Goal: Task Accomplishment & Management: Use online tool/utility

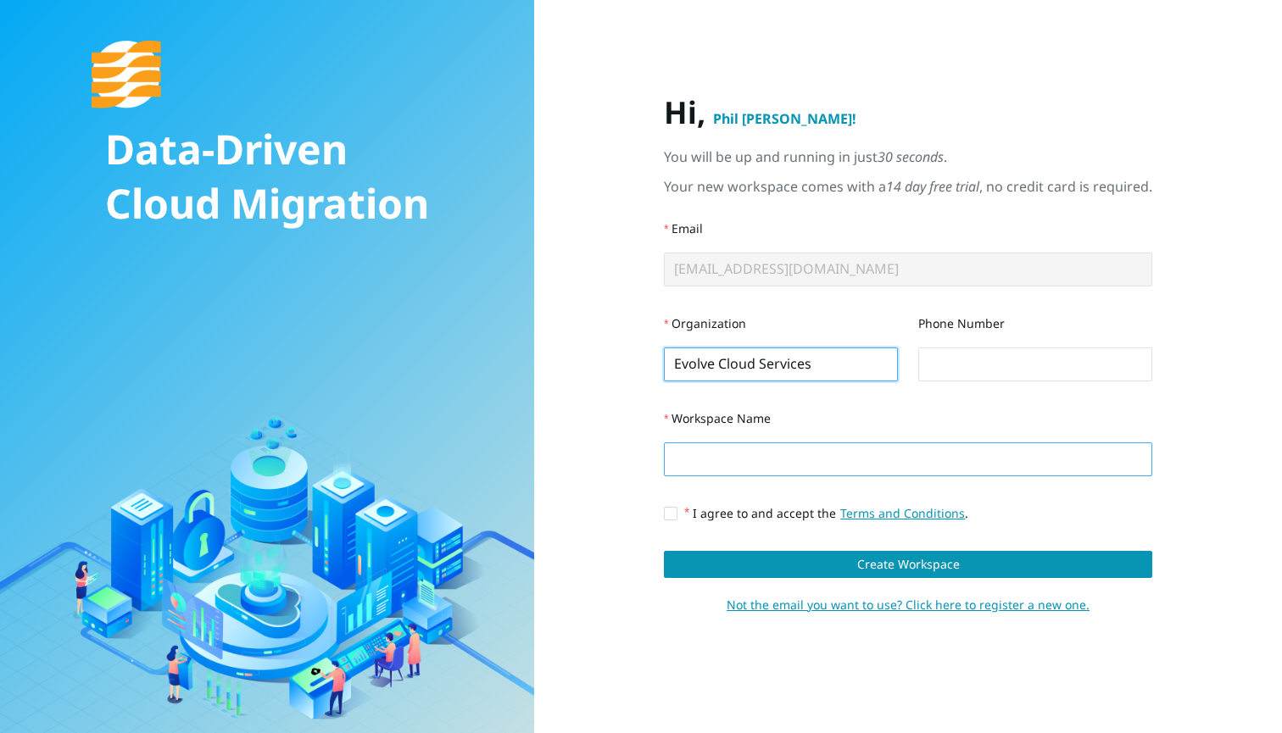
type input "Evolve Cloud Services"
type input "e"
type input "mvadbevolve"
click at [672, 510] on input "I agree to and accept the Terms and Conditions ." at bounding box center [670, 513] width 12 height 12
checkbox input "true"
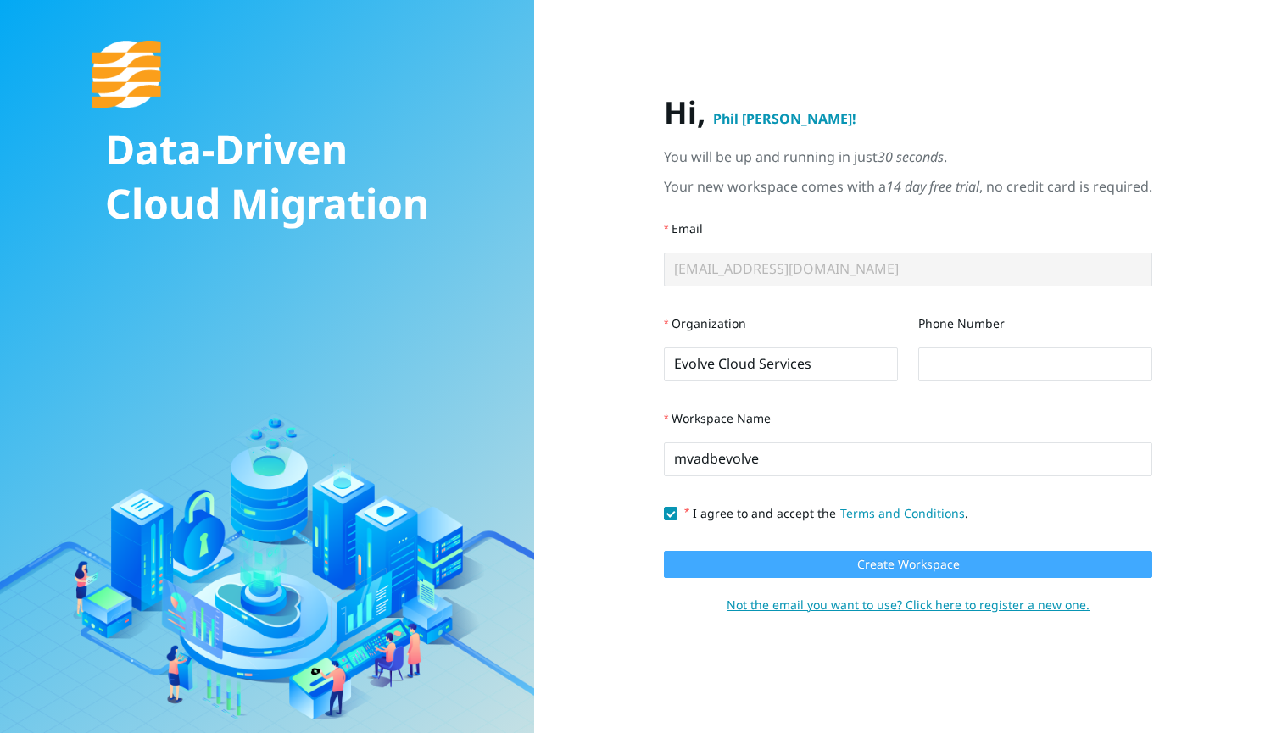
click at [859, 563] on span "Create Workspace" at bounding box center [908, 564] width 103 height 19
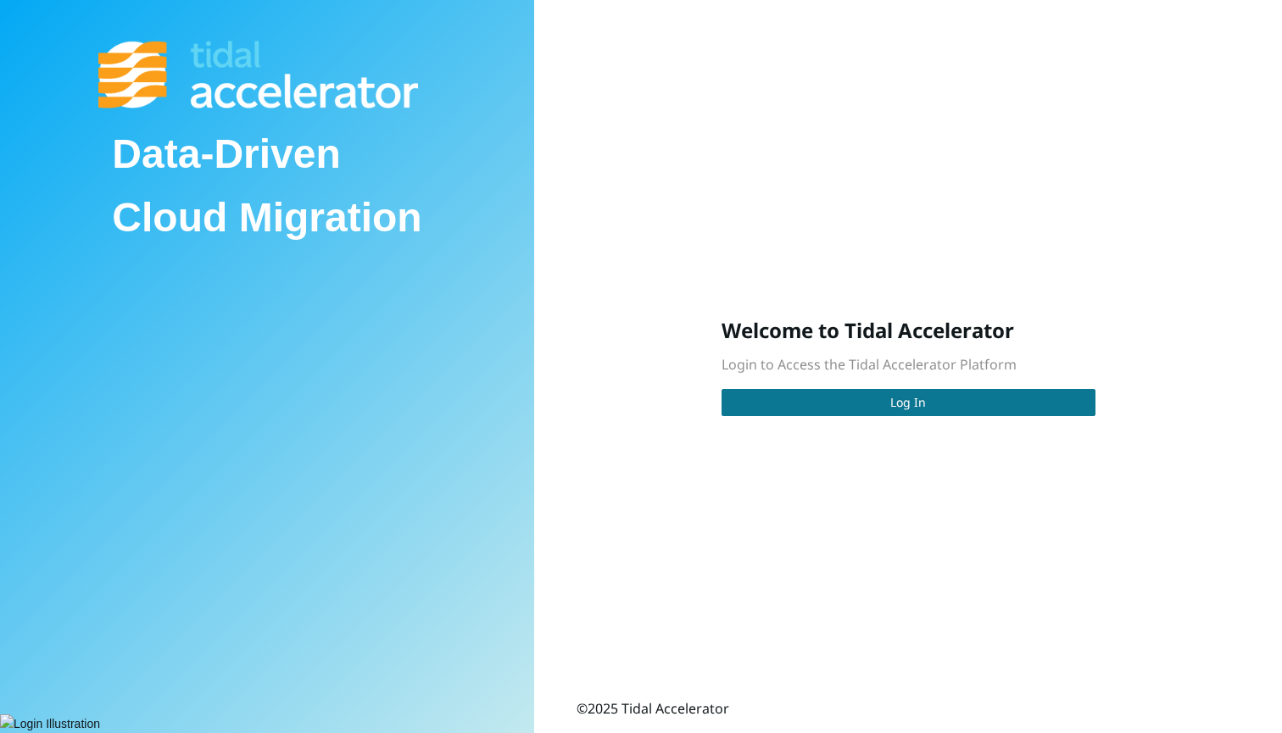
click at [870, 402] on button "Log In" at bounding box center [908, 402] width 374 height 27
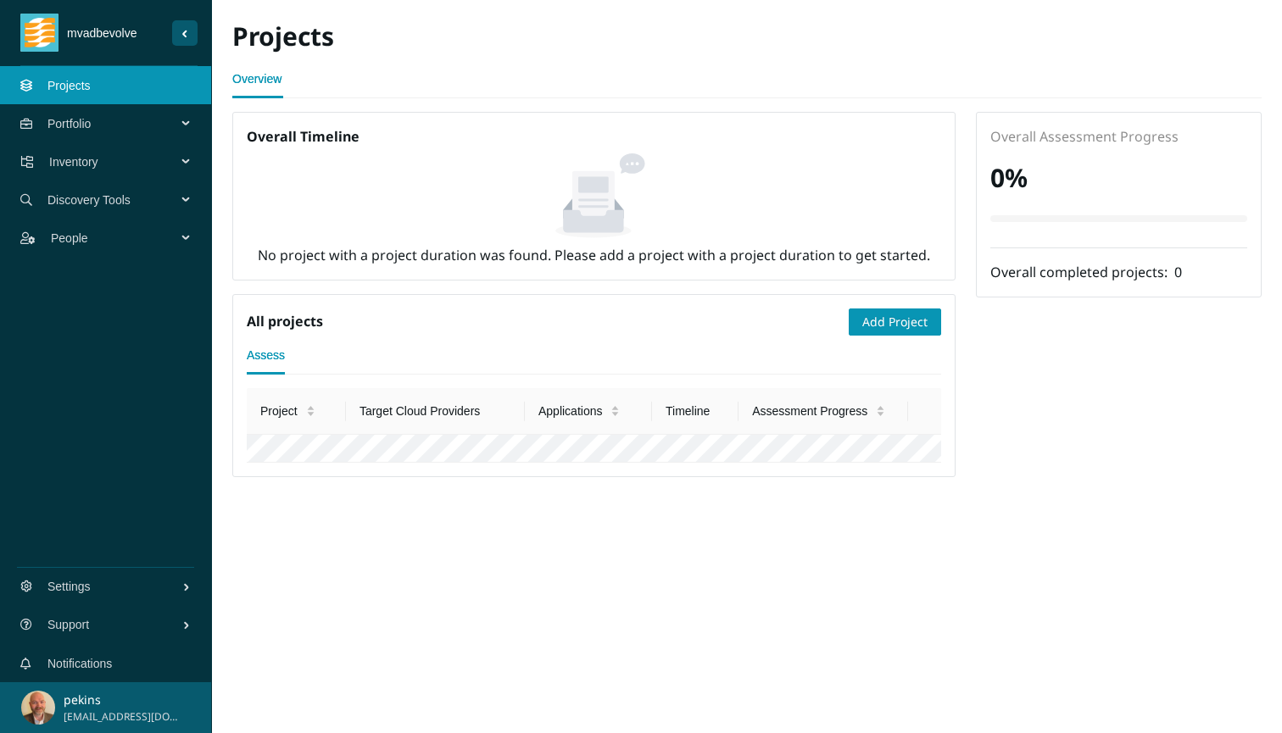
click at [159, 119] on span "Portfolio" at bounding box center [115, 123] width 136 height 51
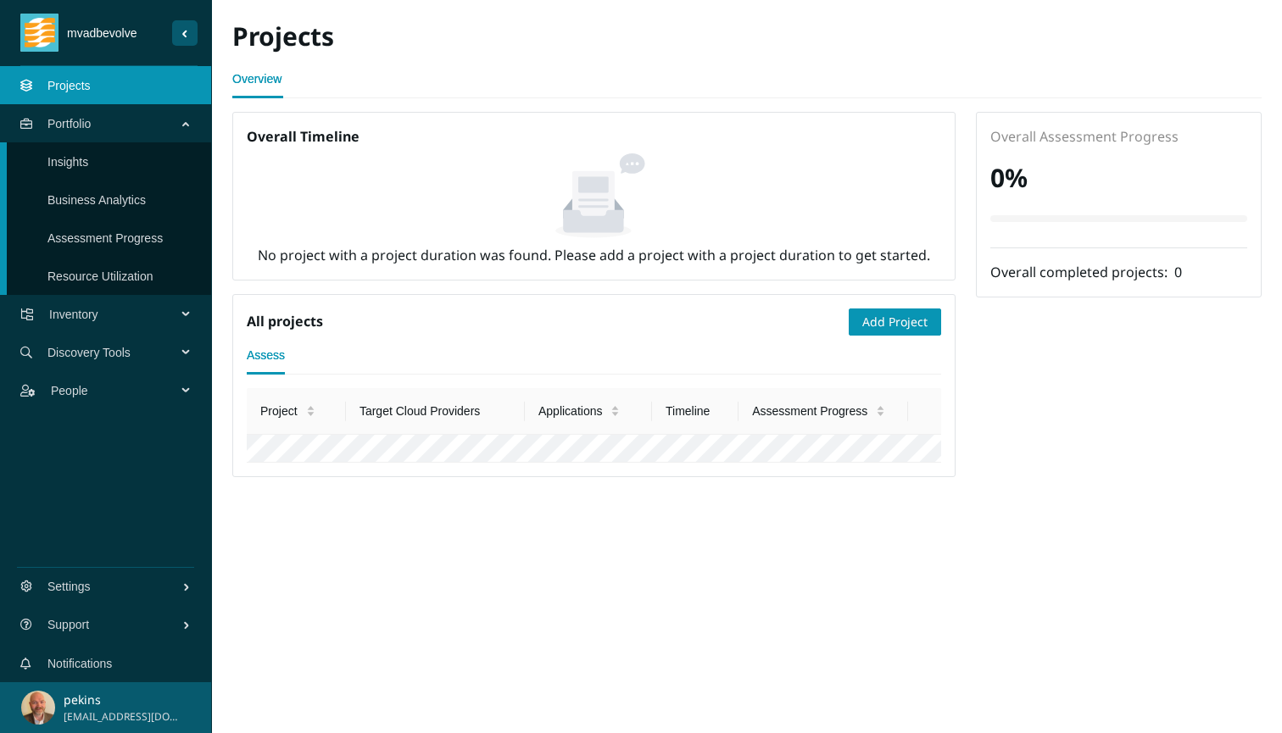
click at [88, 163] on link "Insights" at bounding box center [67, 162] width 41 height 14
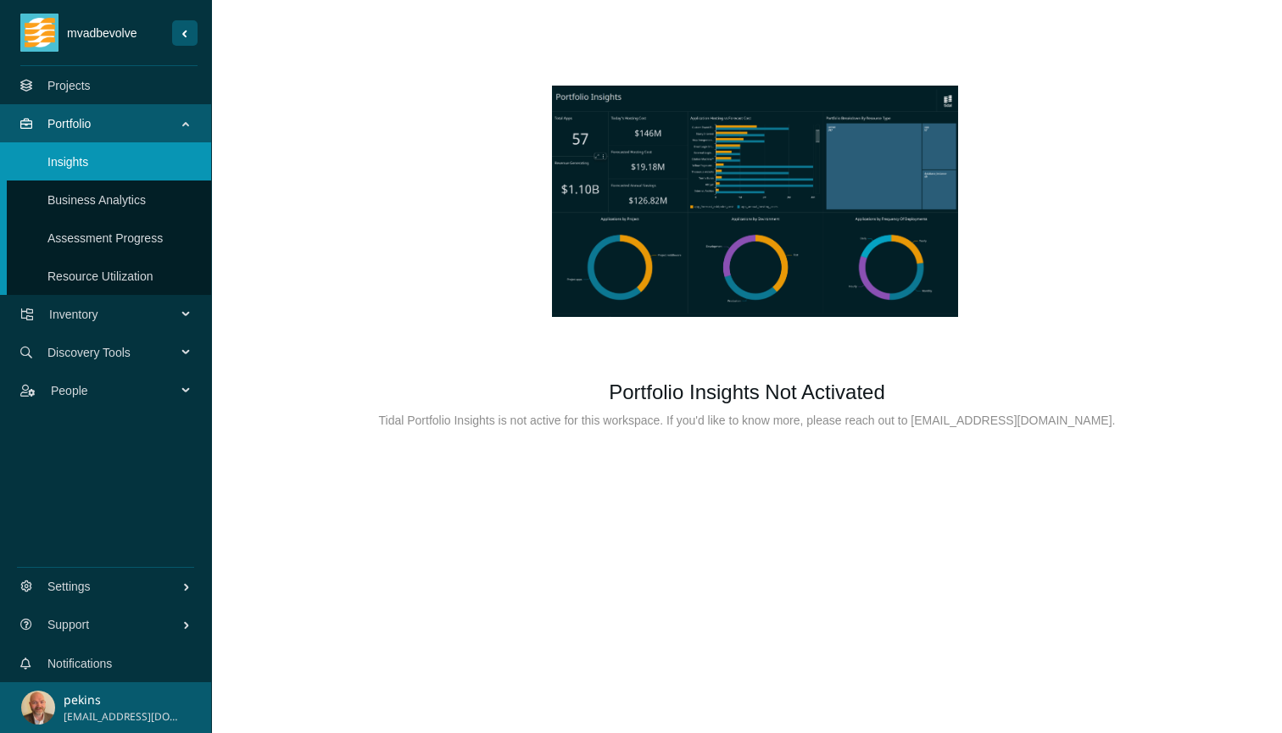
click at [122, 200] on link "Business Analytics" at bounding box center [96, 200] width 98 height 14
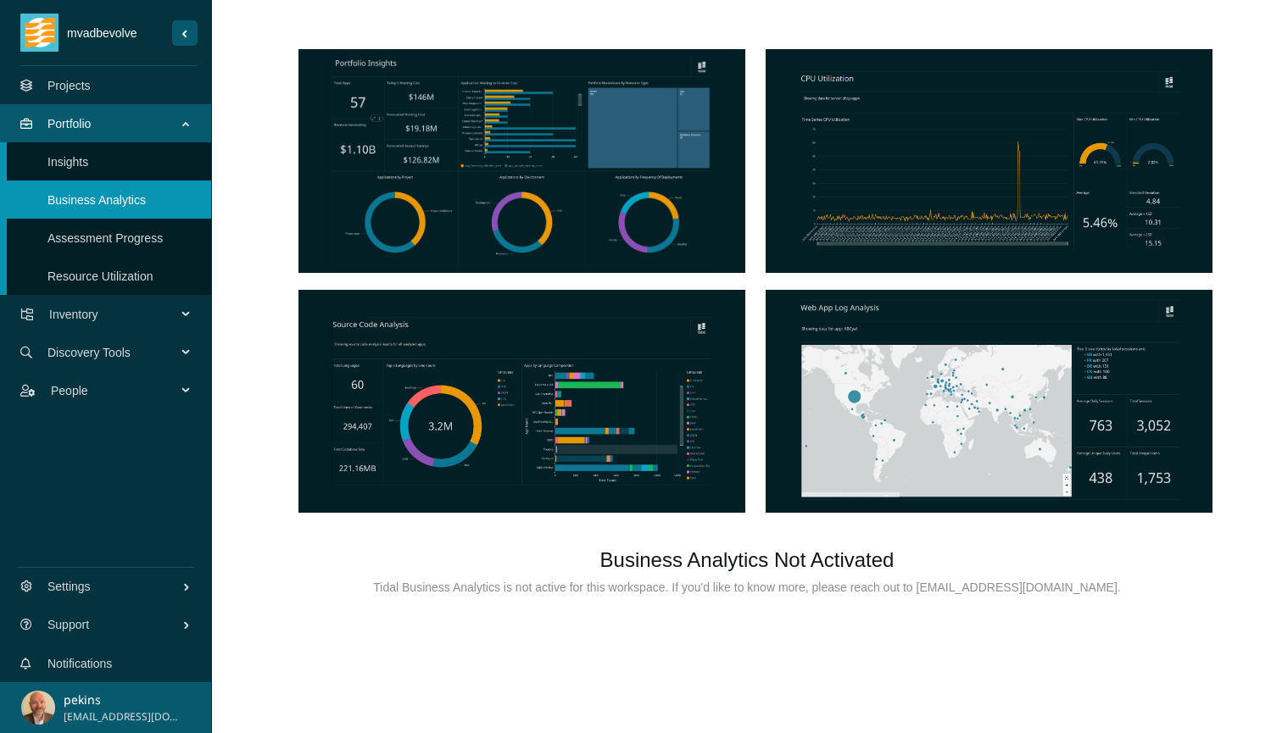
click at [106, 245] on link "Assessment Progress" at bounding box center [104, 238] width 115 height 14
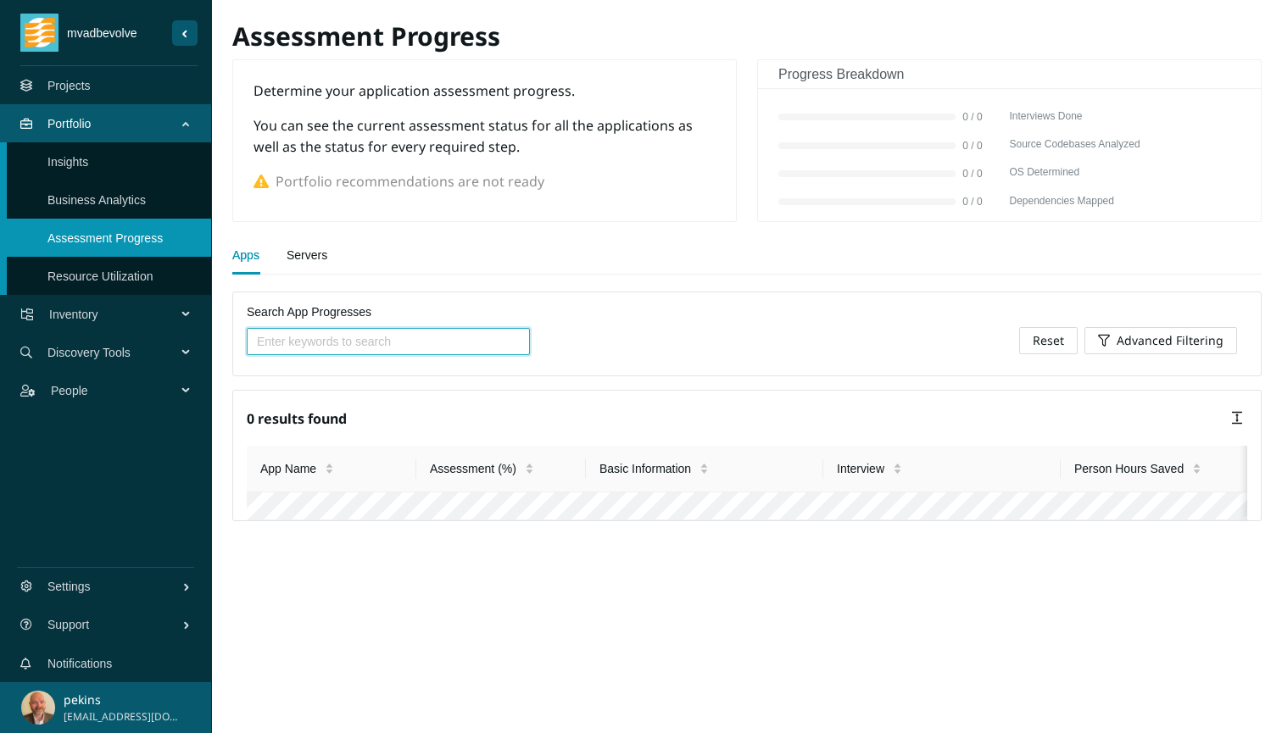
click at [132, 283] on link "Resource Utilization" at bounding box center [100, 277] width 106 height 14
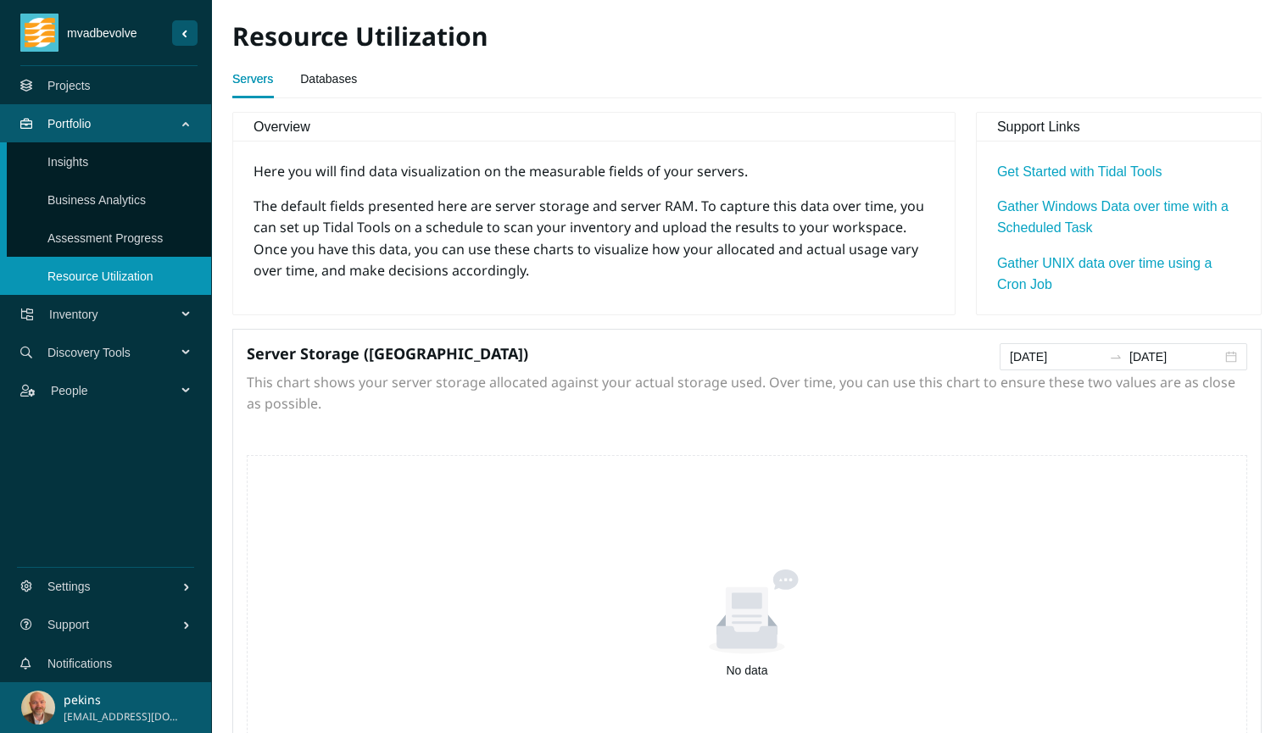
click at [183, 308] on div "Inventory" at bounding box center [106, 314] width 212 height 38
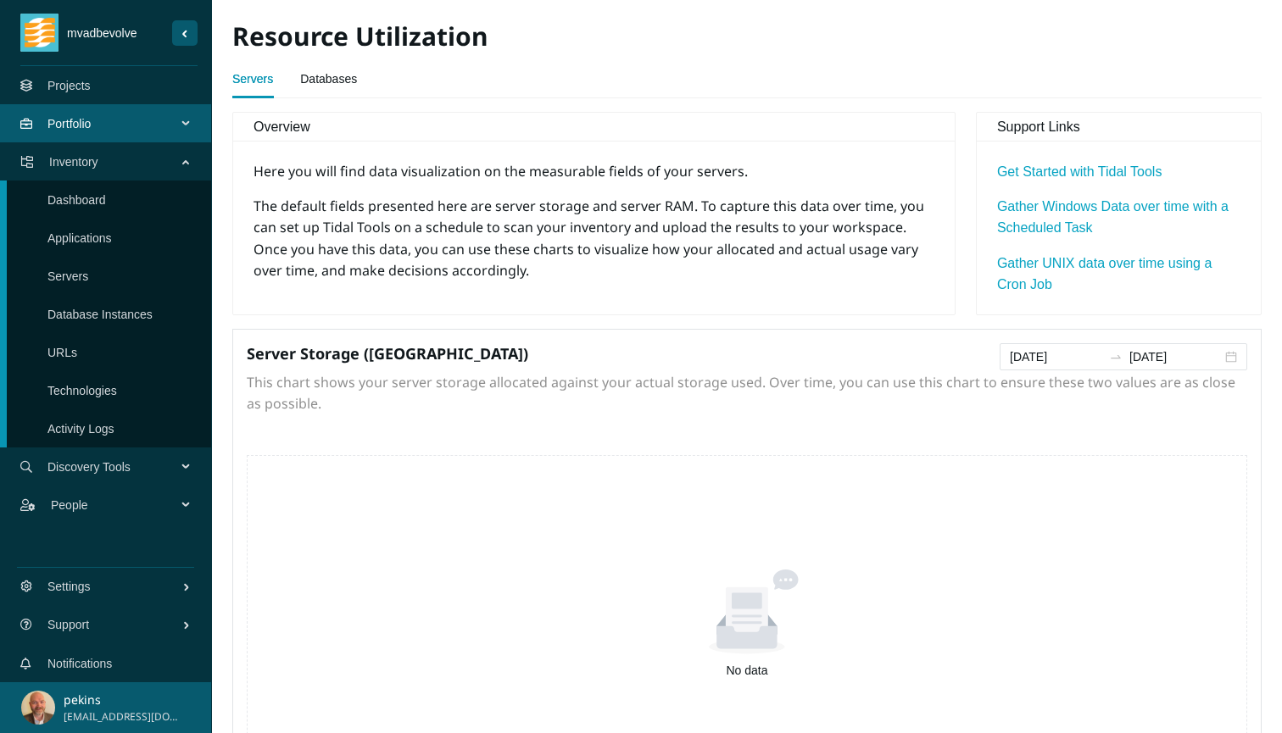
click at [89, 193] on link "Dashboard" at bounding box center [76, 200] width 58 height 14
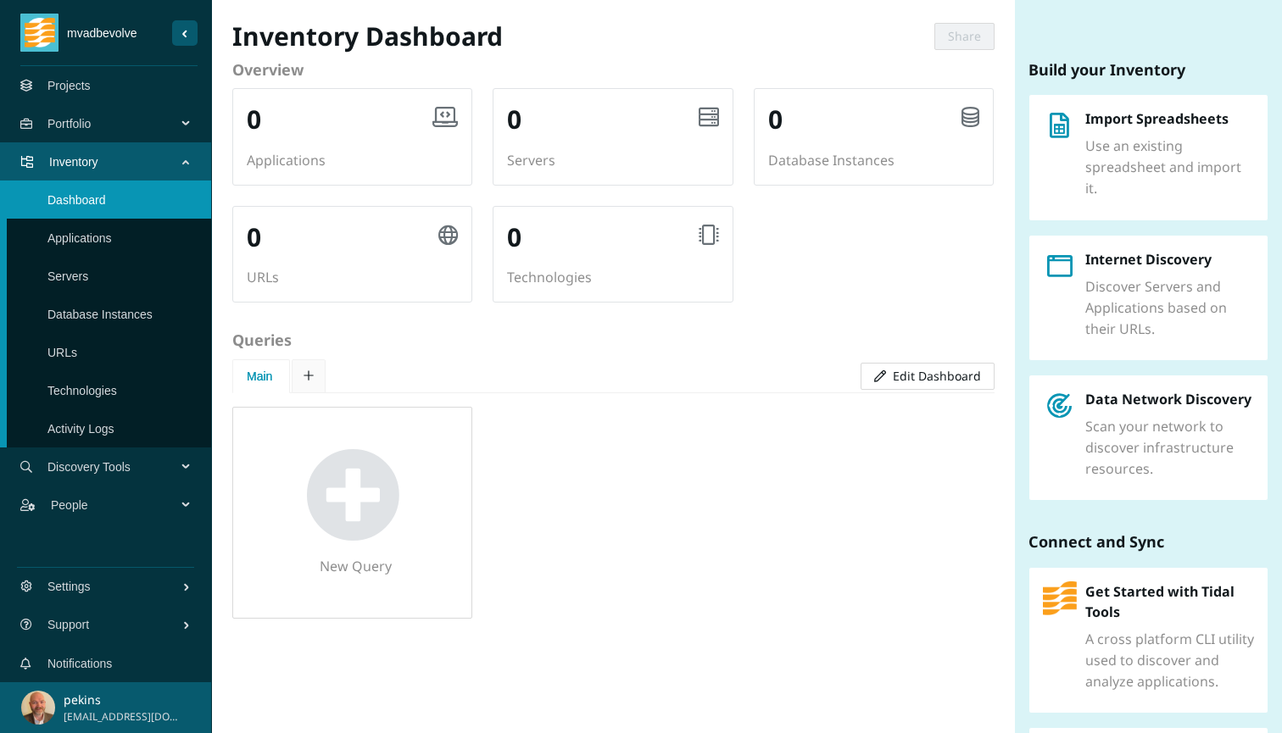
click at [92, 233] on link "Applications" at bounding box center [79, 238] width 64 height 14
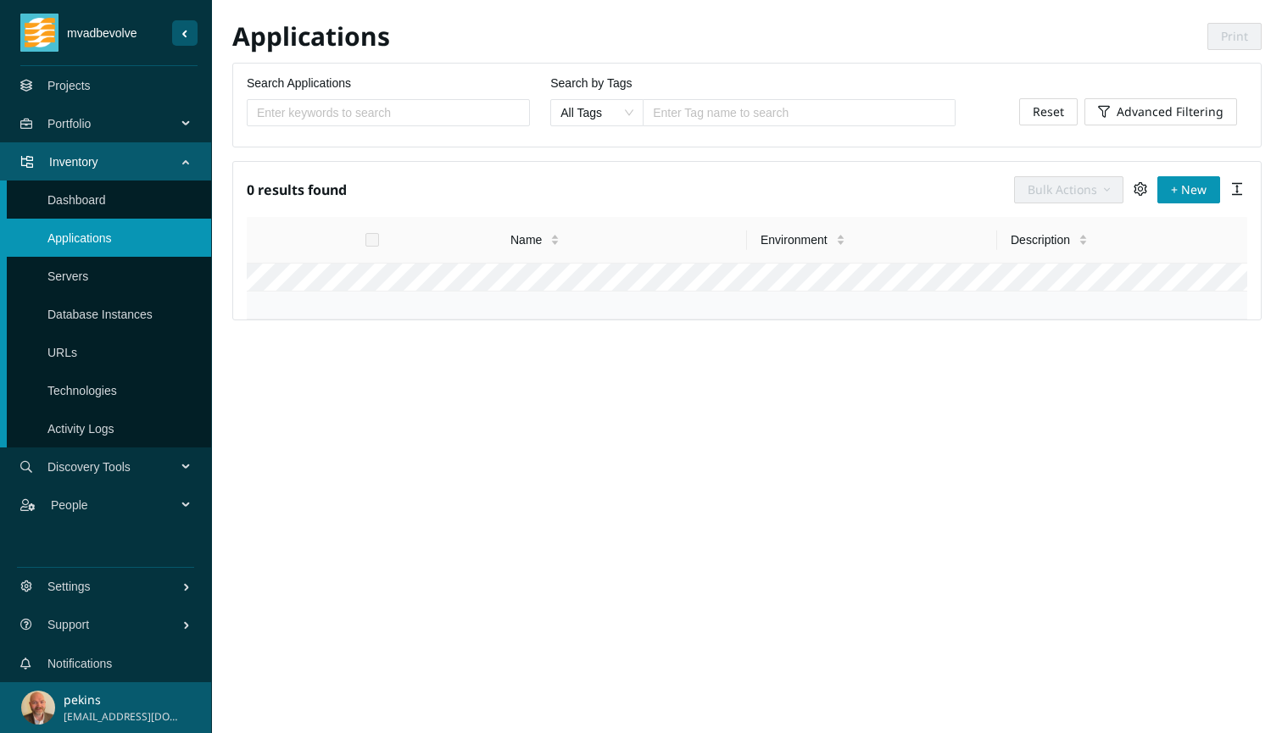
click at [88, 275] on link "Servers" at bounding box center [67, 277] width 41 height 14
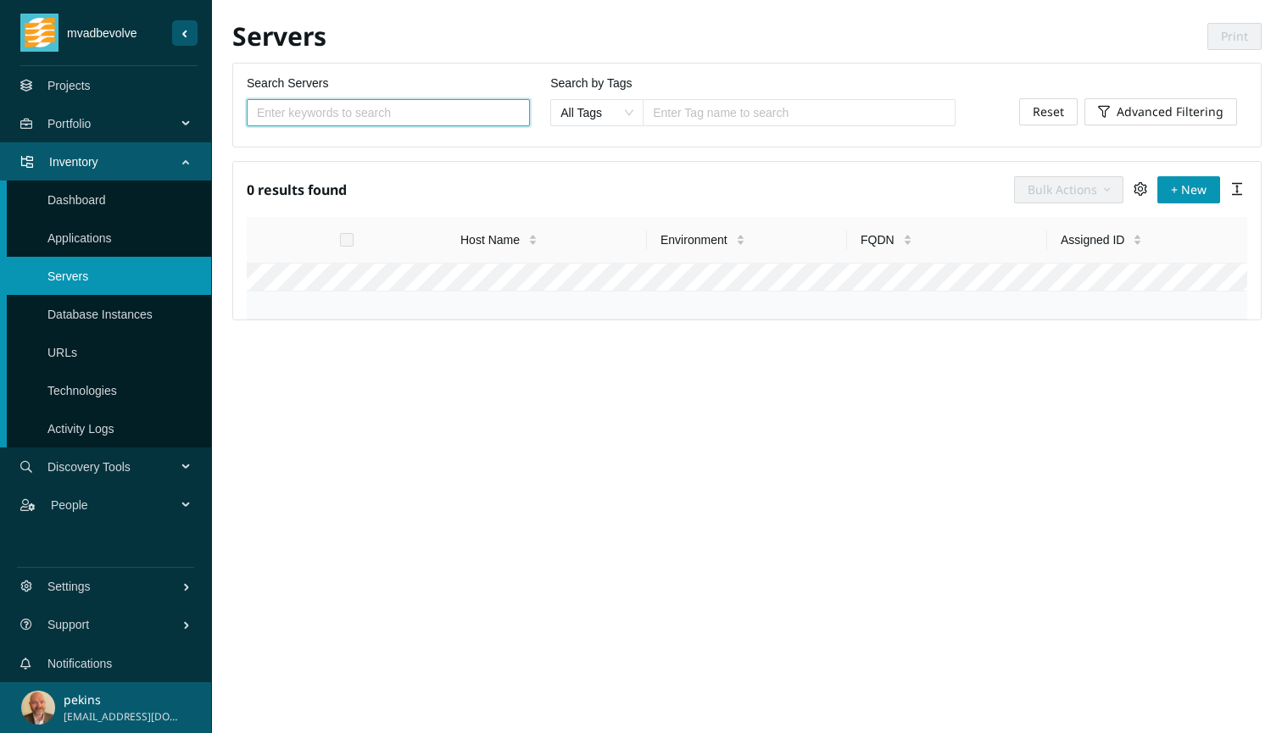
click at [136, 310] on link "Database Instances" at bounding box center [99, 315] width 105 height 14
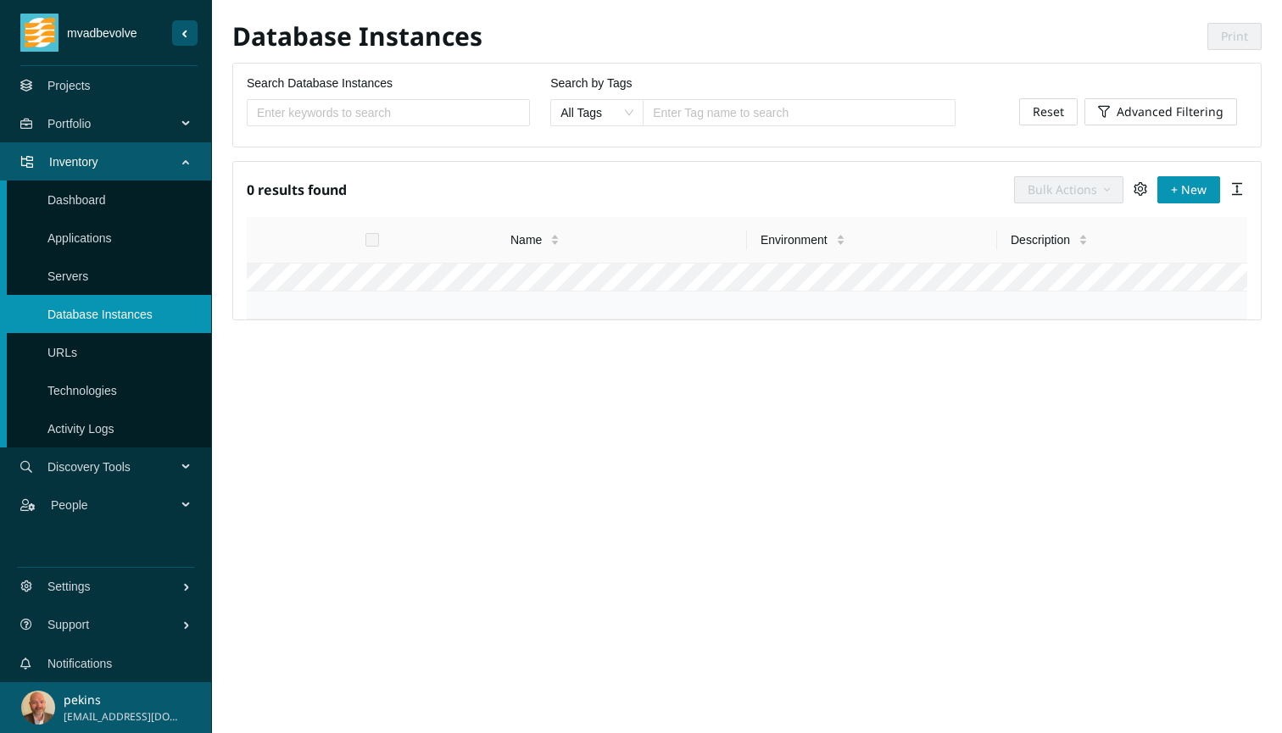
click at [70, 349] on link "URLs" at bounding box center [62, 353] width 30 height 14
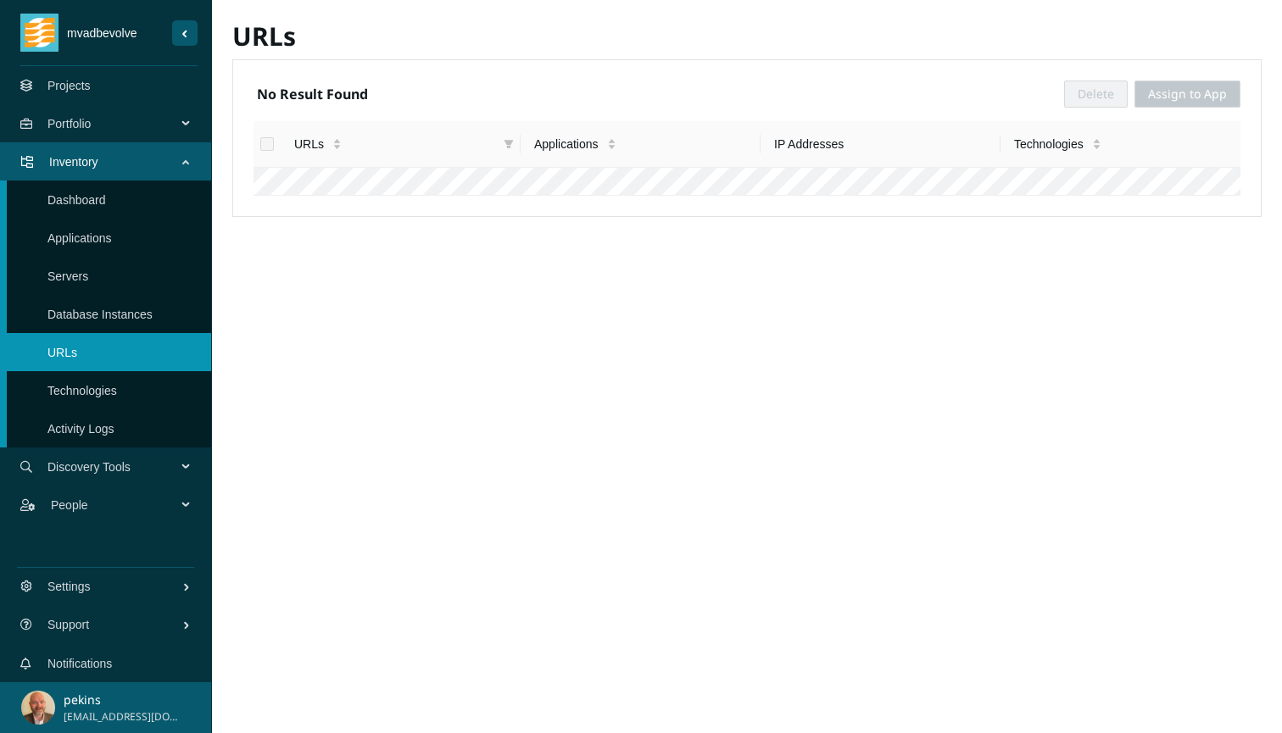
click at [101, 391] on link "Technologies" at bounding box center [82, 391] width 70 height 14
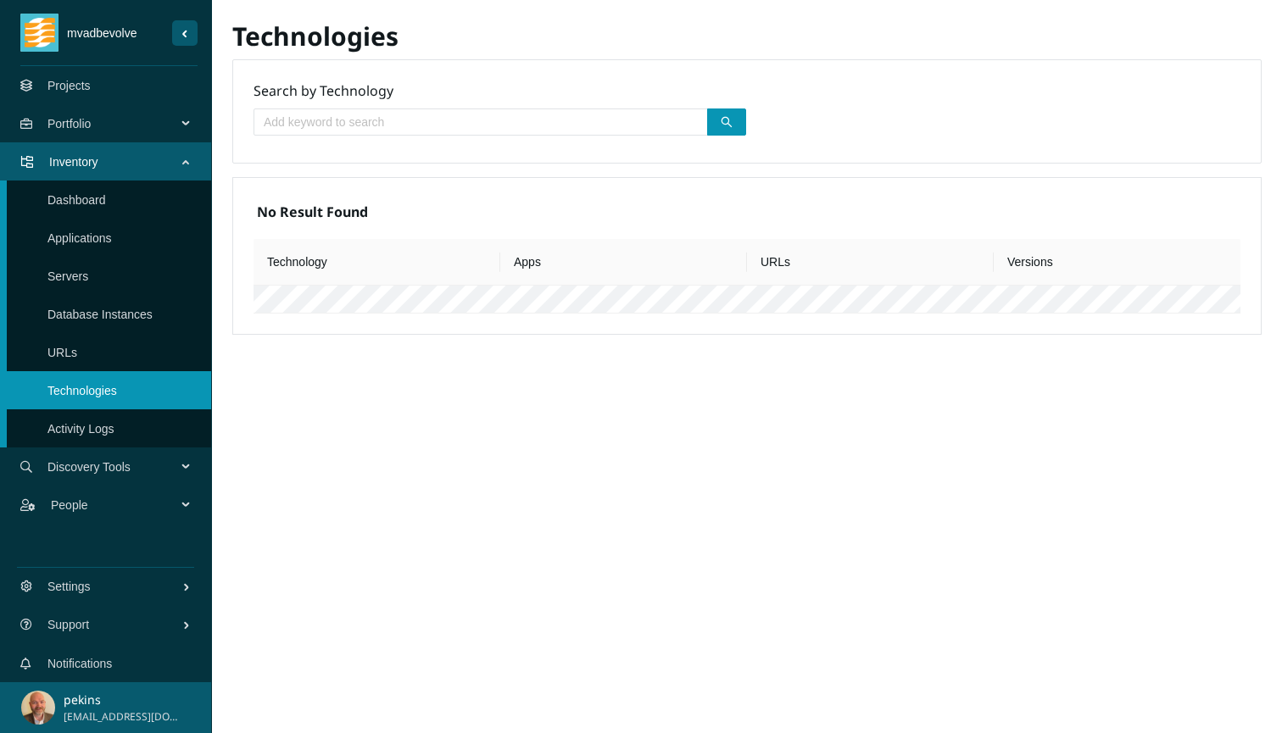
click at [80, 422] on link "Activity Logs" at bounding box center [80, 429] width 67 height 14
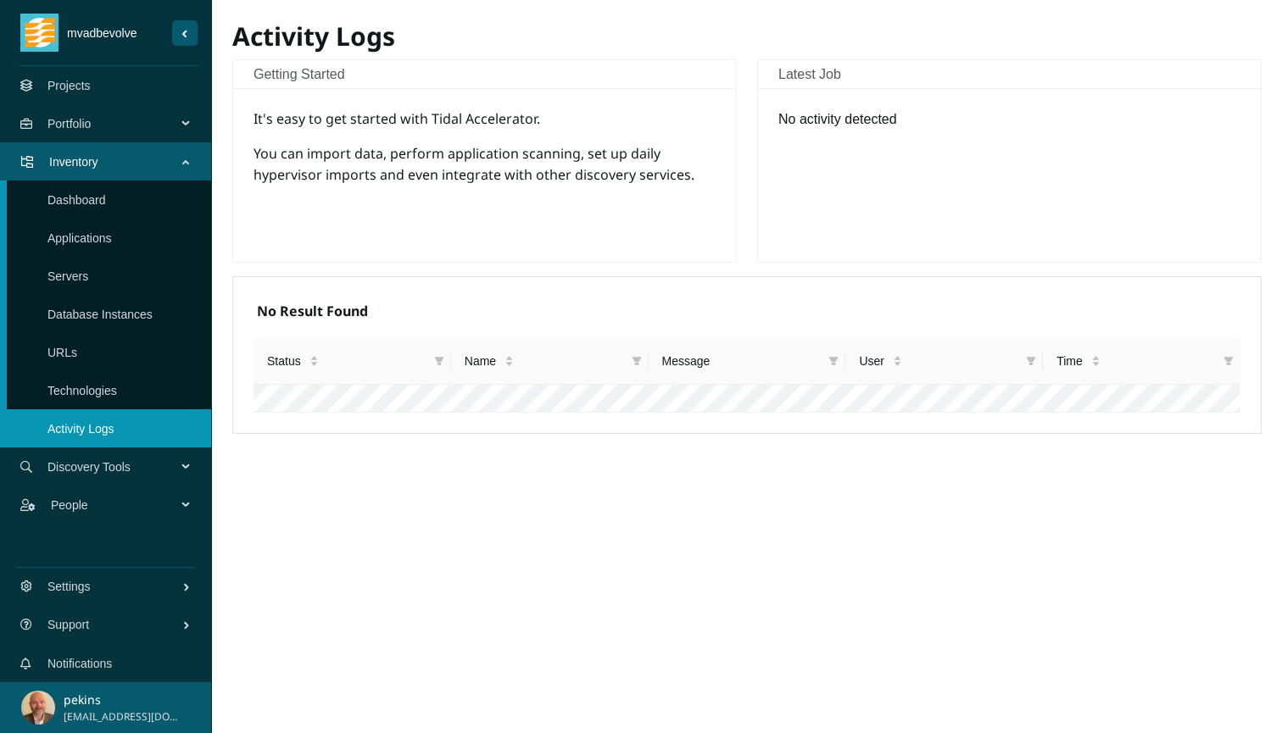
click at [155, 471] on span "Discovery Tools" at bounding box center [115, 467] width 136 height 51
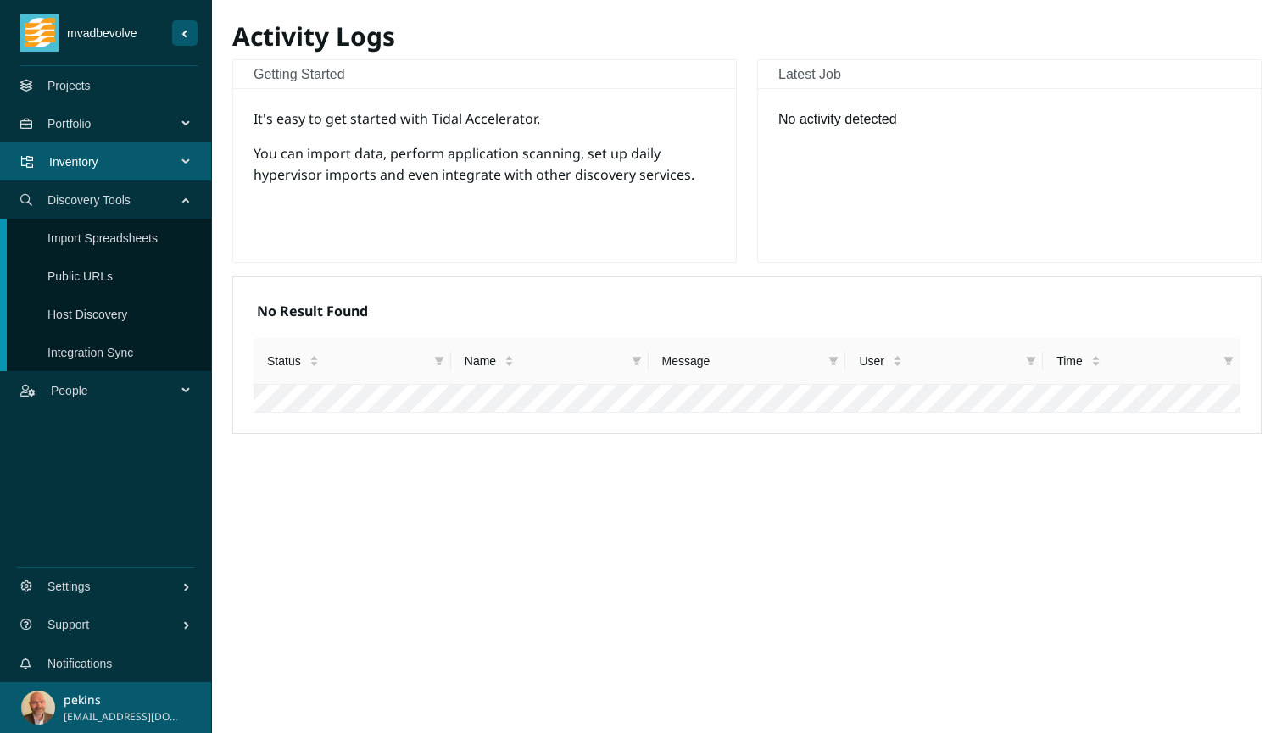
click at [90, 232] on link "Import Spreadsheets" at bounding box center [102, 238] width 110 height 14
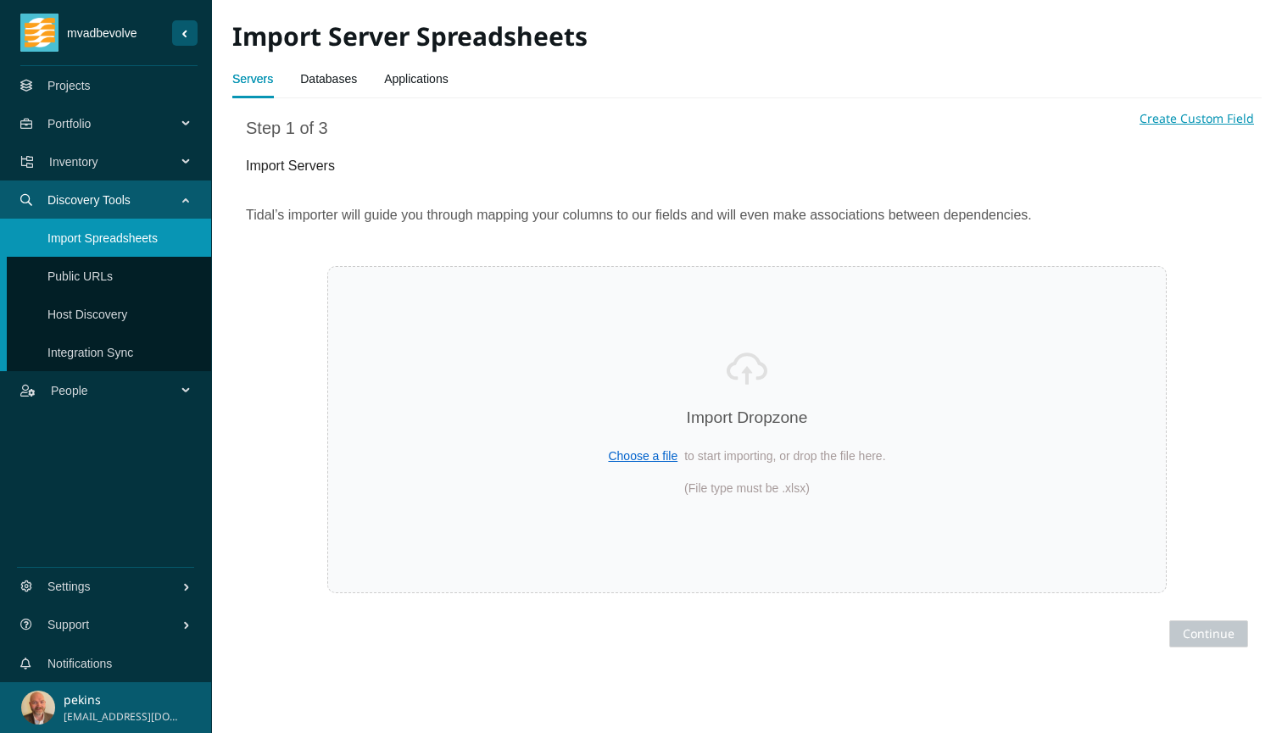
click at [83, 85] on link "Projects" at bounding box center [68, 86] width 43 height 14
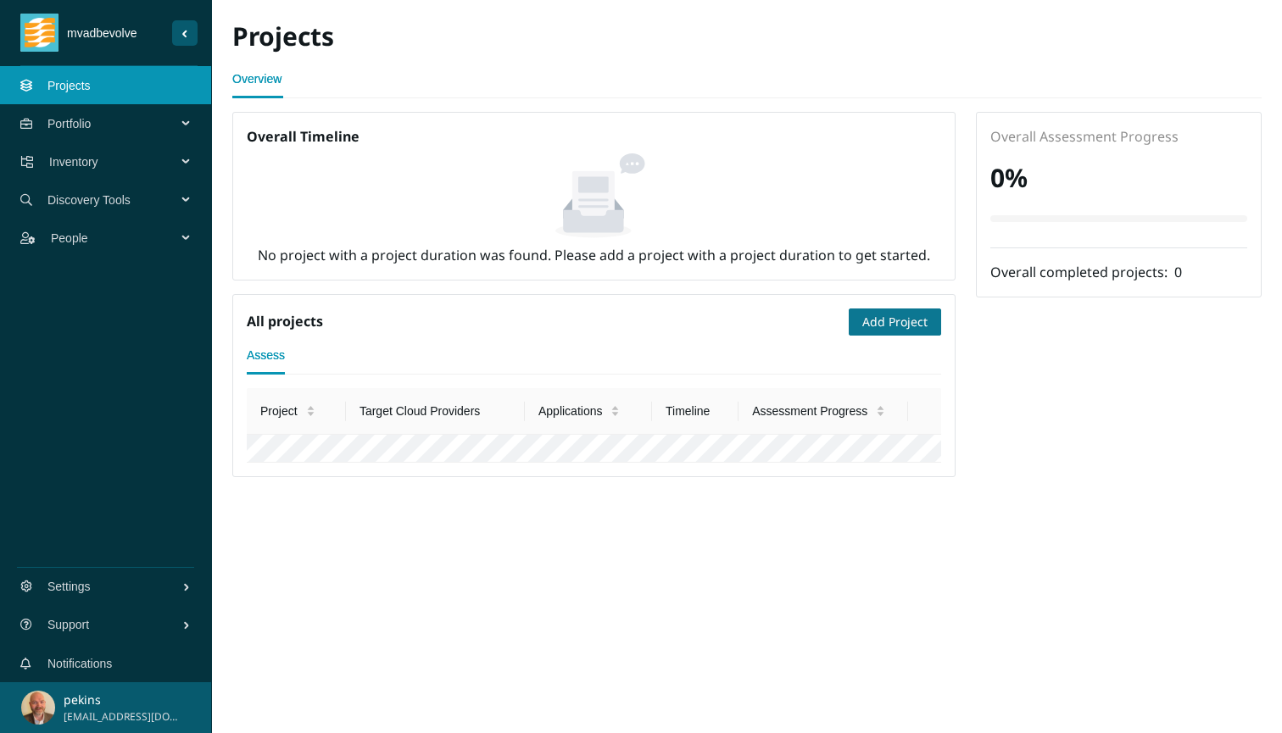
click at [903, 320] on span "Add Project" at bounding box center [894, 322] width 65 height 19
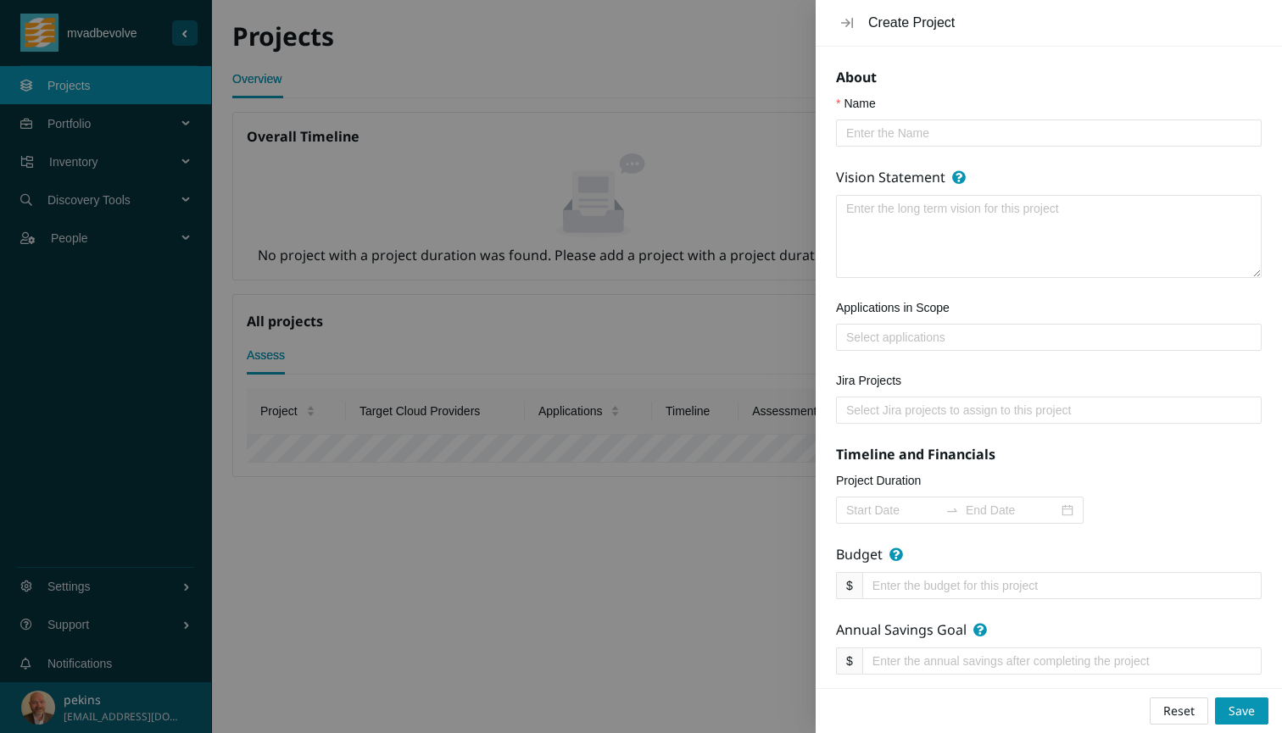
click at [856, 126] on input "Name" at bounding box center [1042, 133] width 392 height 19
type input "db1"
click at [890, 241] on textarea "Vision Statement" at bounding box center [1049, 236] width 424 height 81
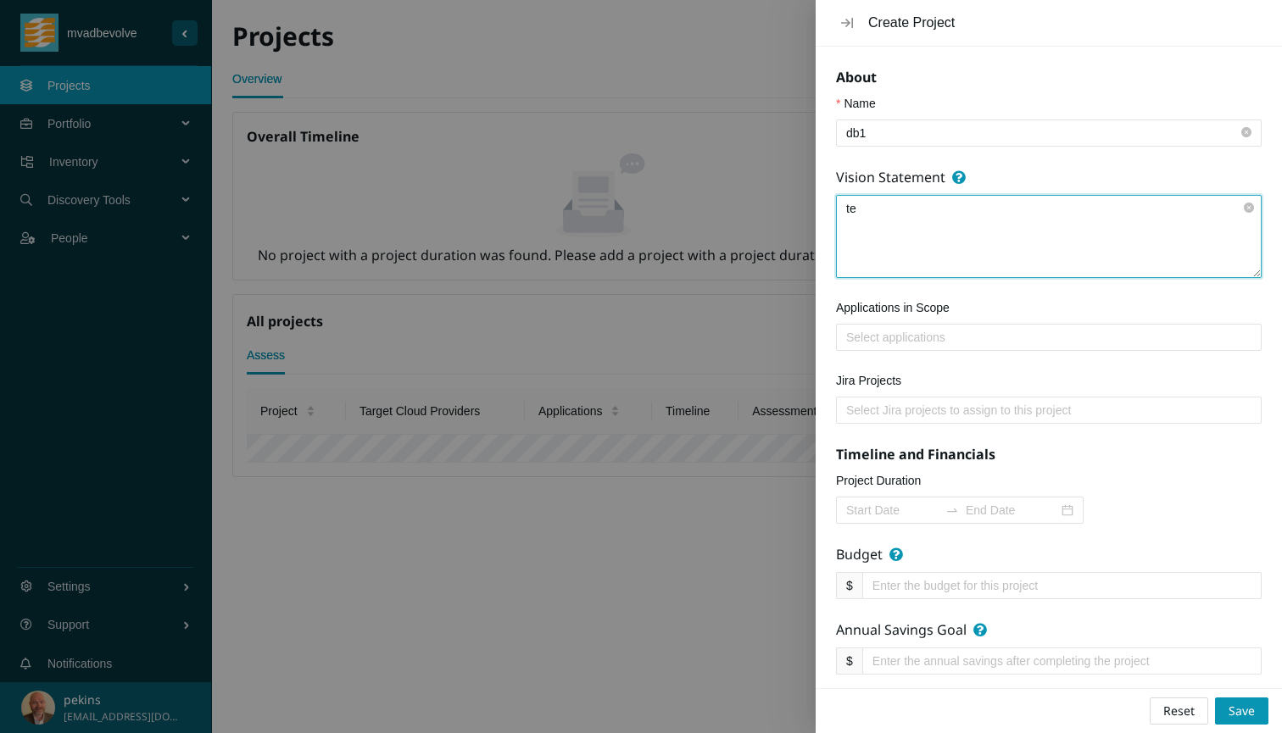
type textarea "t"
click at [884, 342] on div at bounding box center [1048, 337] width 417 height 20
type textarea "Test MVA db"
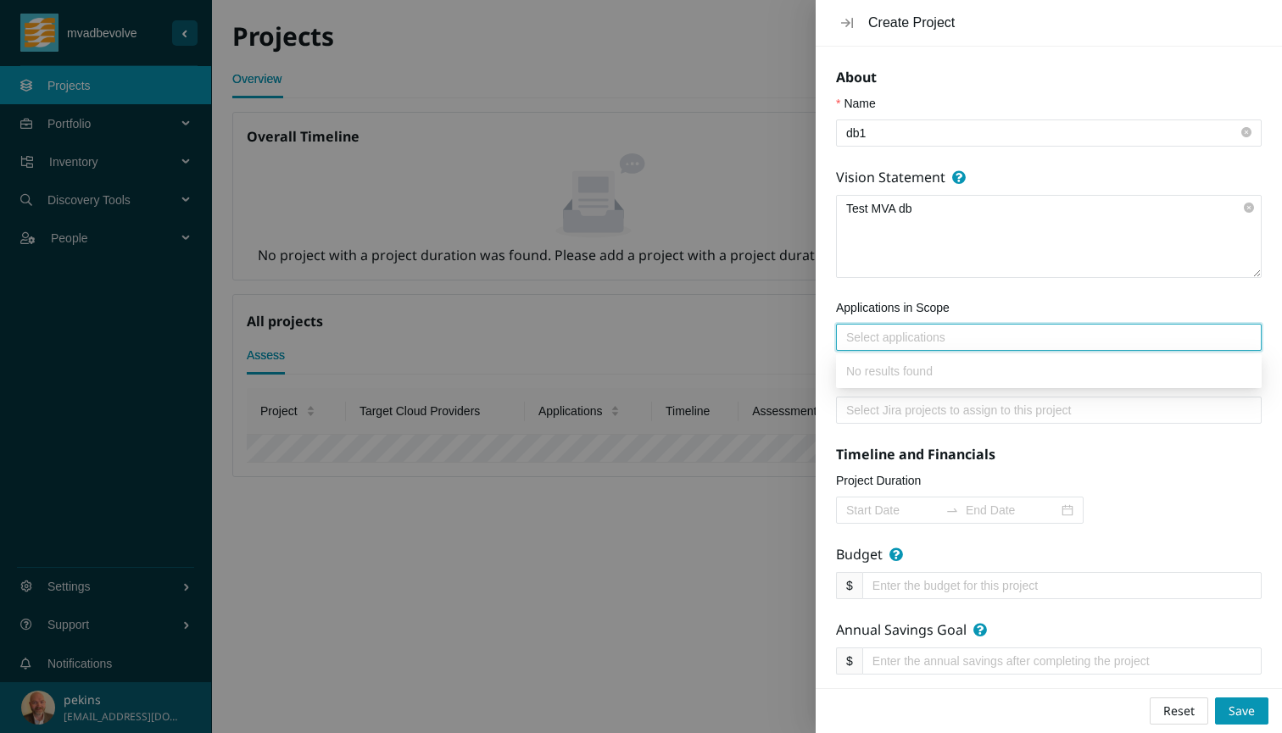
click at [884, 342] on div at bounding box center [1048, 337] width 417 height 20
click at [896, 413] on div at bounding box center [1048, 410] width 417 height 20
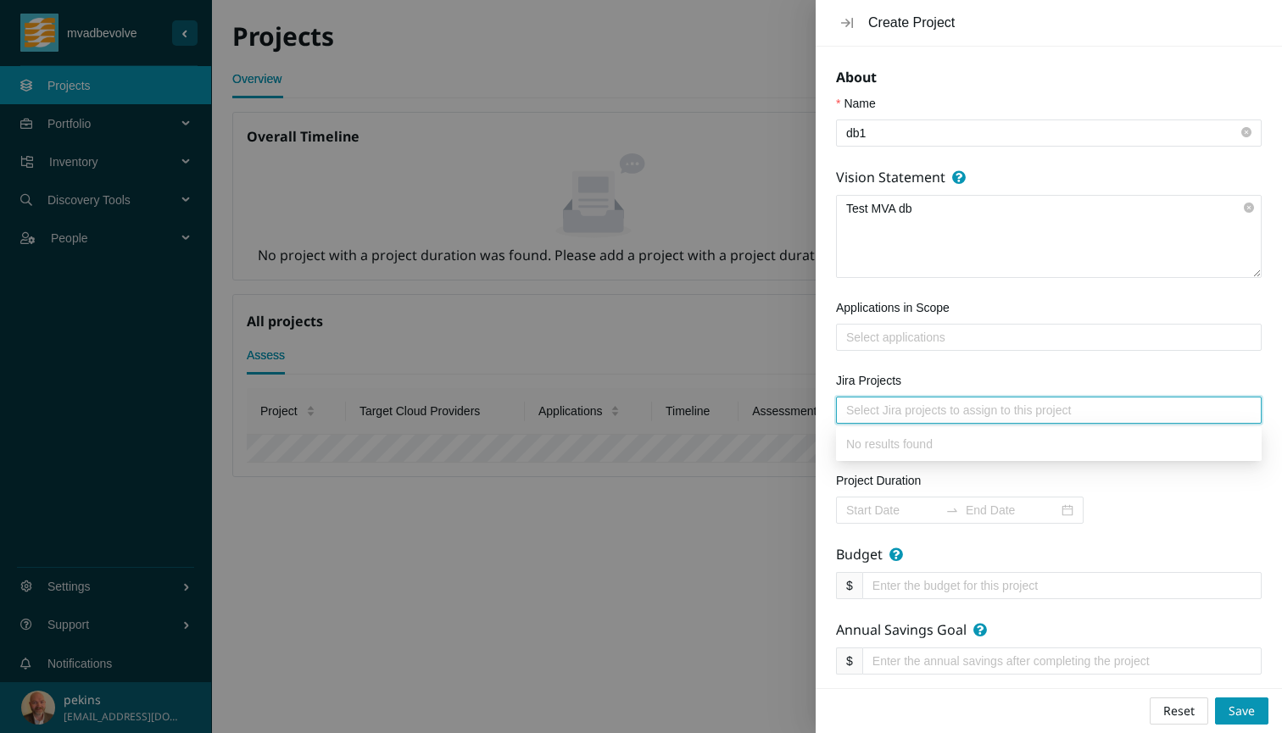
click at [901, 416] on div at bounding box center [1048, 410] width 417 height 20
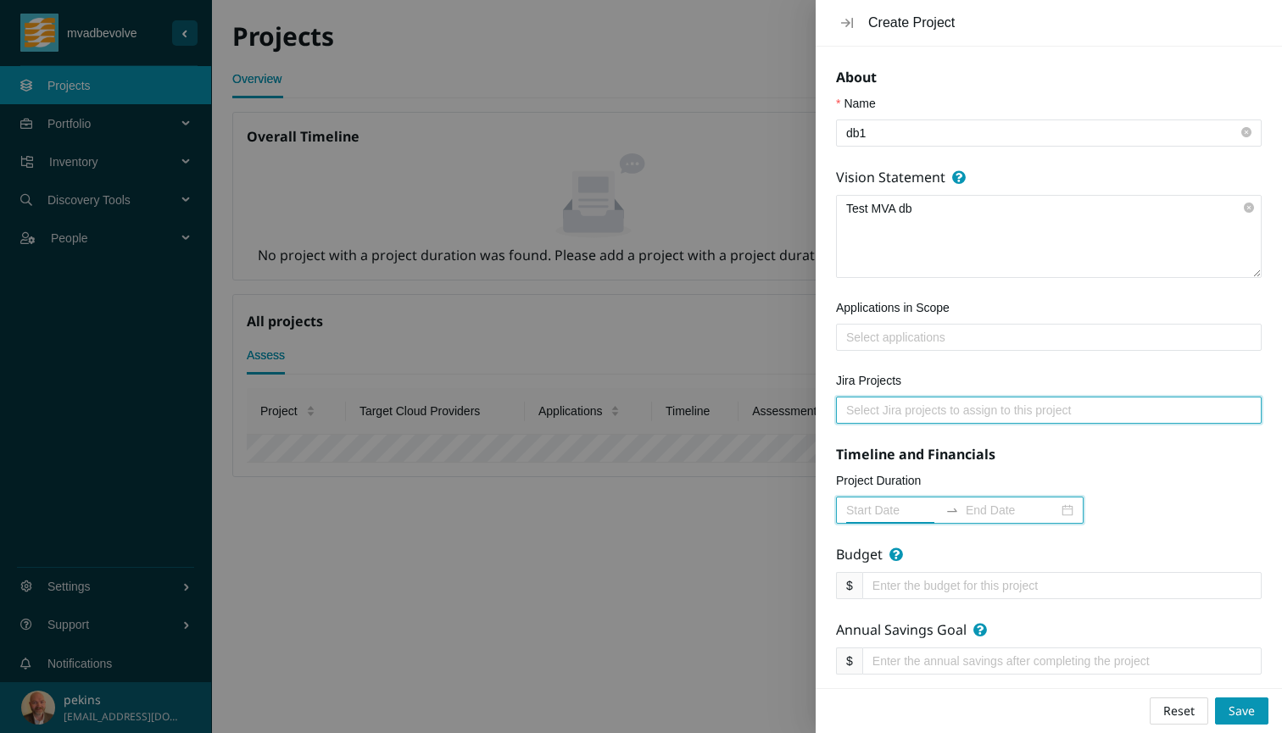
click at [888, 509] on input "Project Duration" at bounding box center [892, 510] width 92 height 19
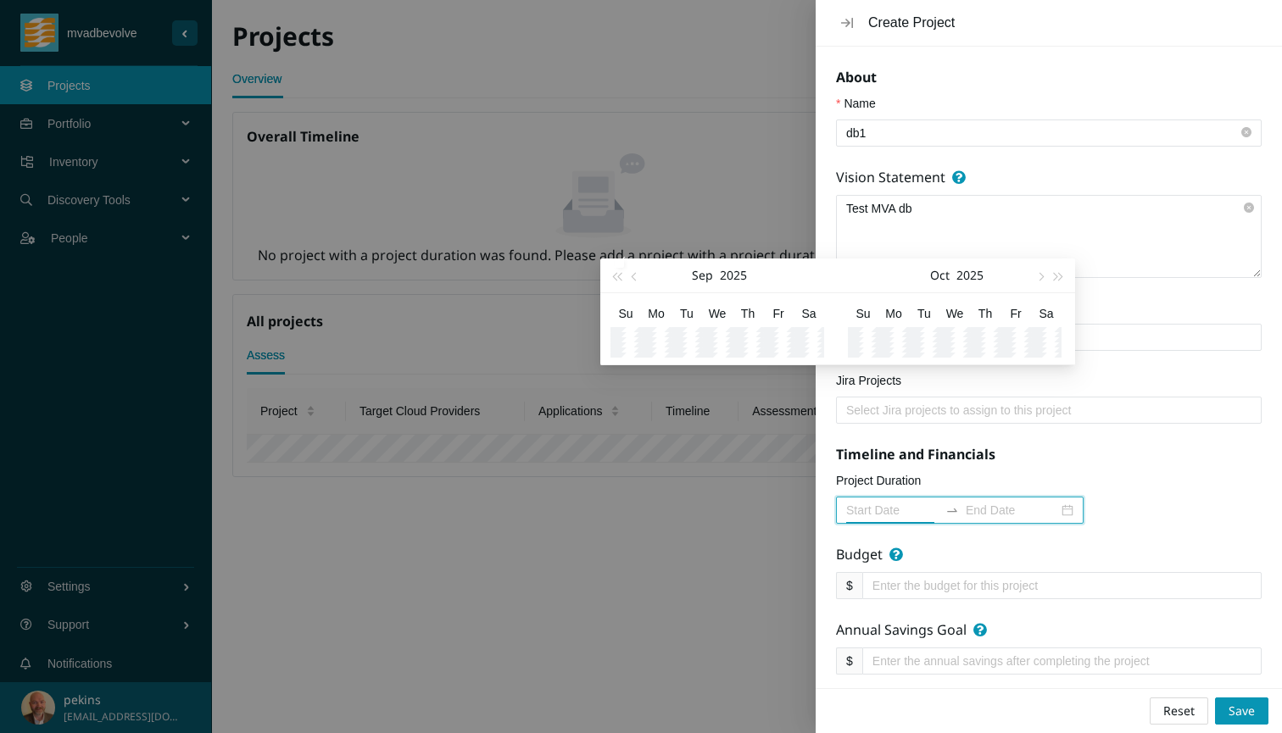
type input "2025-11-02"
type input "2025-09-19"
type input "2025-09-27"
type input "2025-11-04"
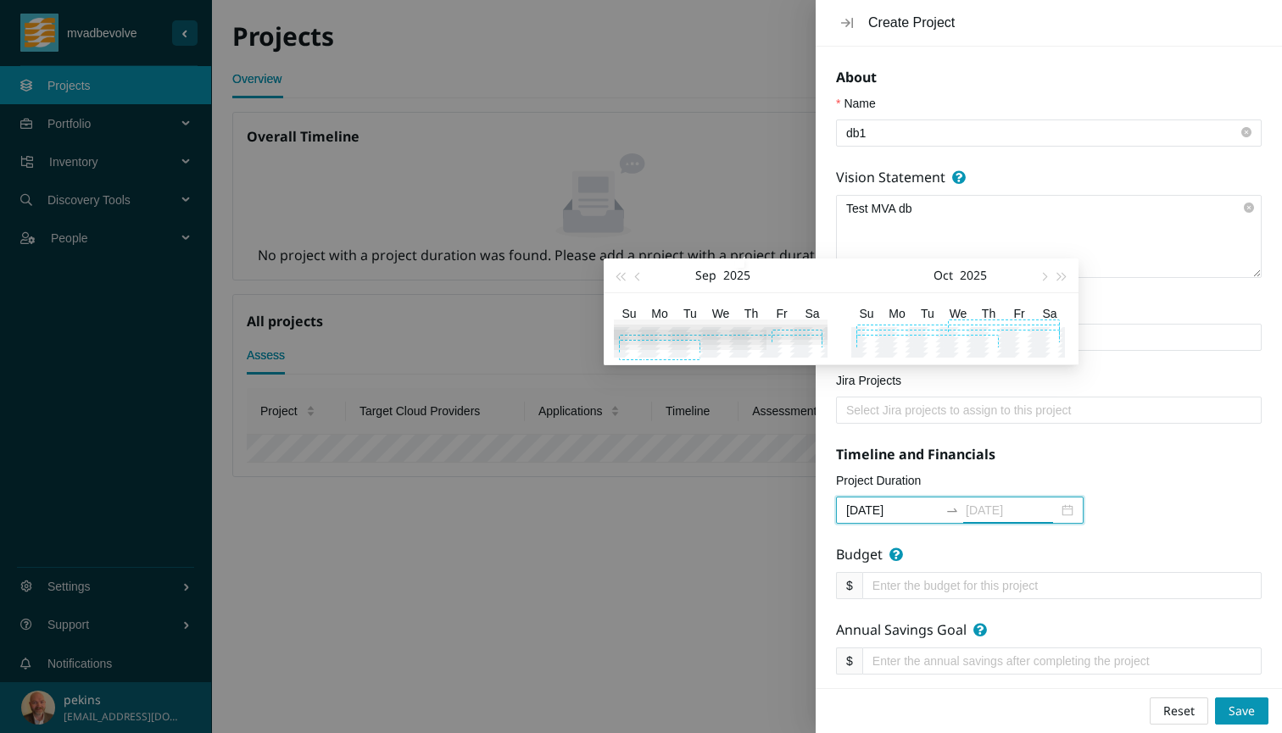
type input "2025-10-31"
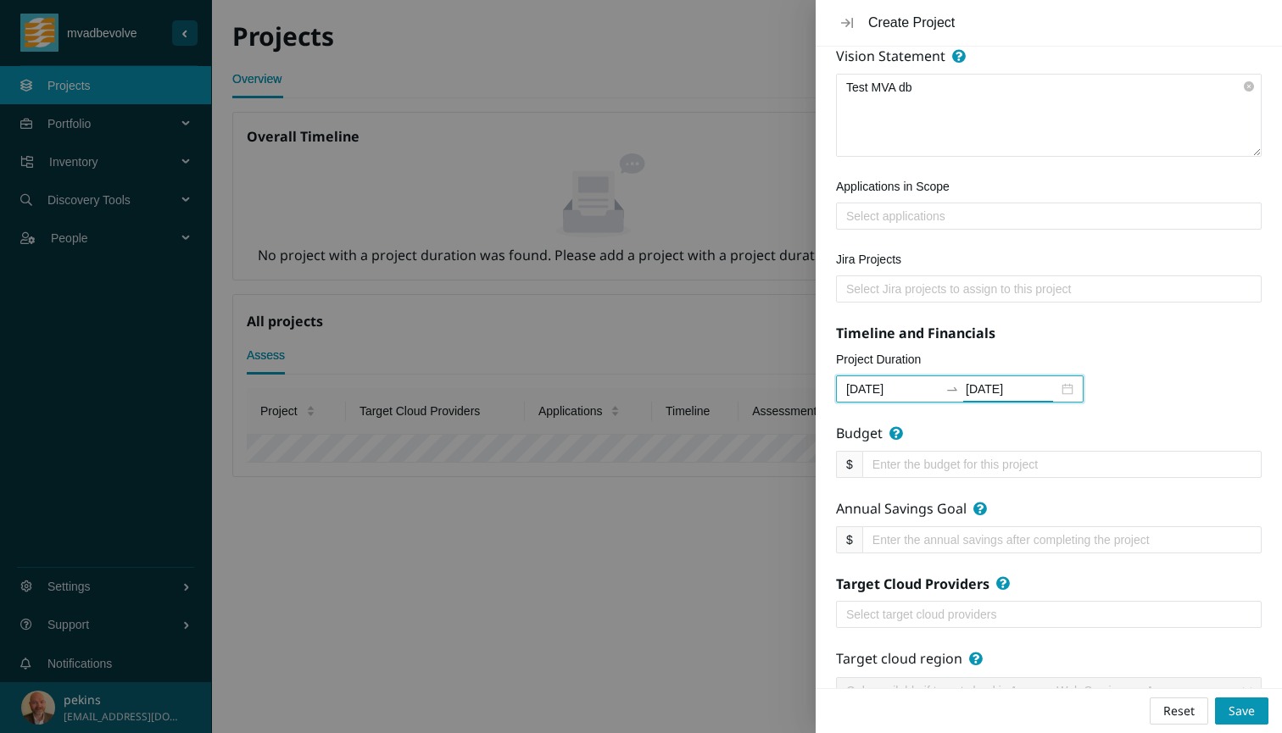
scroll to position [131, 0]
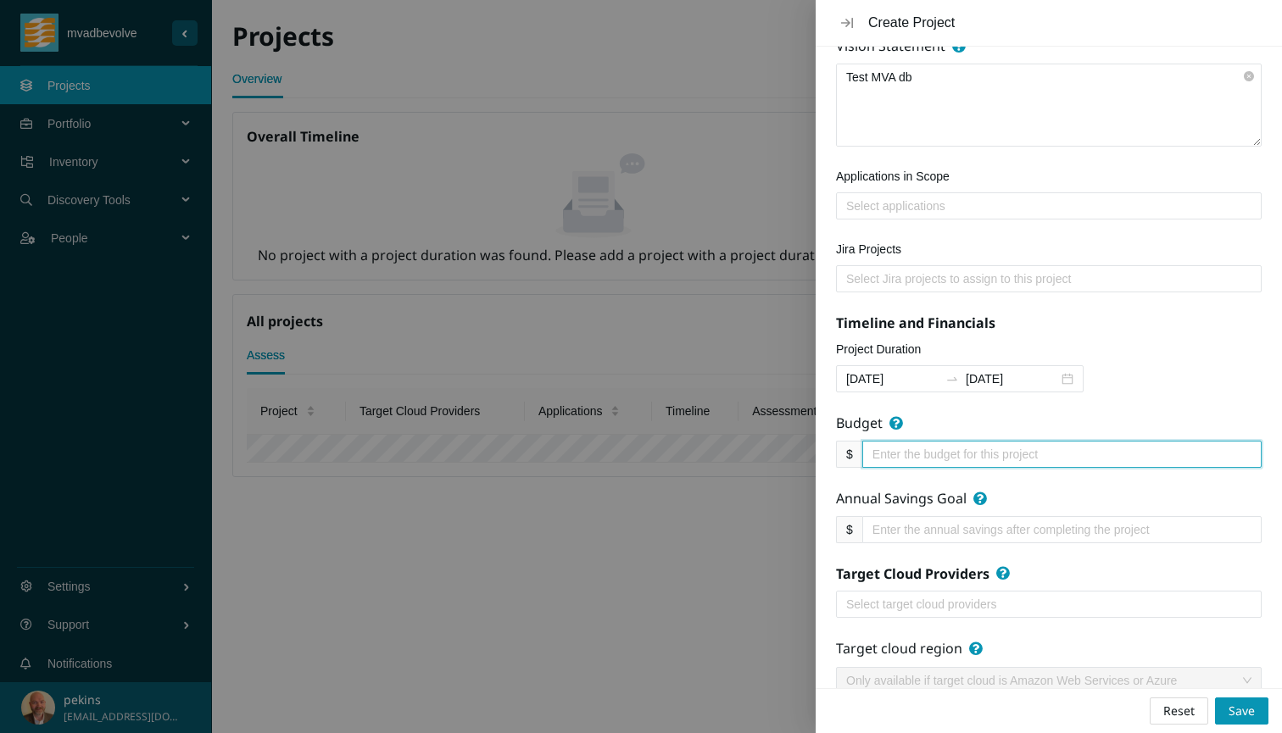
click at [1009, 452] on input "Budget" at bounding box center [1054, 454] width 365 height 19
type input "100000"
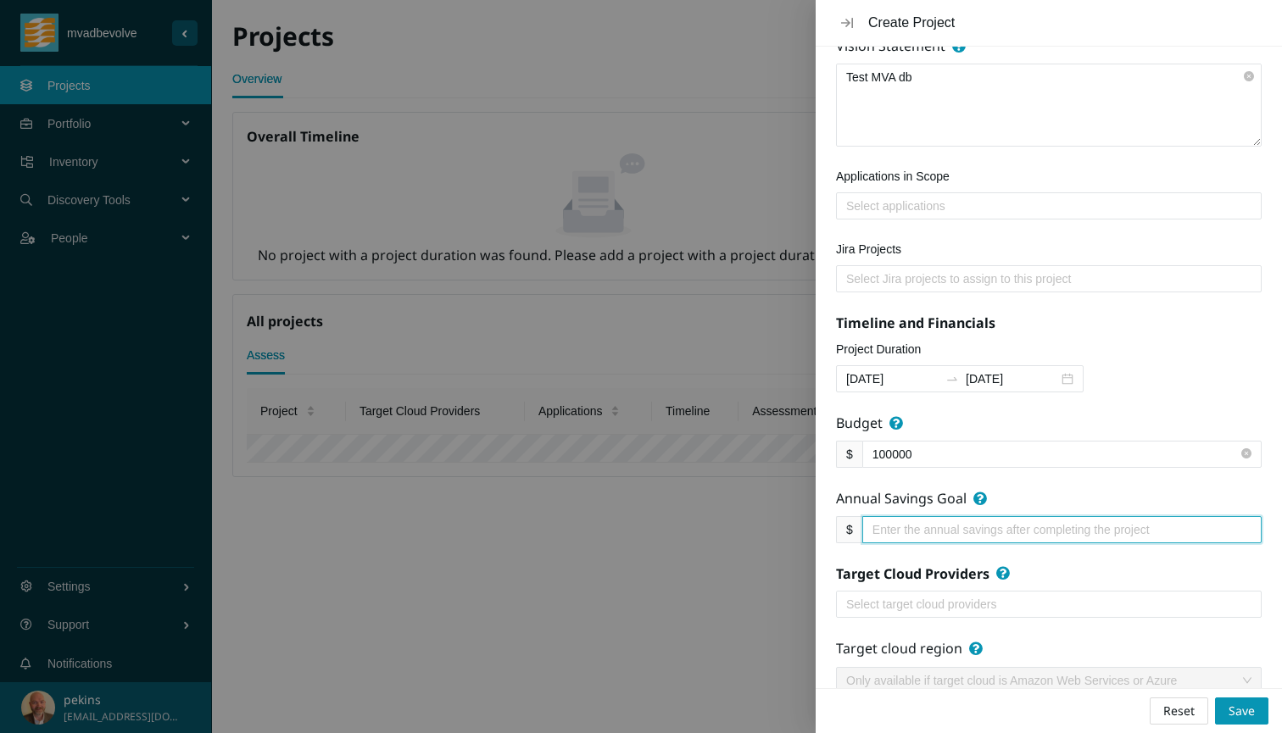
click at [915, 531] on input "Annual Savings Goal" at bounding box center [1054, 529] width 365 height 19
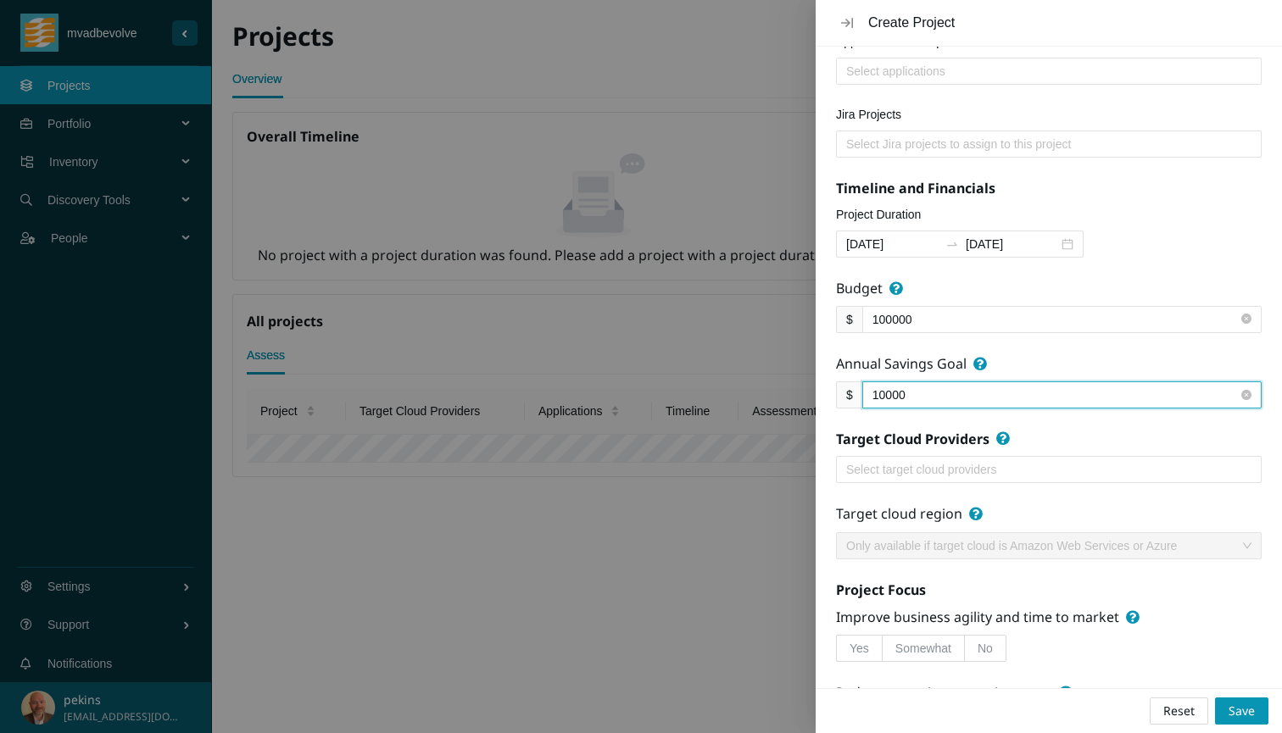
scroll to position [267, 0]
click at [927, 467] on div at bounding box center [1048, 469] width 417 height 20
type input "10000"
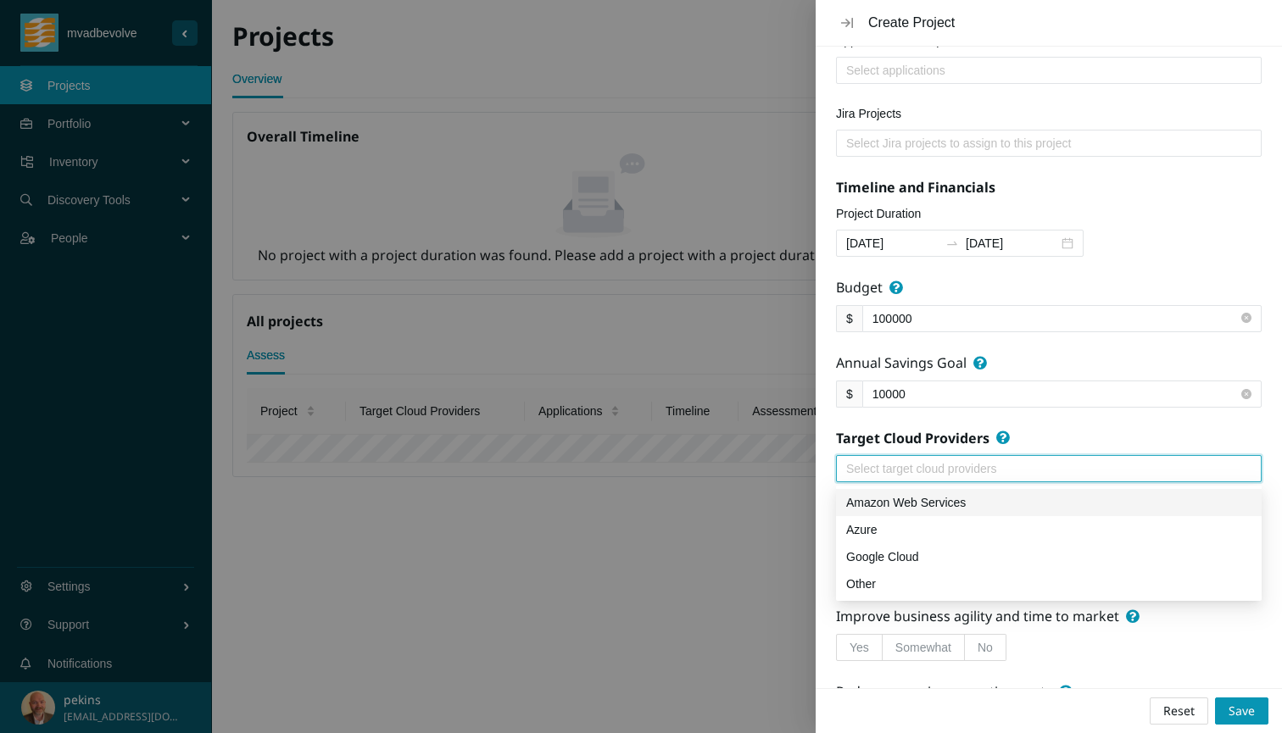
click at [884, 504] on div "Amazon Web Services" at bounding box center [1048, 502] width 405 height 19
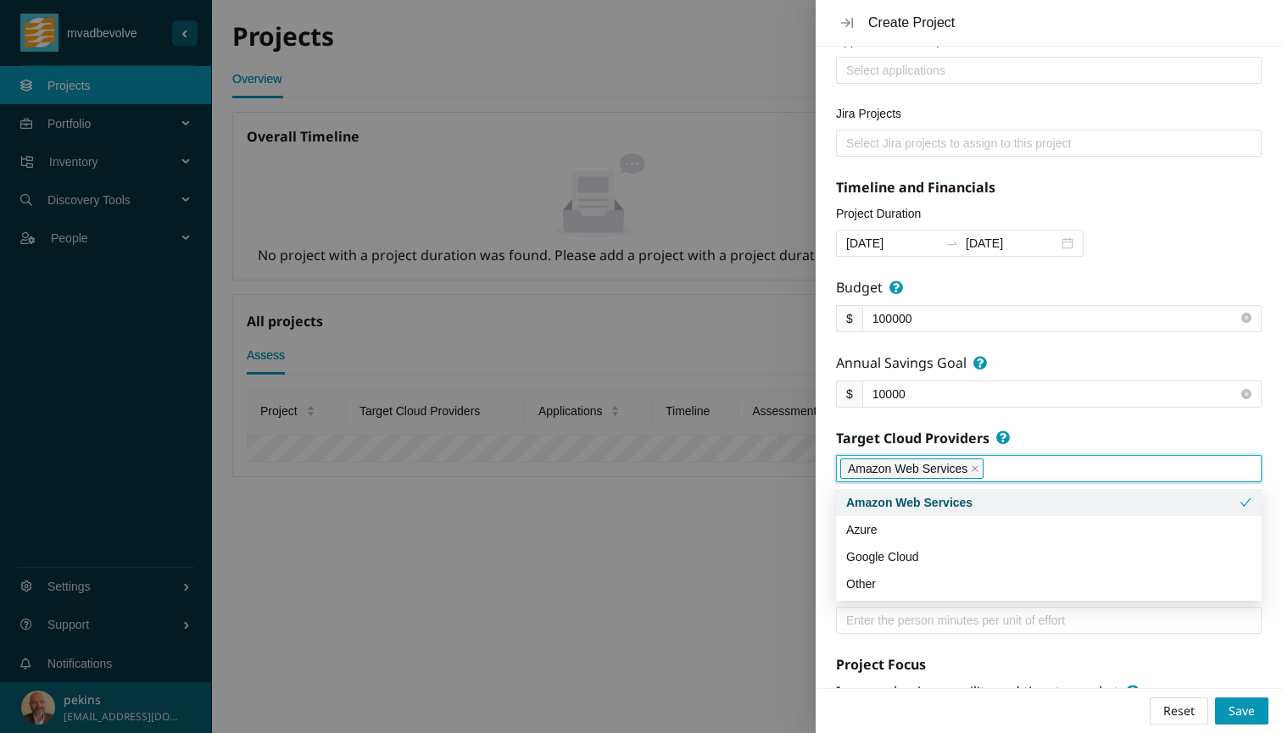
click at [917, 498] on div "Amazon Web Services" at bounding box center [1042, 502] width 393 height 19
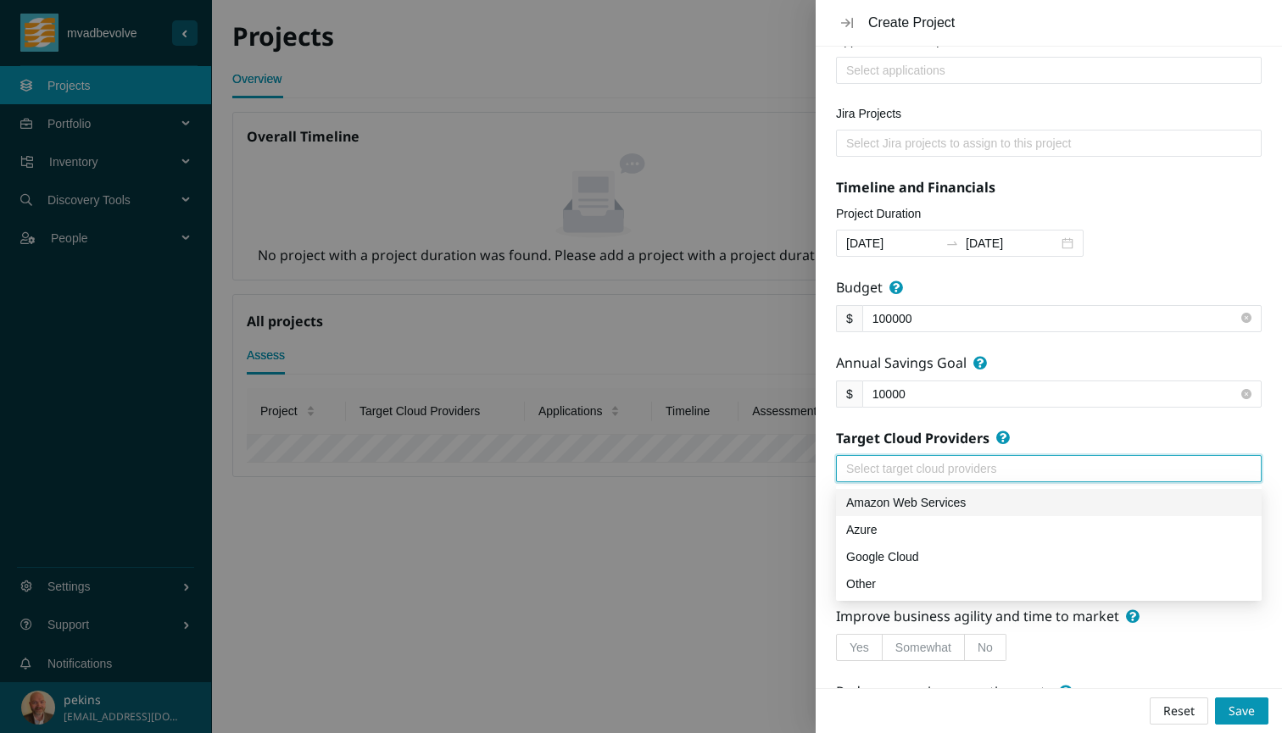
click at [949, 496] on div "Amazon Web Services" at bounding box center [1048, 502] width 405 height 19
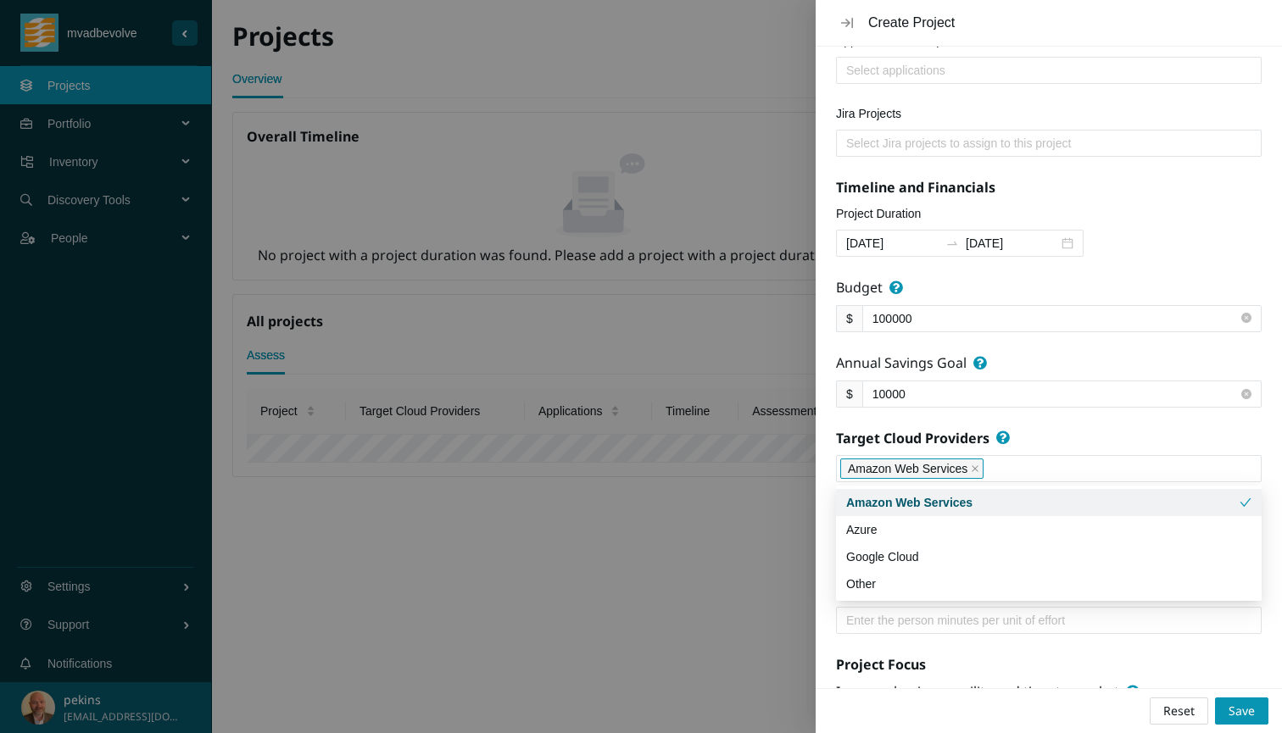
click at [1038, 429] on form "About Name db1 Vision Statement Test MVA db Applications in Scope Select applic…" at bounding box center [1049, 344] width 426 height 1088
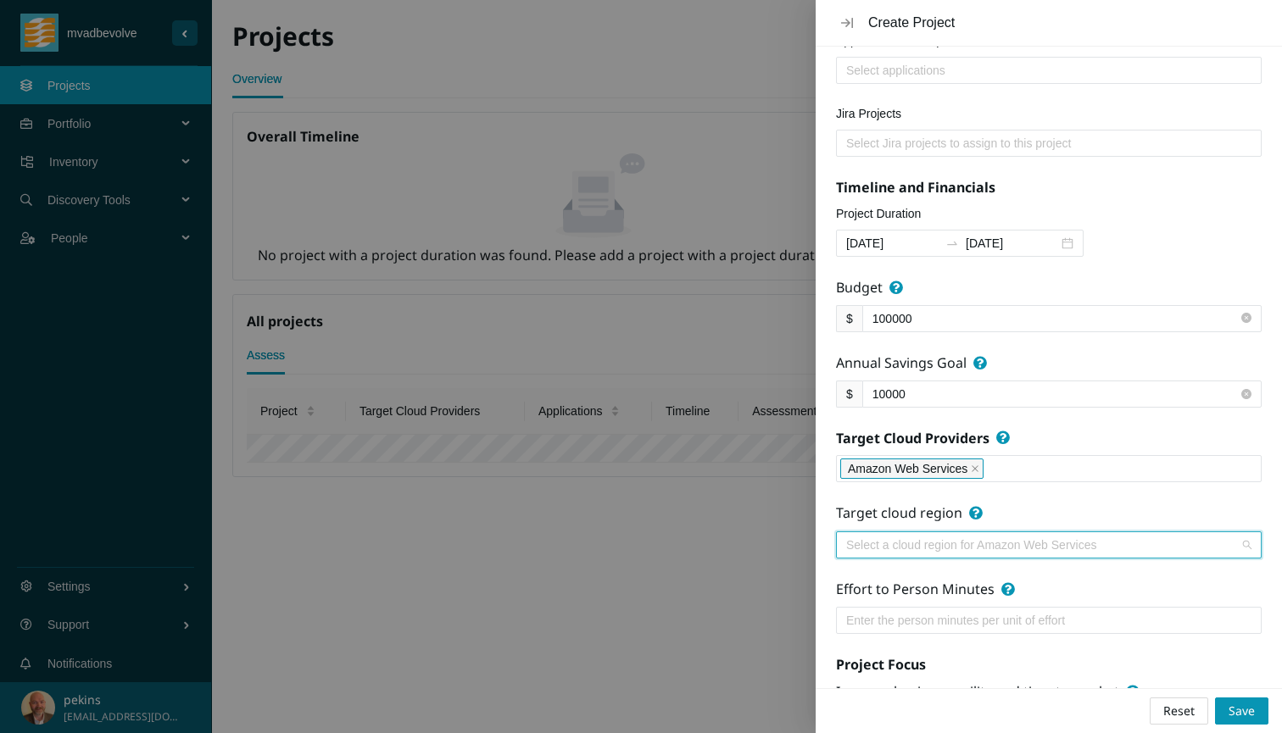
click at [925, 548] on input "search" at bounding box center [1042, 544] width 393 height 25
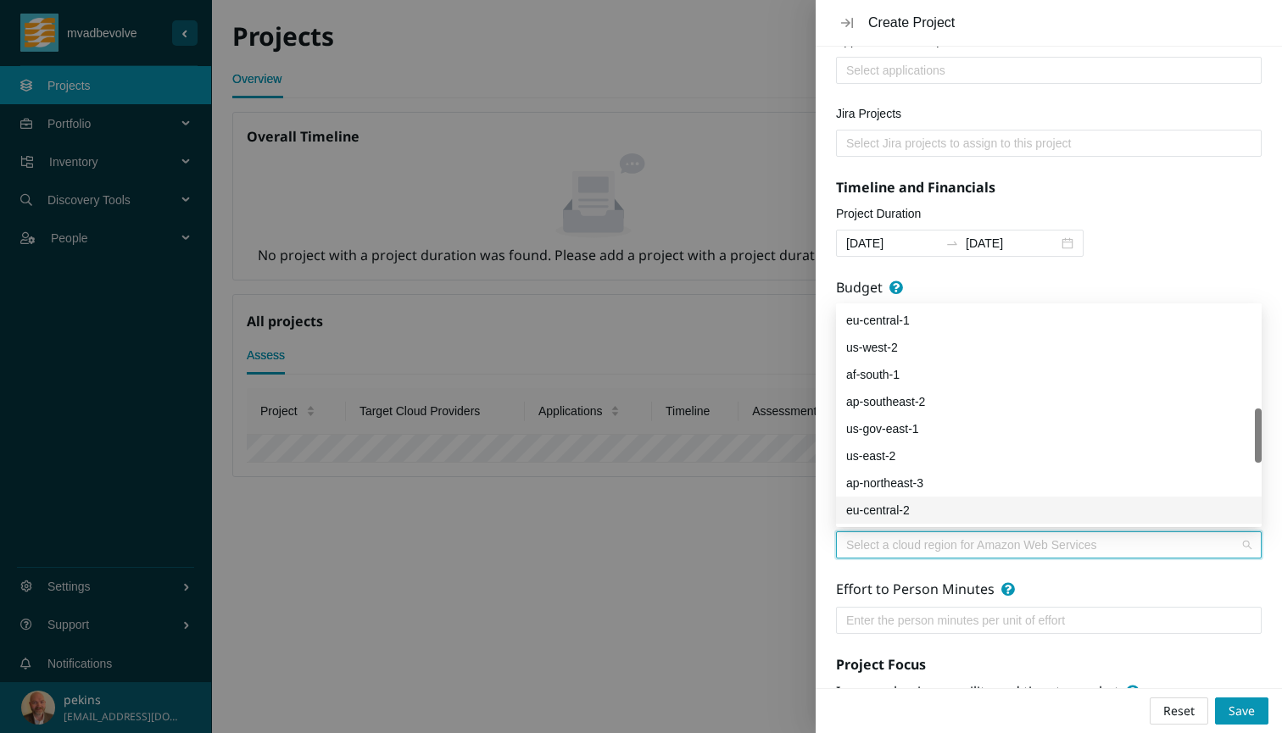
scroll to position [405, 0]
click at [884, 457] on div "us-east-2" at bounding box center [1048, 457] width 405 height 19
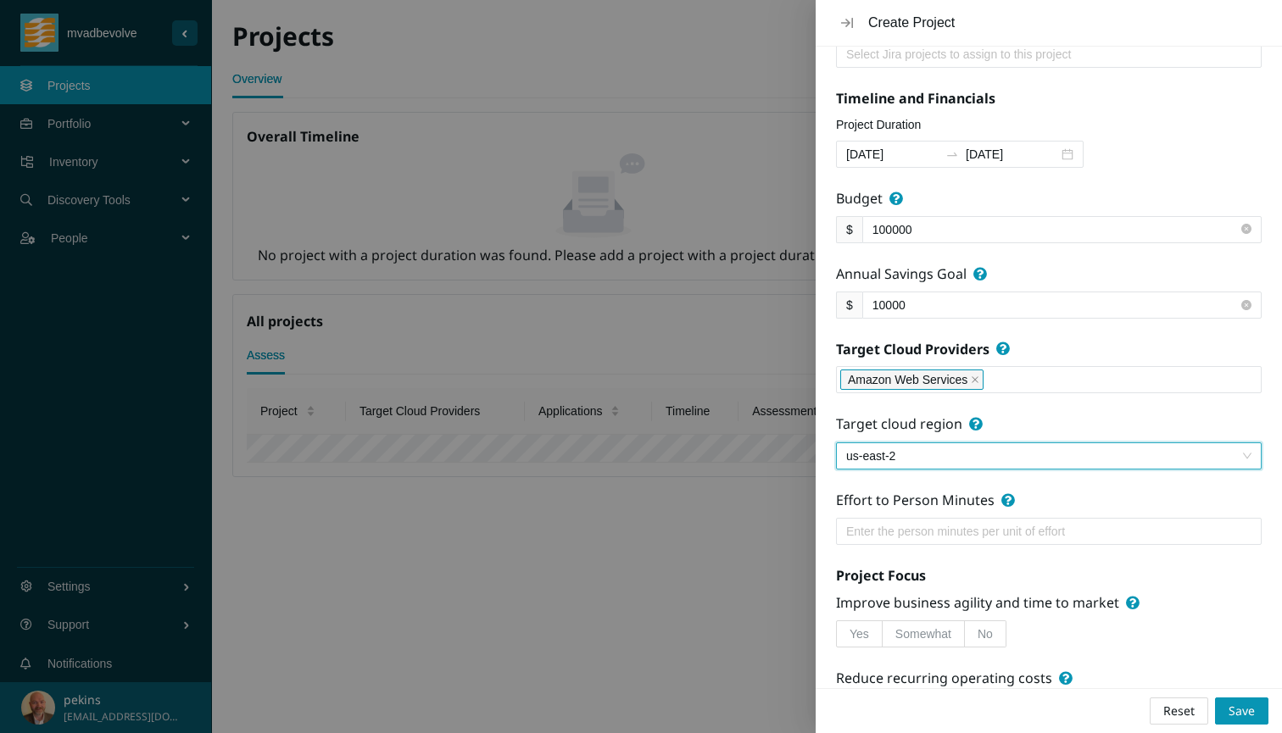
scroll to position [384, 0]
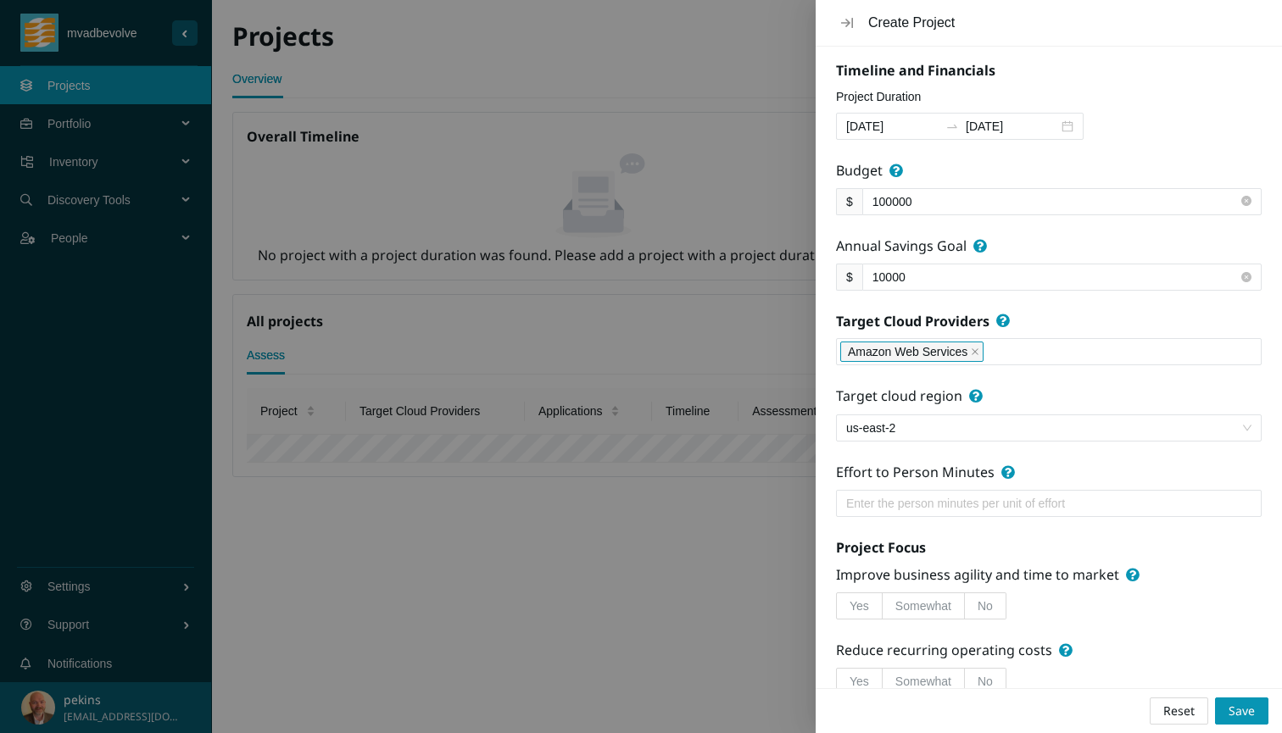
click at [963, 505] on input "Effort to Person Minutes" at bounding box center [1049, 503] width 426 height 27
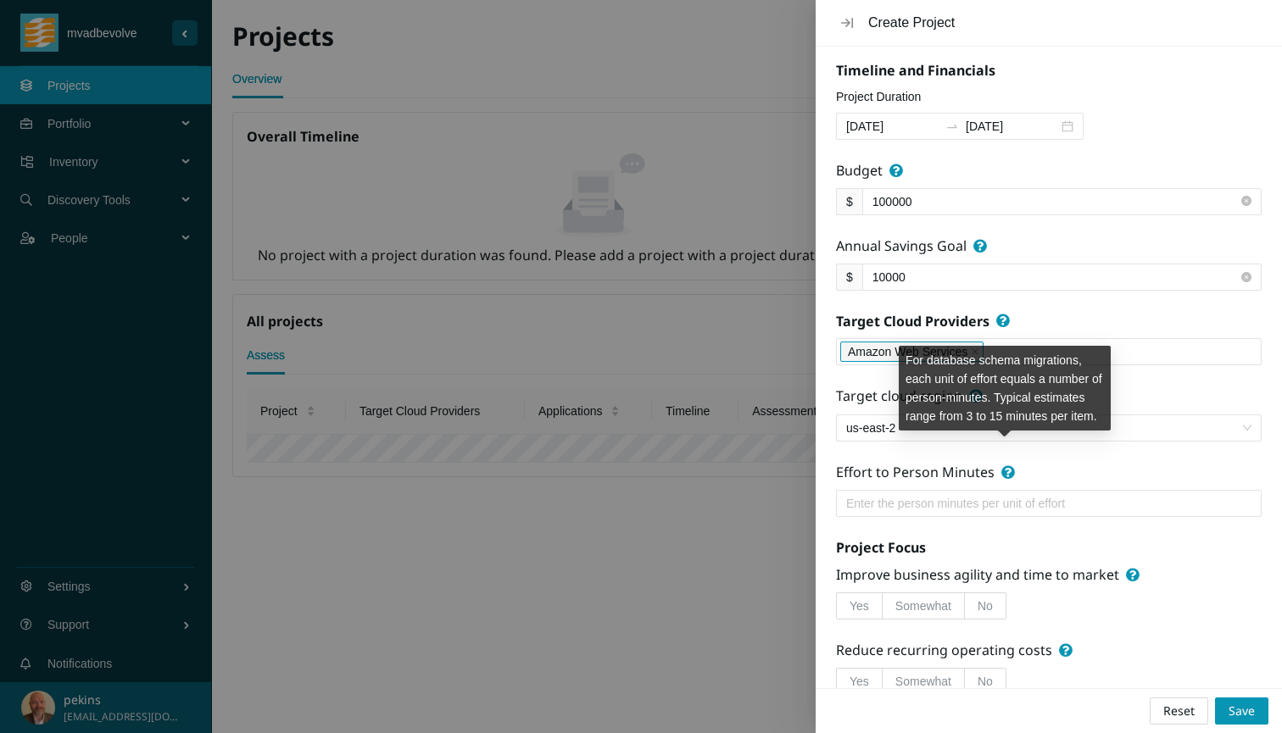
click at [1004, 472] on icon at bounding box center [1008, 472] width 14 height 14
click at [1004, 490] on input "Effort to Person Minutes" at bounding box center [1049, 503] width 426 height 27
click at [1004, 472] on icon at bounding box center [1008, 472] width 14 height 14
click at [1004, 490] on input "Effort to Person Minutes" at bounding box center [1049, 503] width 426 height 27
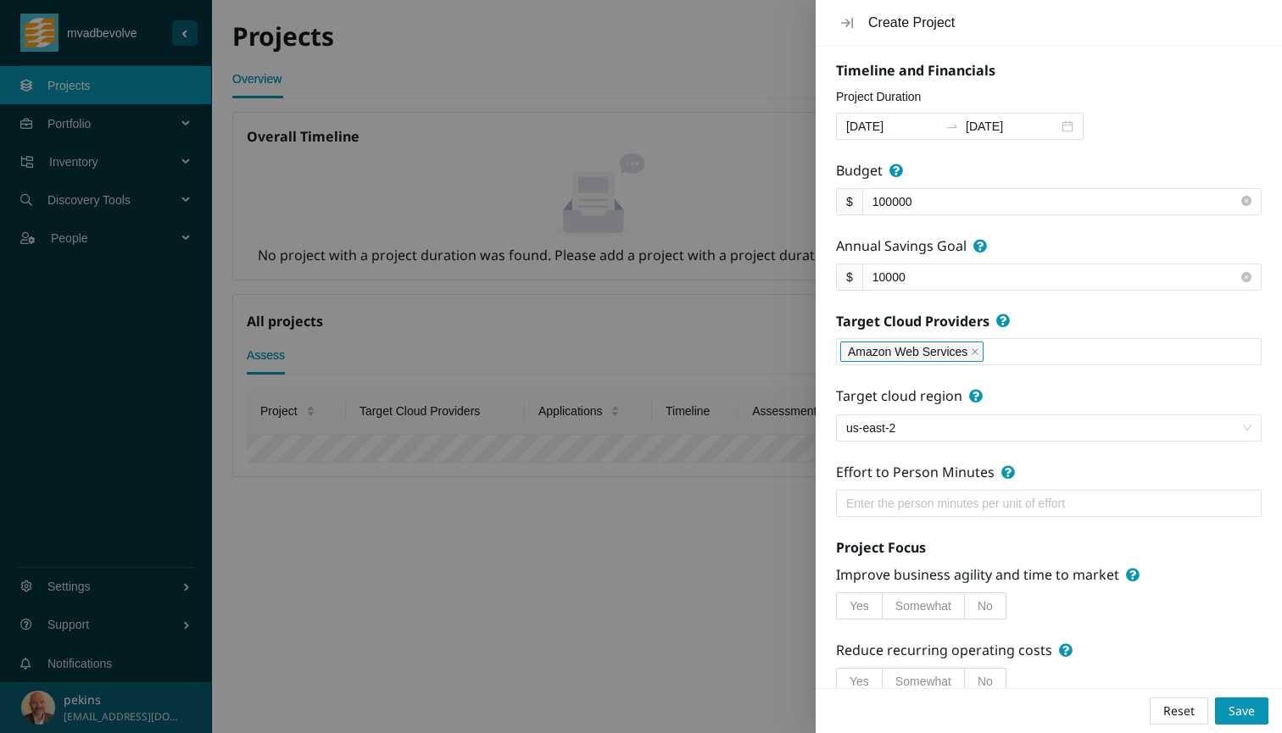
click at [959, 505] on input "Effort to Person Minutes" at bounding box center [1049, 503] width 426 height 27
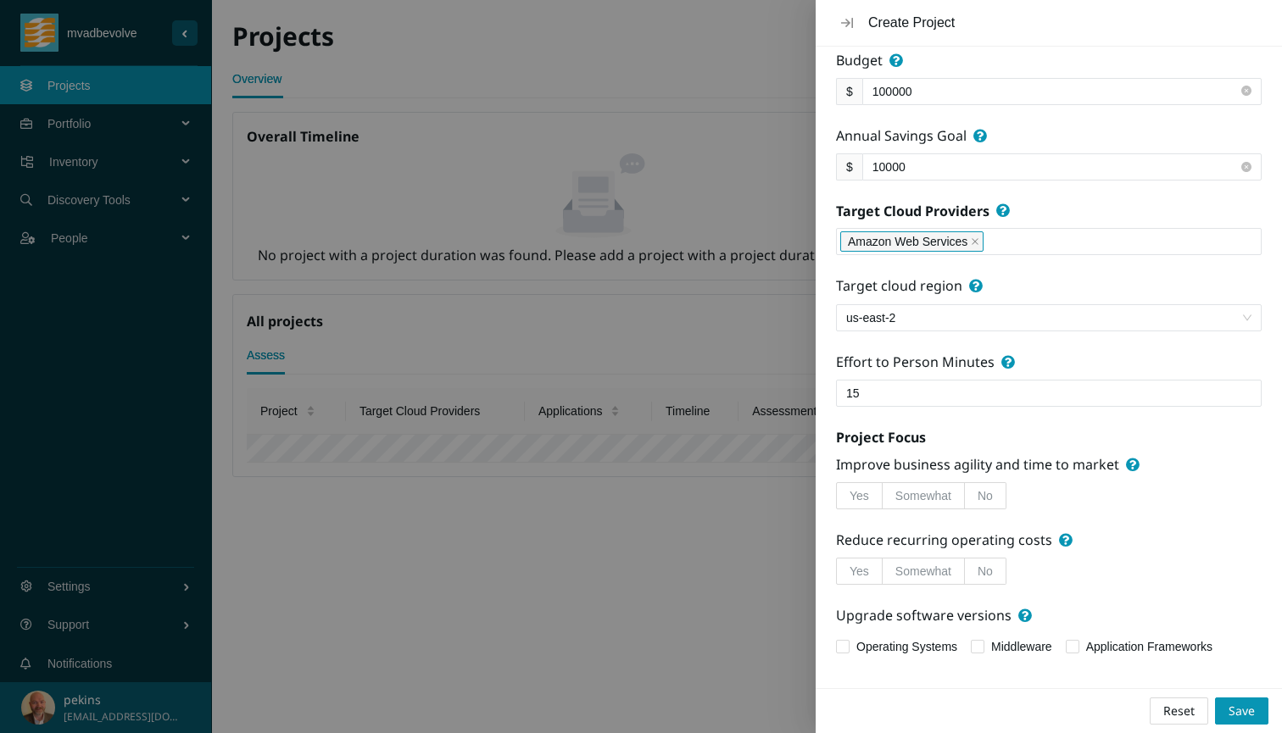
scroll to position [496, 0]
type input "15"
click at [849, 484] on label "Yes" at bounding box center [859, 494] width 47 height 27
click at [837, 498] on input "Yes" at bounding box center [837, 498] width 0 height 0
click at [846, 569] on label "Yes" at bounding box center [859, 569] width 47 height 27
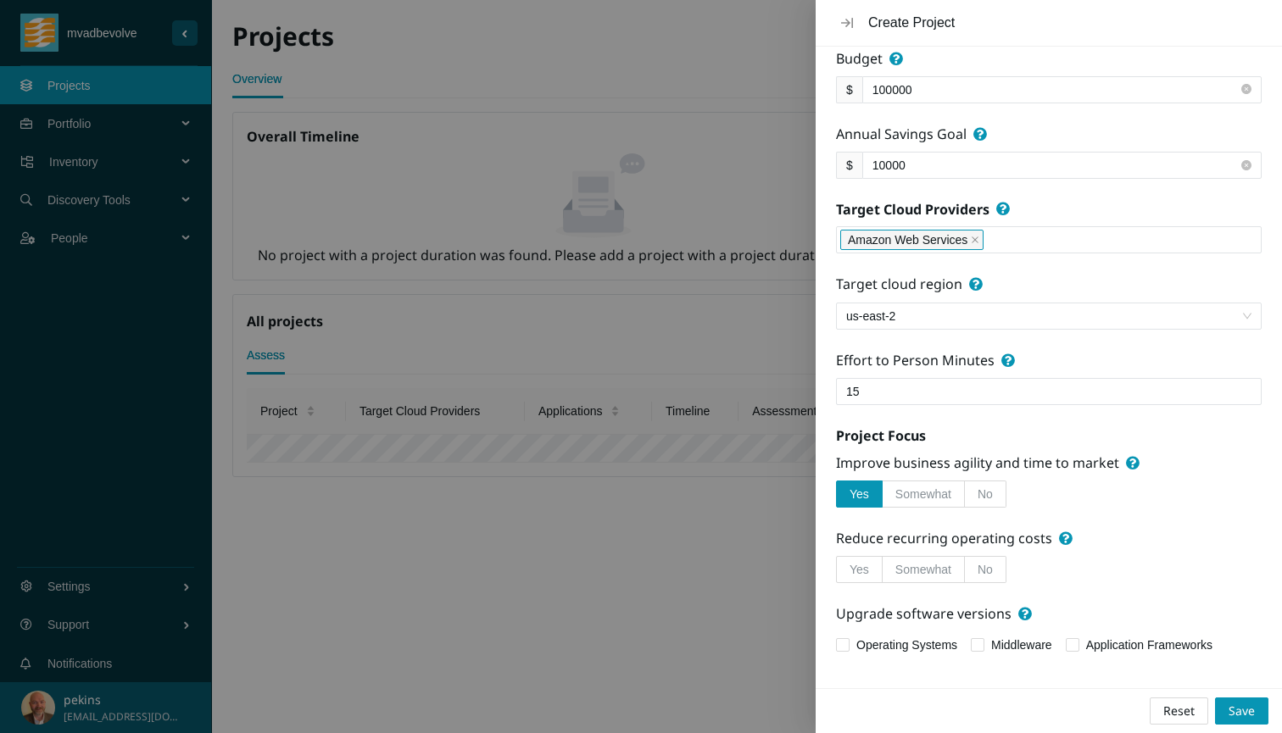
click at [837, 574] on input "Yes" at bounding box center [837, 574] width 0 height 0
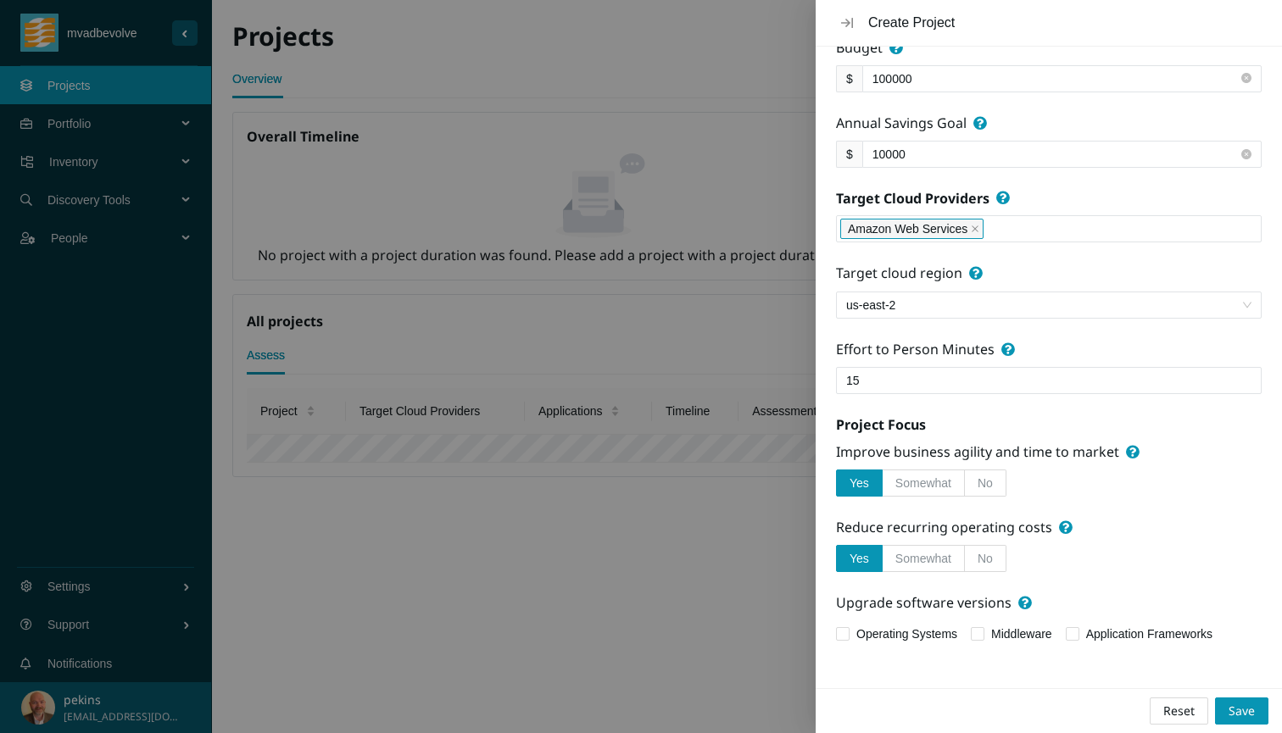
scroll to position [506, 0]
click at [846, 636] on input "Operating Systems" at bounding box center [842, 634] width 12 height 12
checkbox input "true"
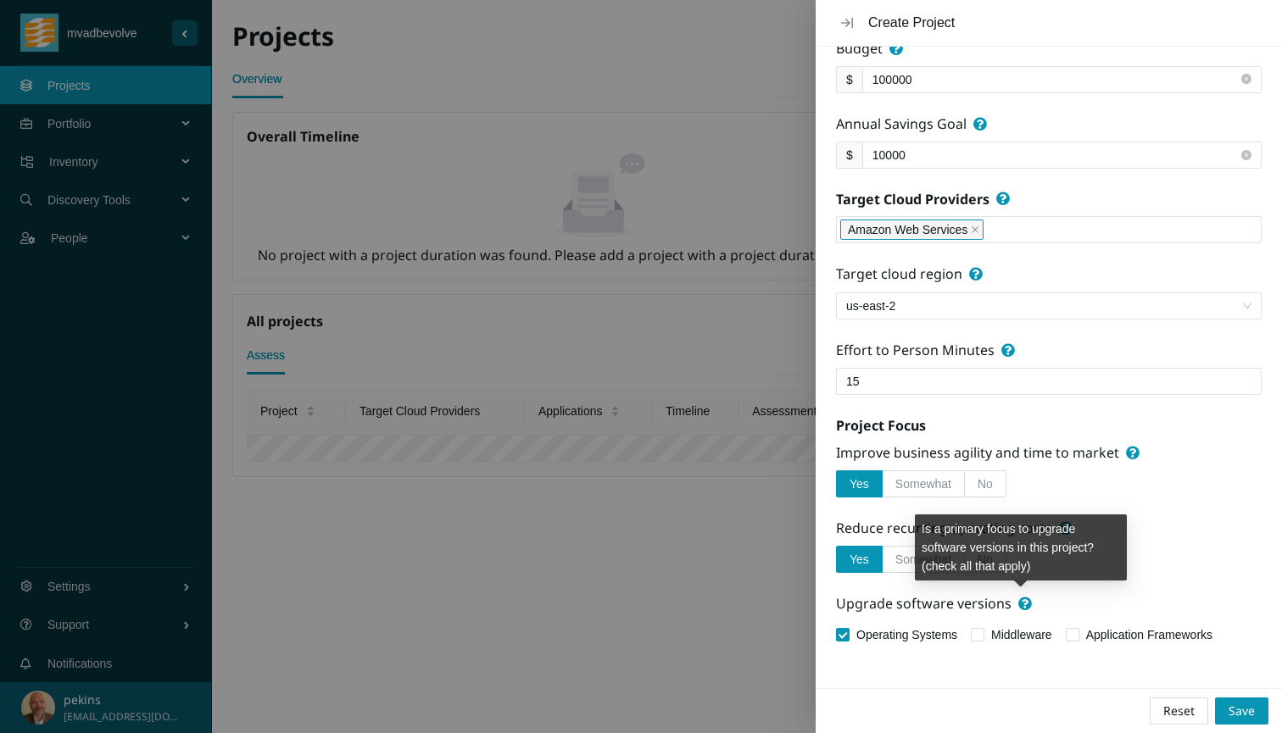
click at [1019, 602] on icon at bounding box center [1025, 604] width 14 height 14
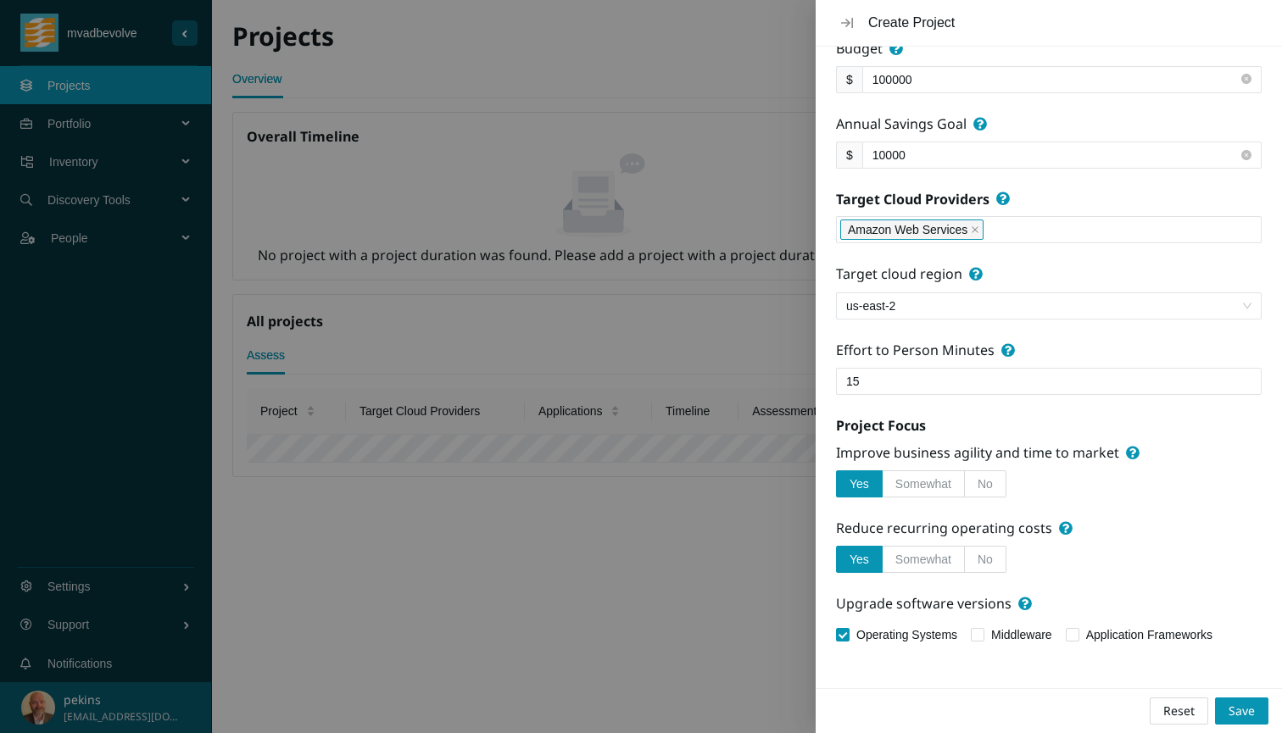
click at [1043, 654] on div "About Name db1 Vision Statement Test MVA db Applications in Scope Select applic…" at bounding box center [1048, 368] width 466 height 642
click at [1249, 715] on span "Save" at bounding box center [1241, 711] width 26 height 19
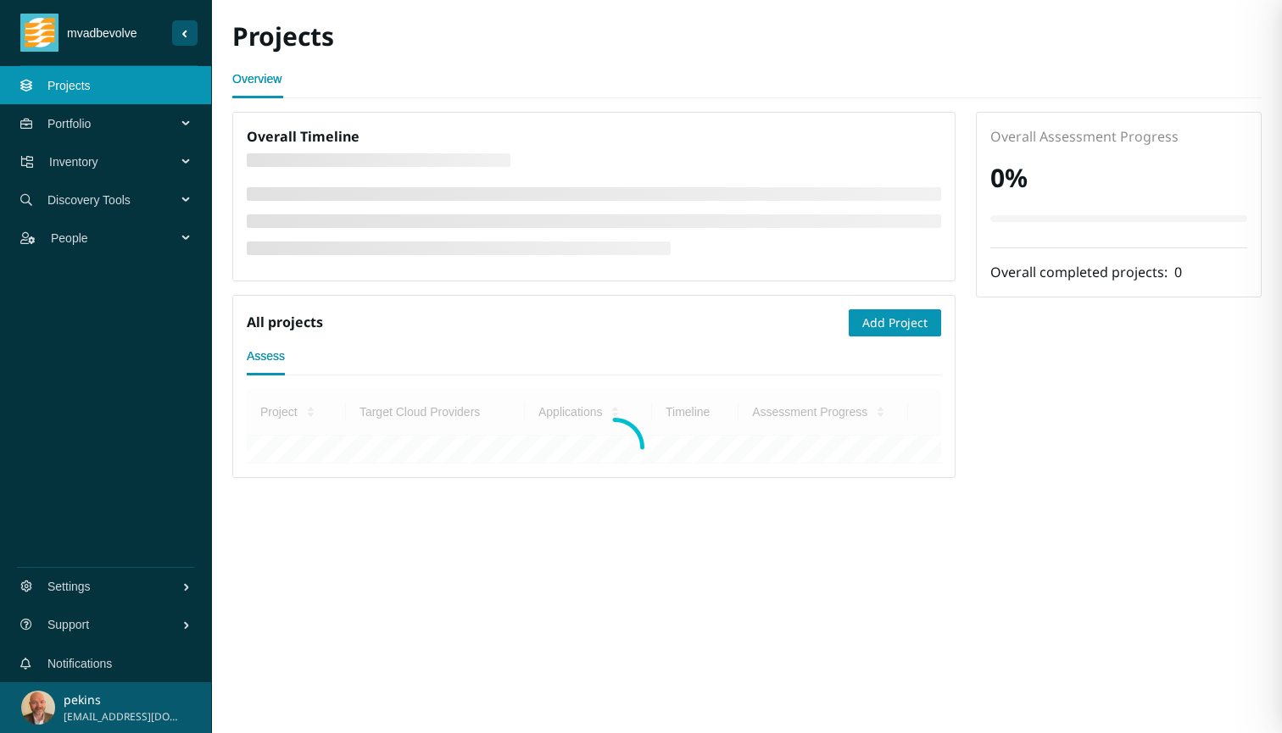
scroll to position [0, 0]
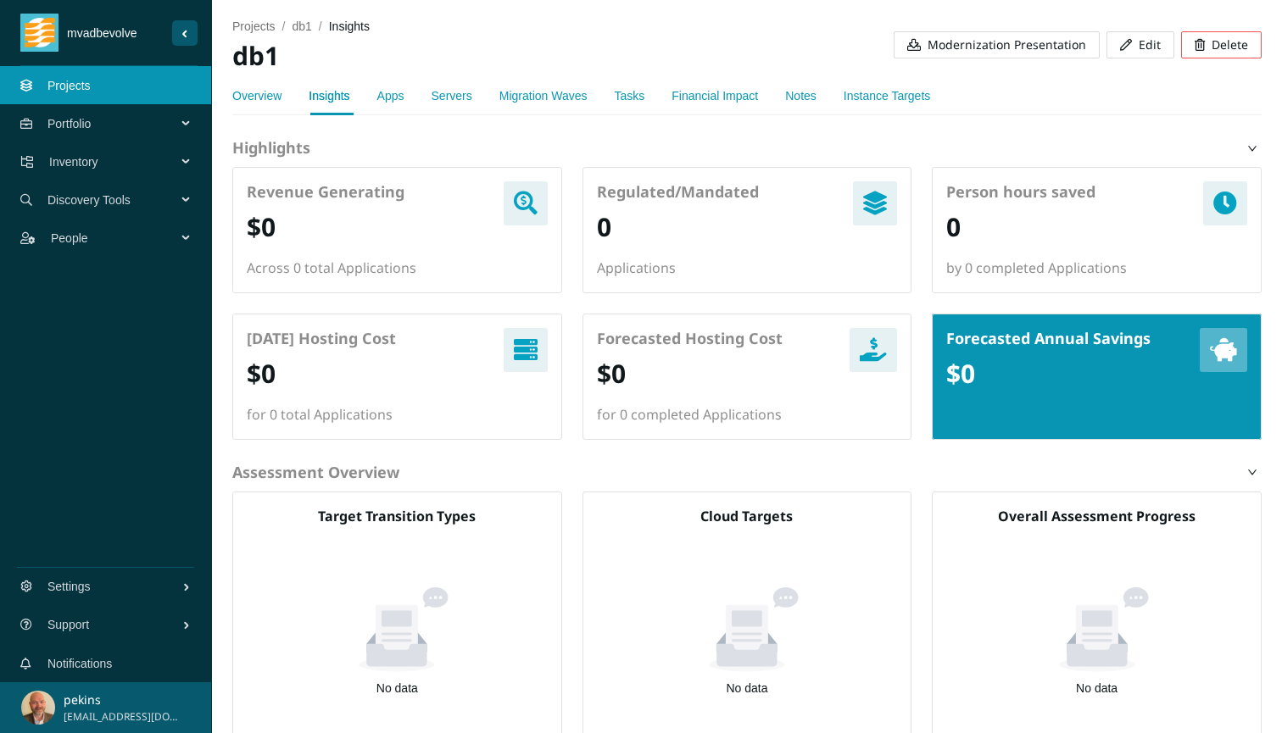
click at [252, 99] on link "Overview" at bounding box center [256, 96] width 49 height 14
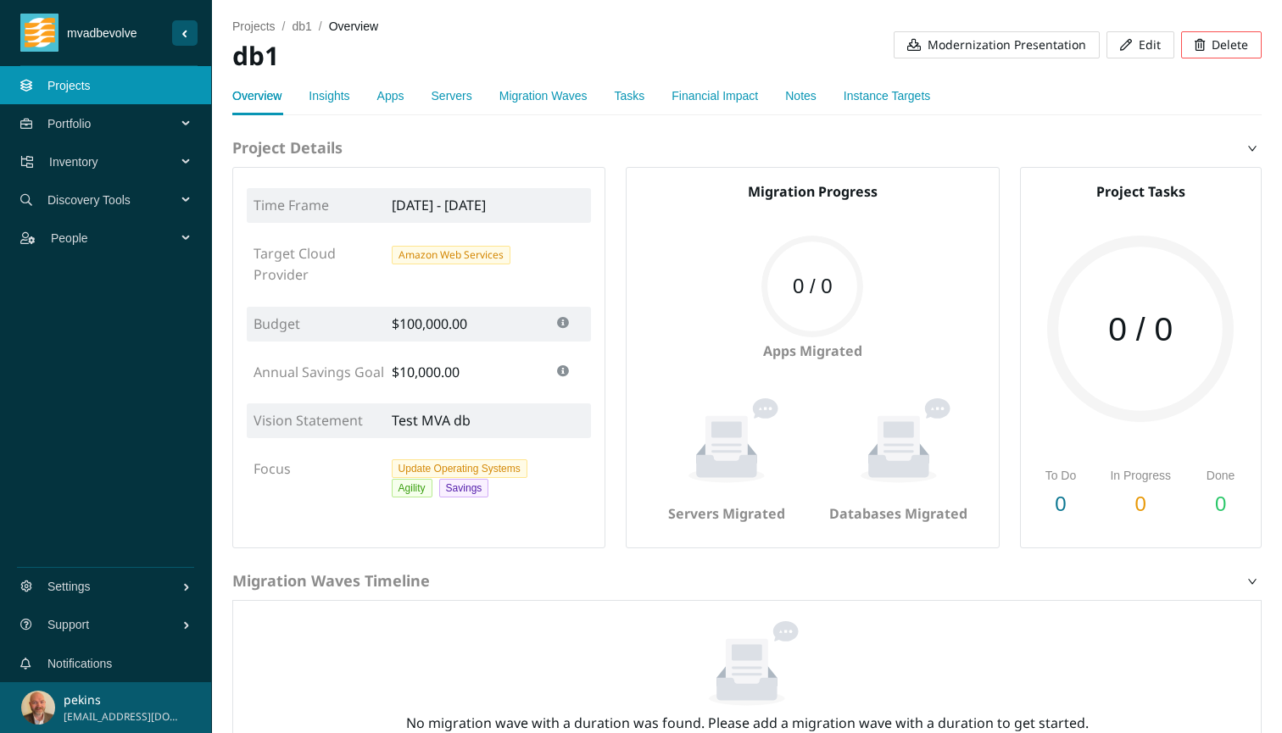
click at [333, 94] on link "Insights" at bounding box center [329, 96] width 41 height 14
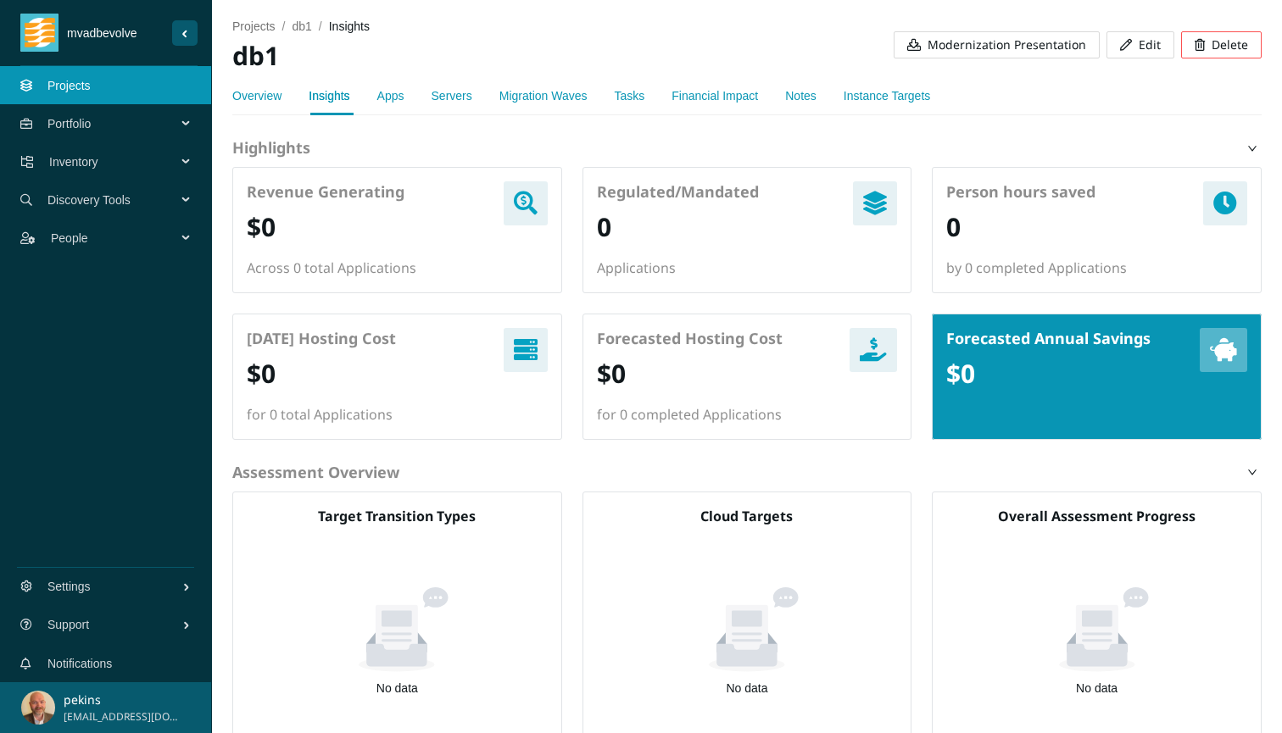
click at [386, 93] on link "Apps" at bounding box center [390, 96] width 27 height 14
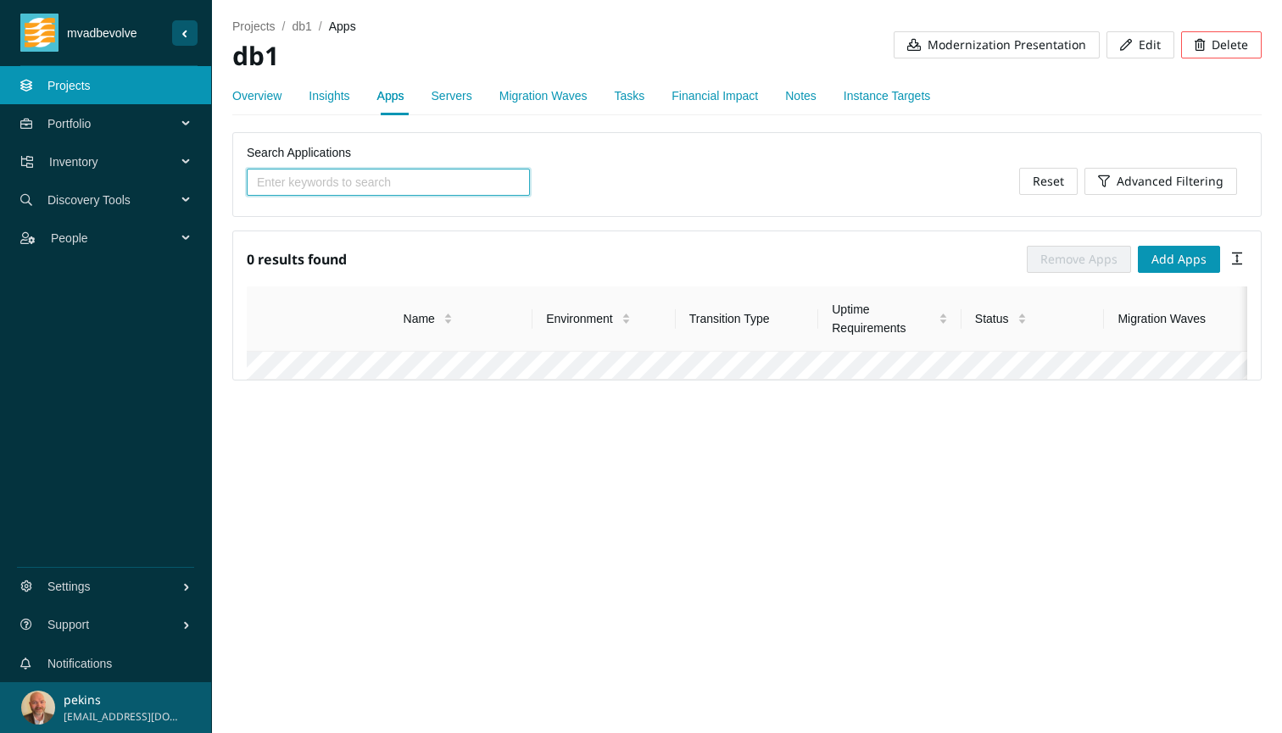
click at [453, 97] on link "Servers" at bounding box center [451, 96] width 41 height 14
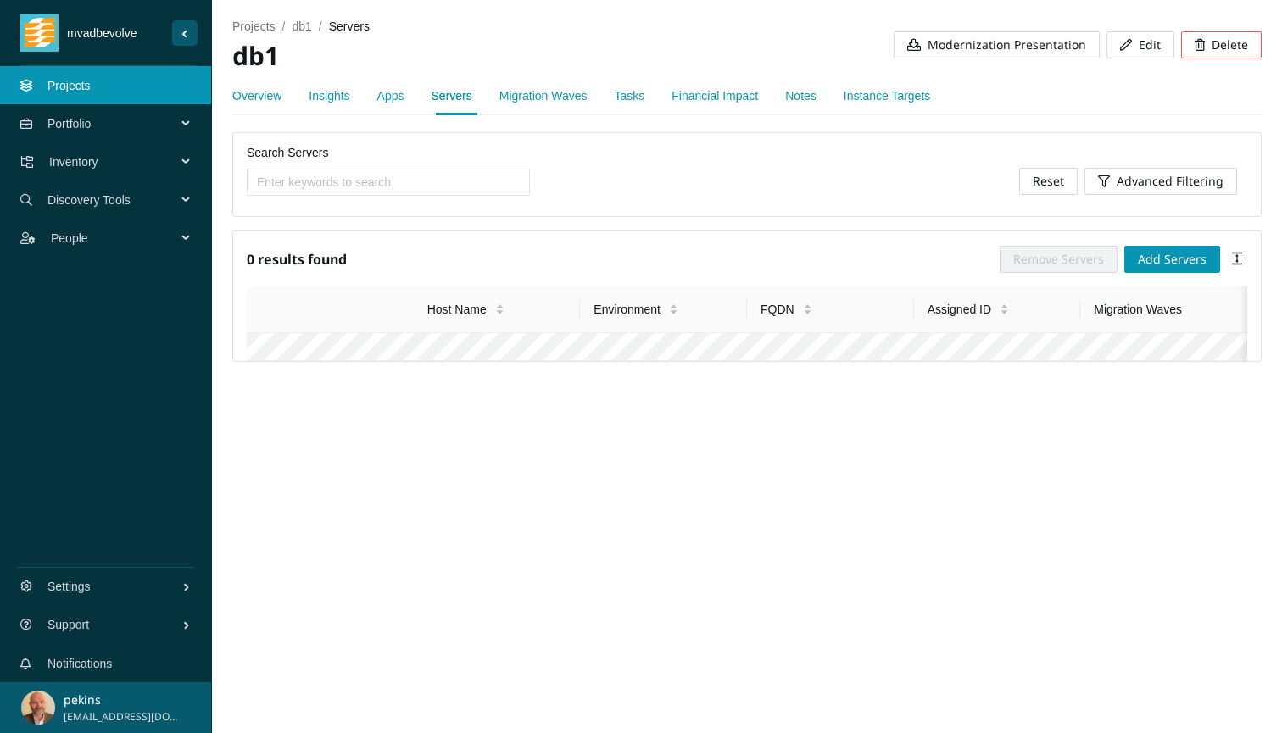
click at [546, 91] on link "Migration Waves" at bounding box center [543, 96] width 88 height 14
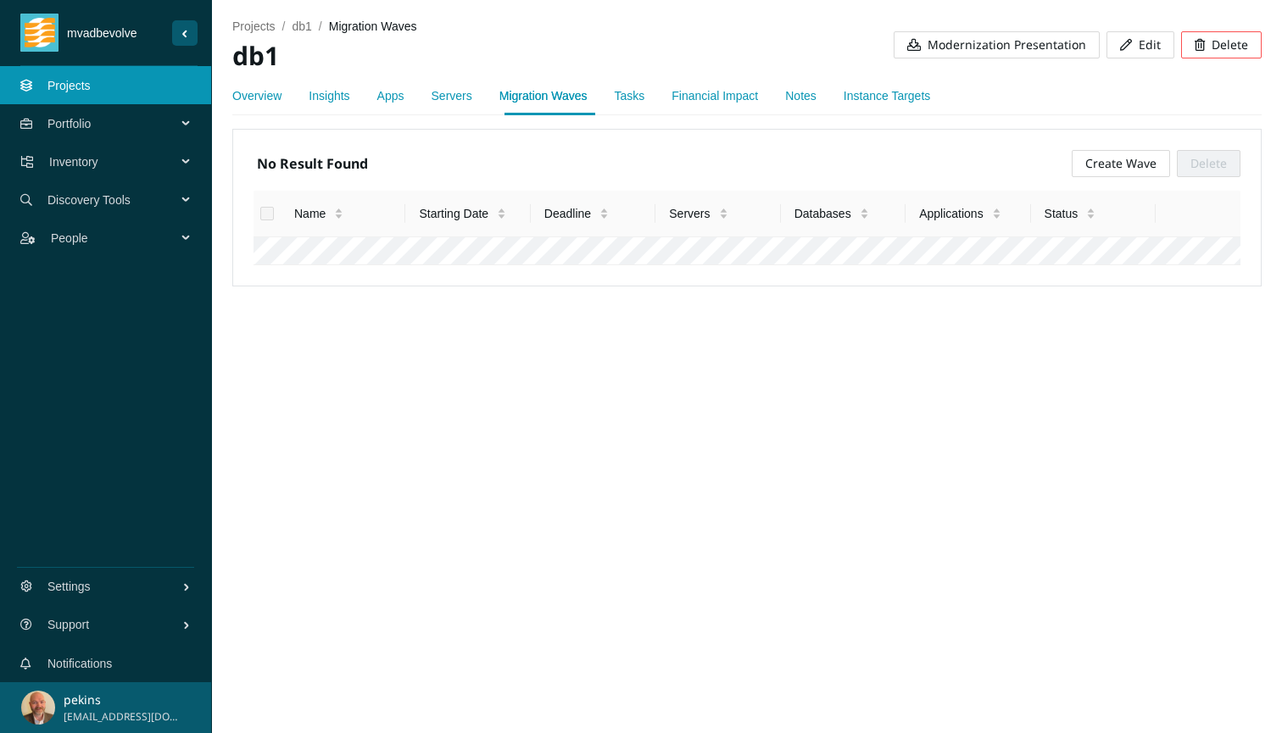
click at [635, 95] on link "Tasks" at bounding box center [630, 96] width 31 height 14
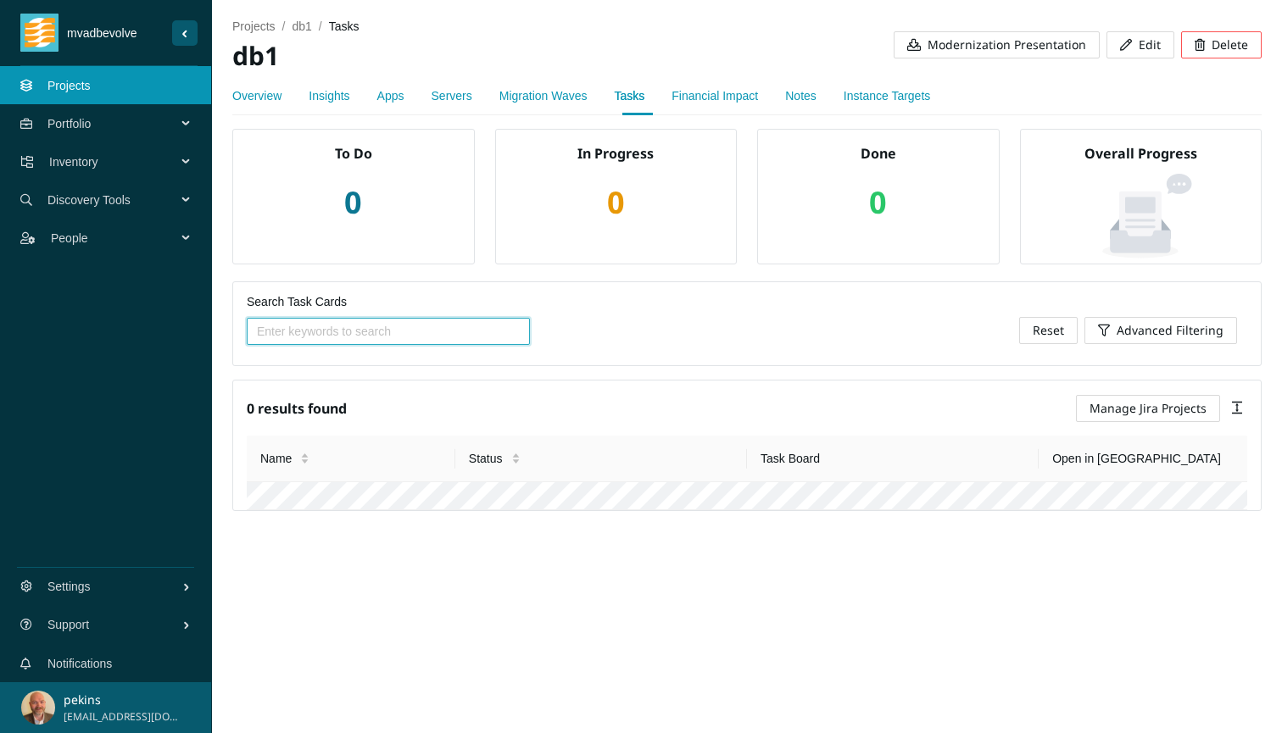
click at [726, 93] on link "Financial Impact" at bounding box center [714, 96] width 86 height 14
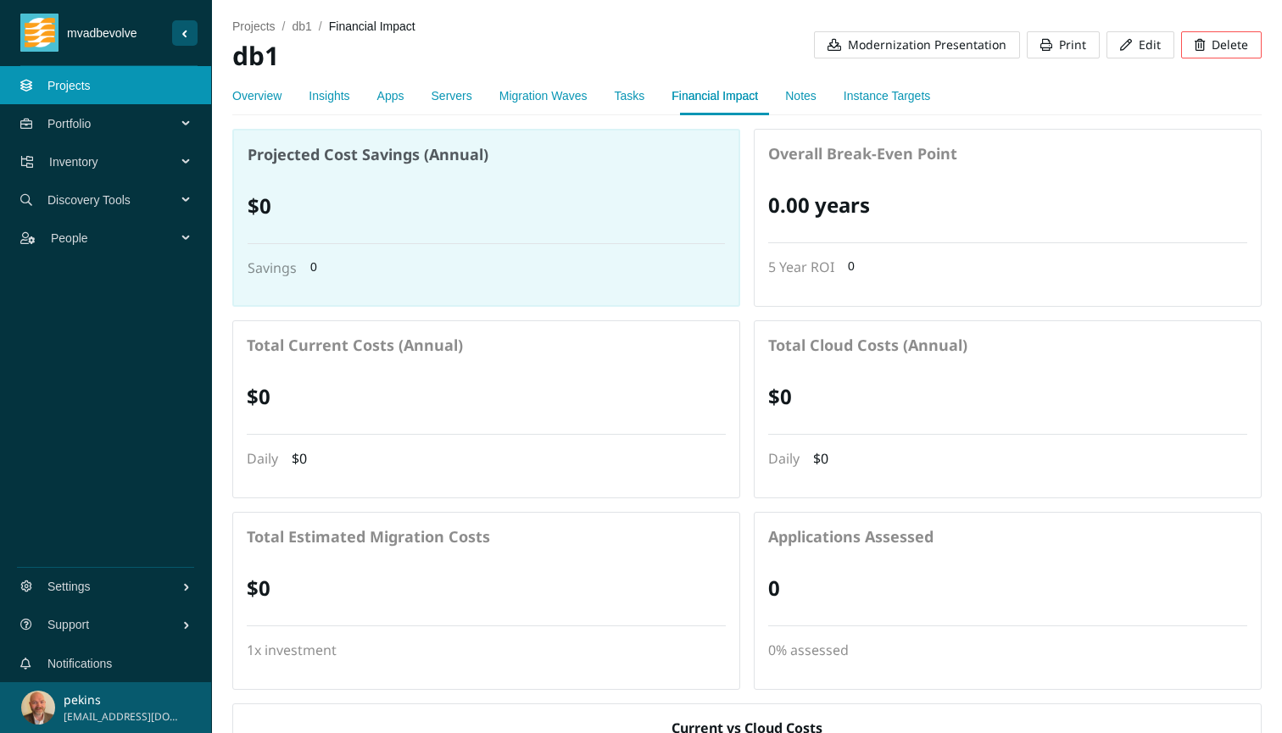
click at [813, 100] on link "Notes" at bounding box center [800, 96] width 31 height 14
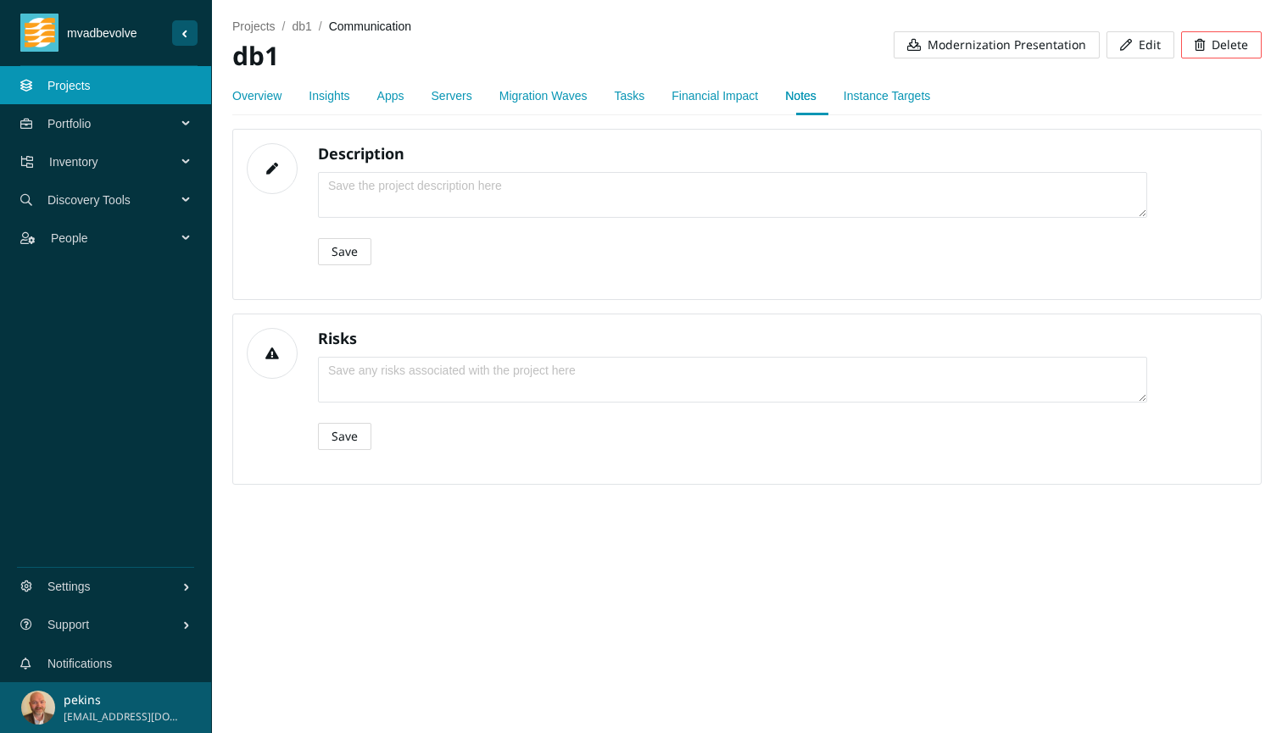
click at [904, 97] on link "Instance Targets" at bounding box center [886, 96] width 86 height 14
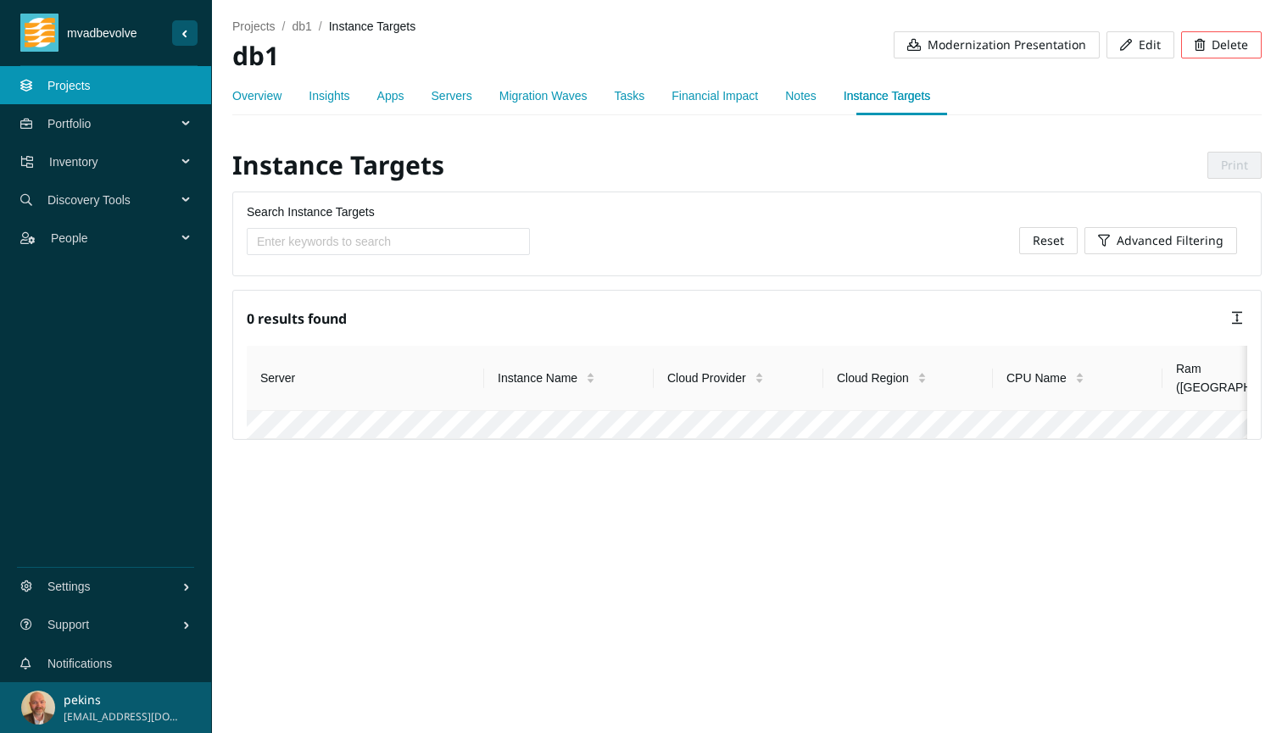
click at [115, 119] on span "Portfolio" at bounding box center [115, 123] width 136 height 51
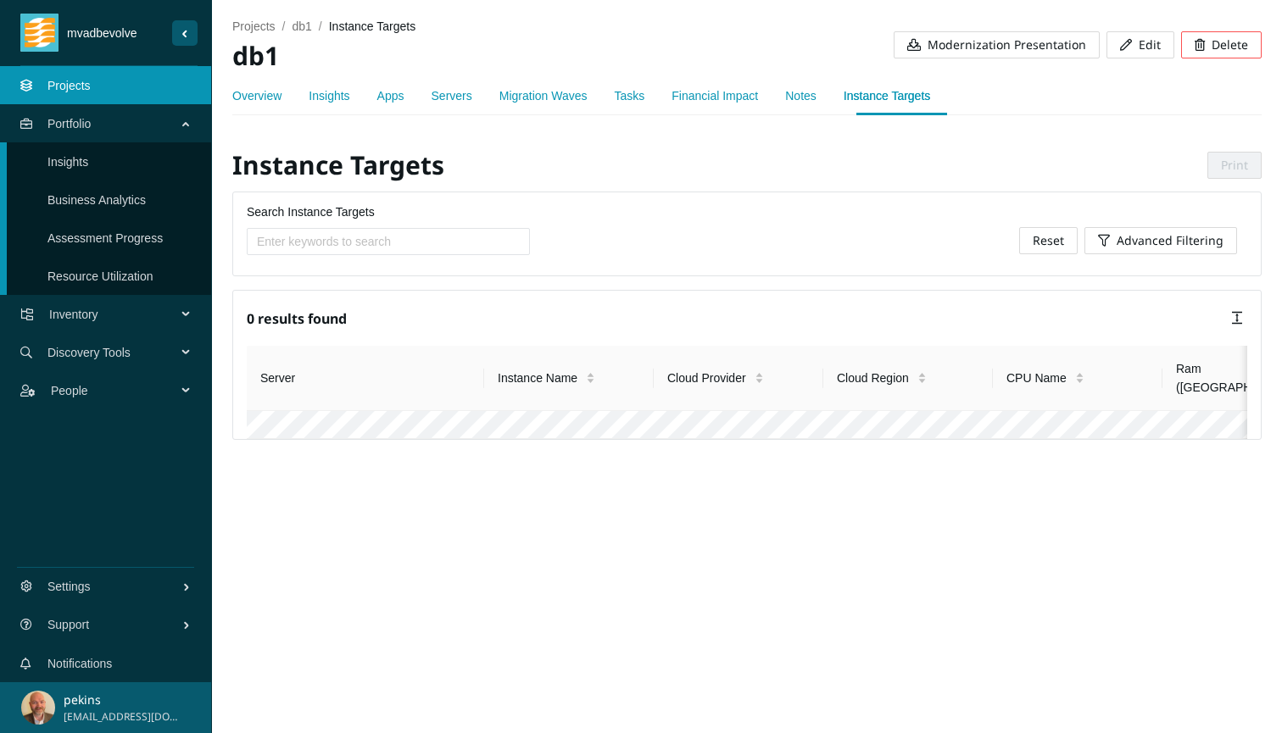
click at [88, 158] on link "Insights" at bounding box center [67, 162] width 41 height 14
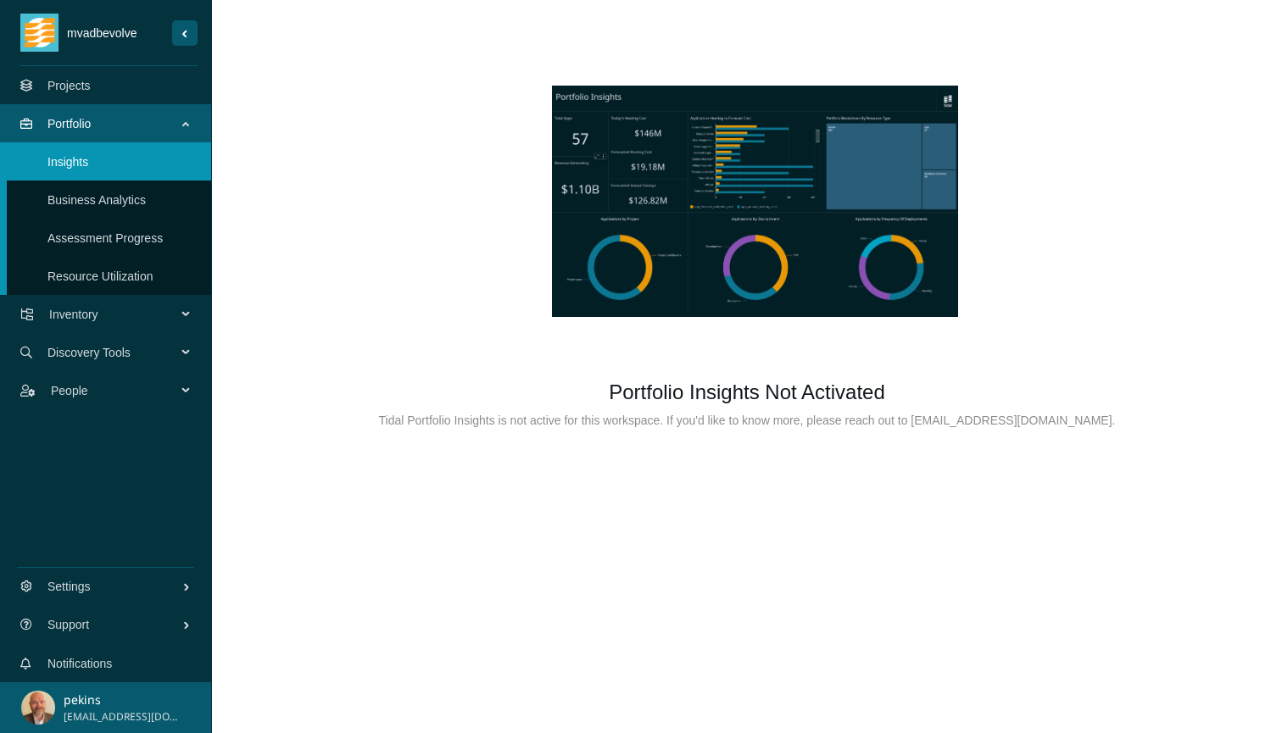
click at [81, 195] on link "Business Analytics" at bounding box center [96, 200] width 98 height 14
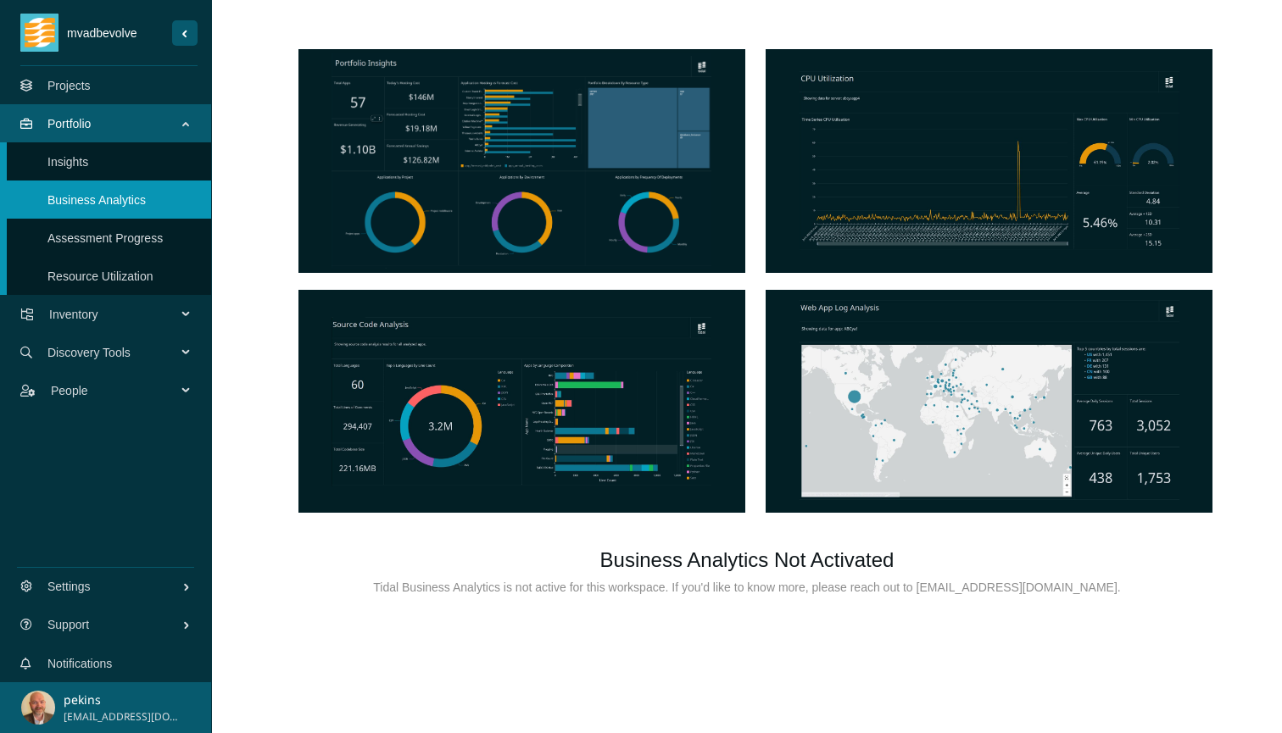
click at [163, 245] on link "Assessment Progress" at bounding box center [104, 238] width 115 height 14
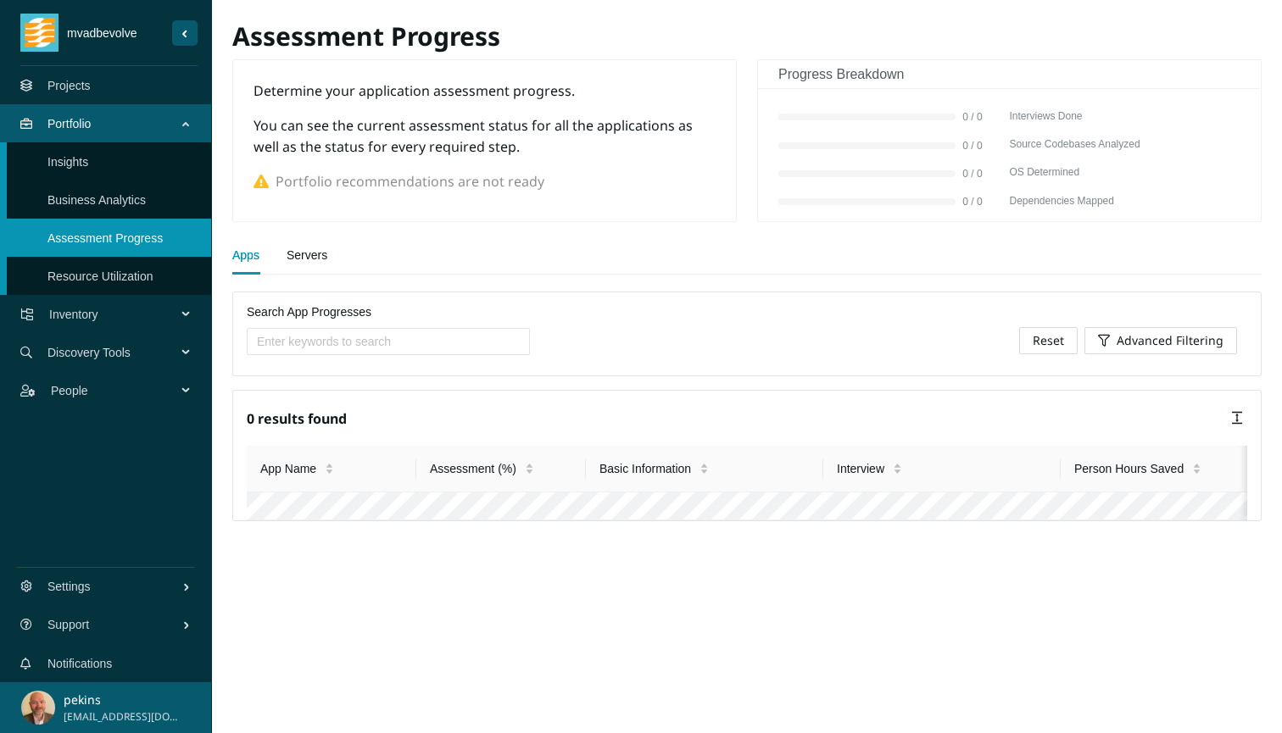
click at [309, 252] on link "Servers" at bounding box center [307, 255] width 41 height 34
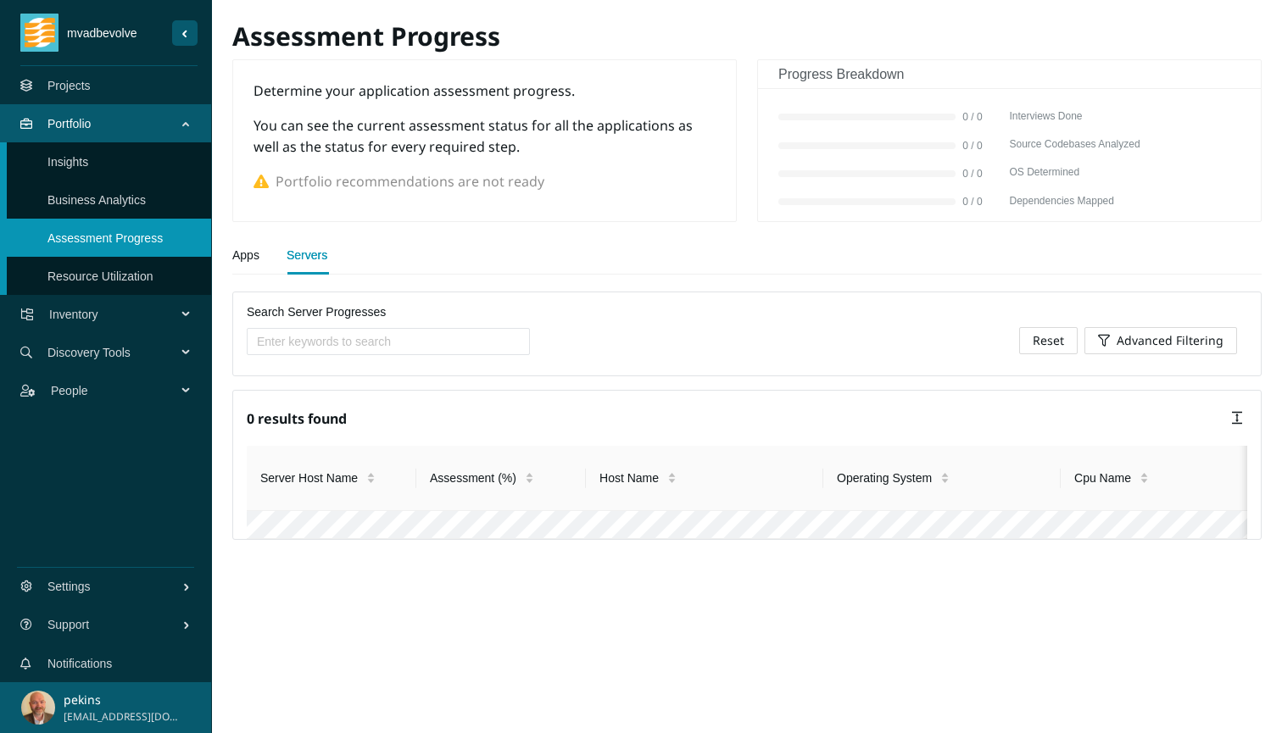
click at [121, 272] on link "Resource Utilization" at bounding box center [100, 277] width 106 height 14
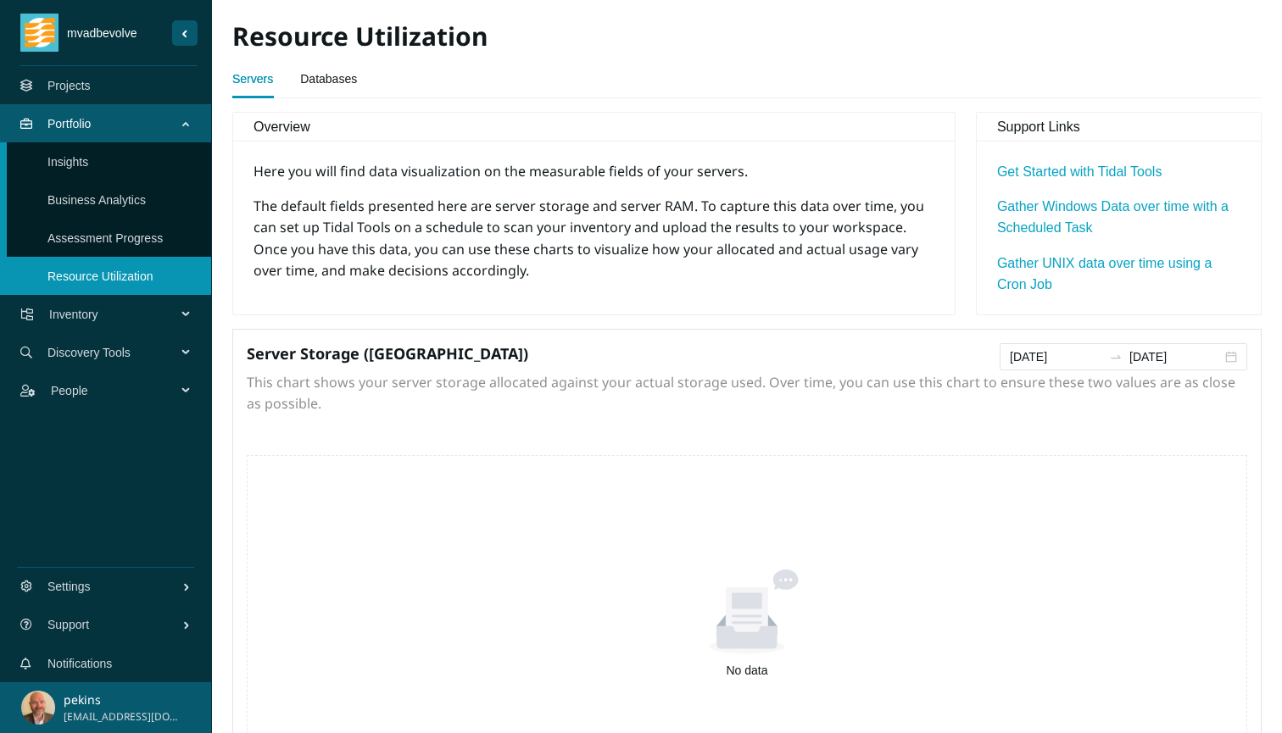
click at [185, 314] on icon "Sider Navigation Menu" at bounding box center [187, 314] width 8 height 0
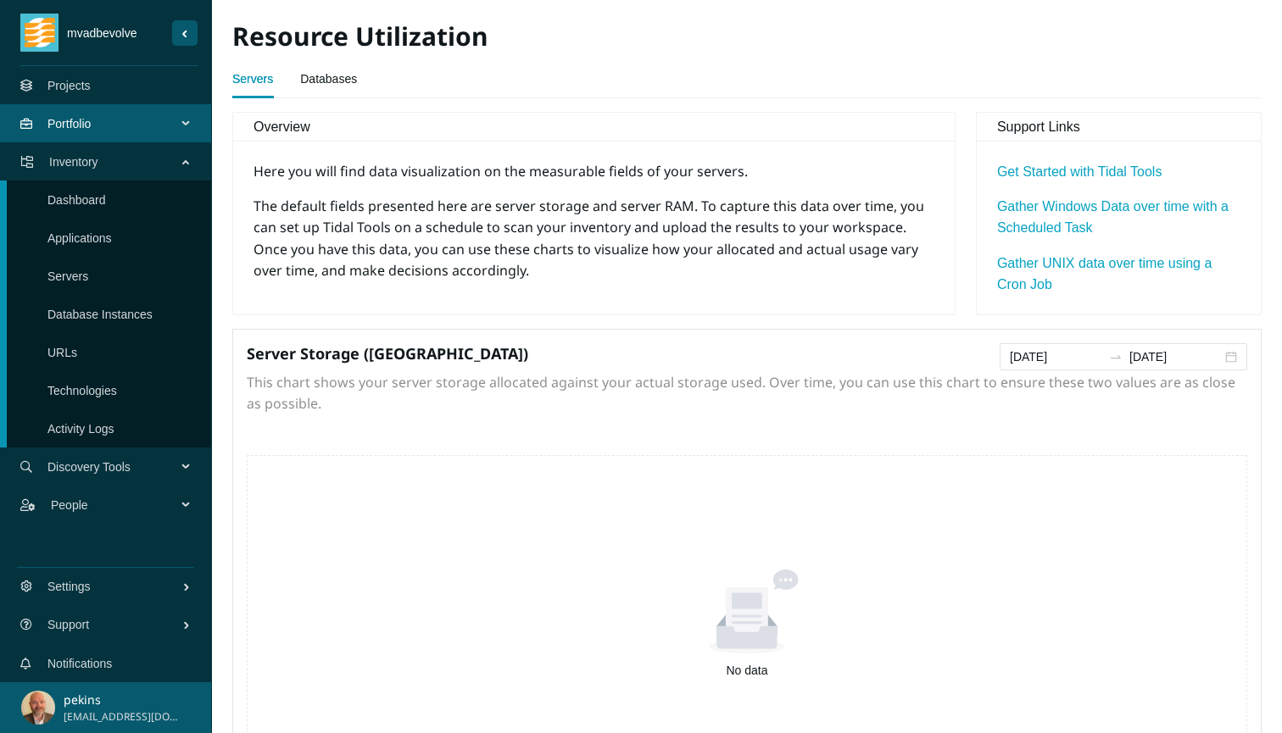
click at [83, 196] on link "Dashboard" at bounding box center [76, 200] width 58 height 14
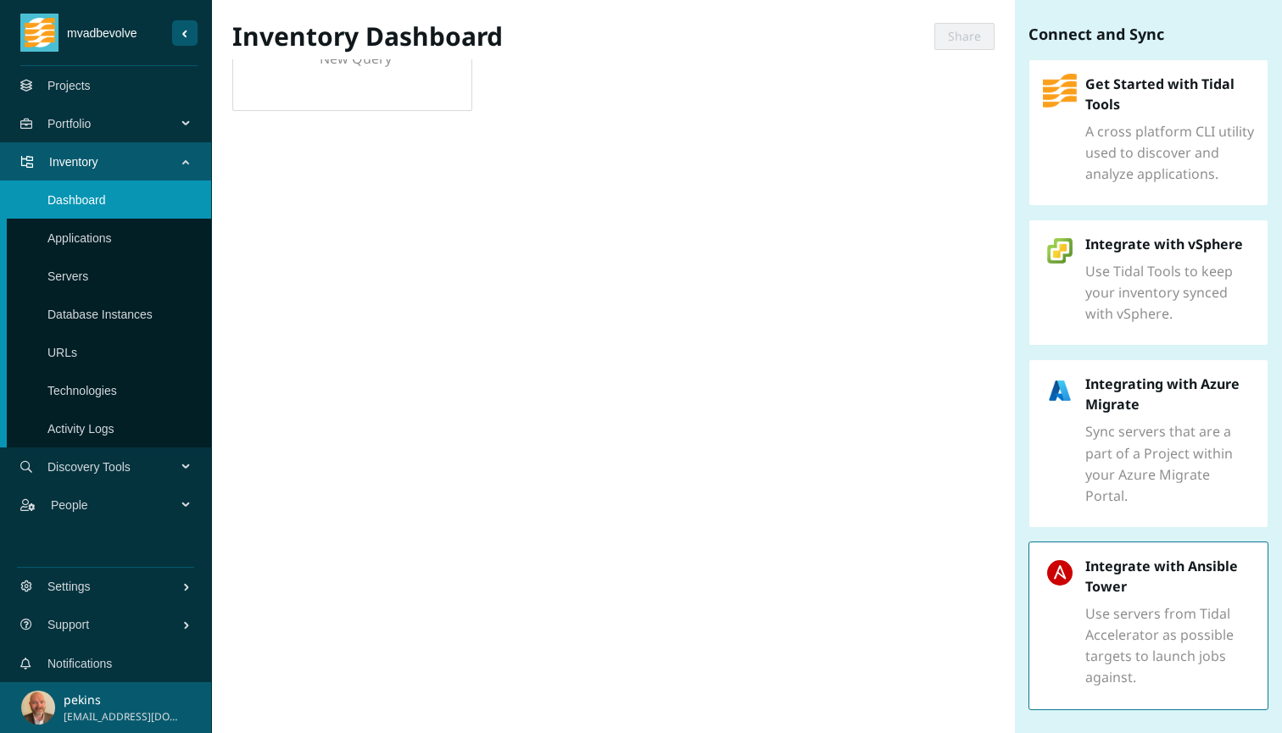
scroll to position [507, 0]
click at [1143, 729] on span "Browse More" at bounding box center [1147, 738] width 75 height 19
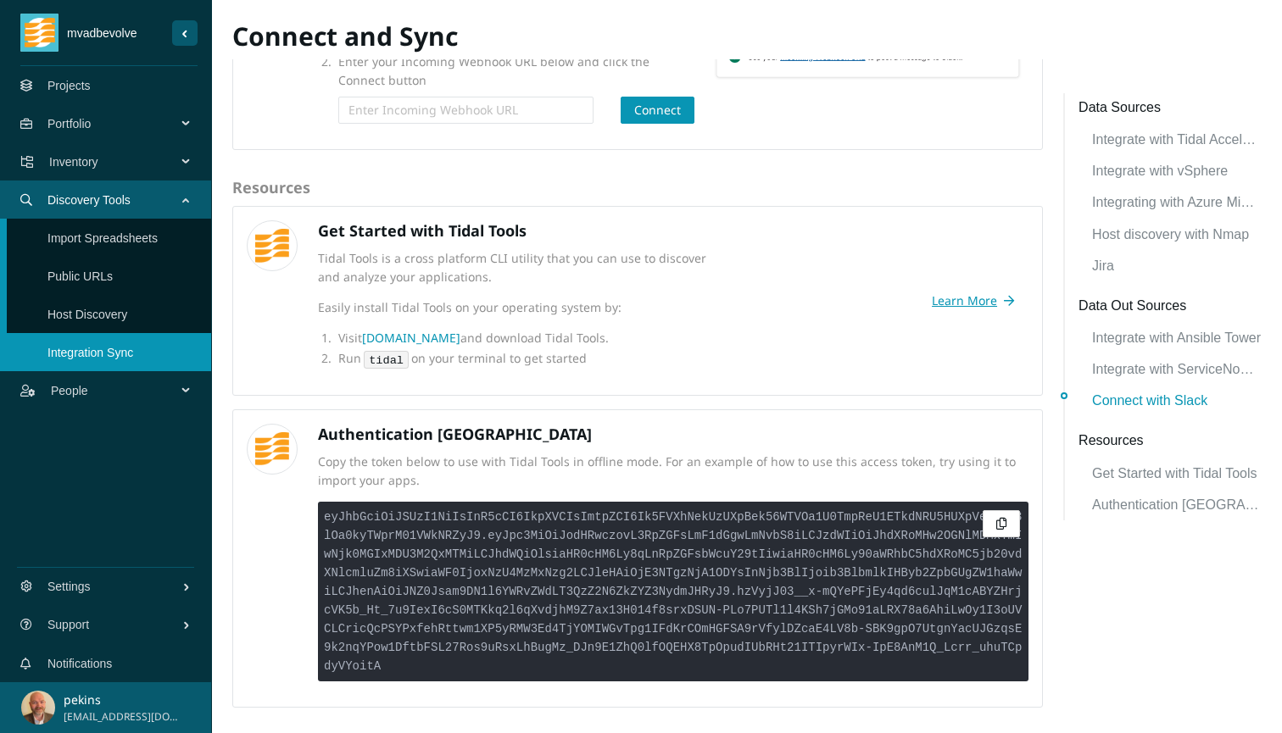
scroll to position [1421, 0]
click at [92, 311] on link "Host Discovery" at bounding box center [87, 315] width 80 height 14
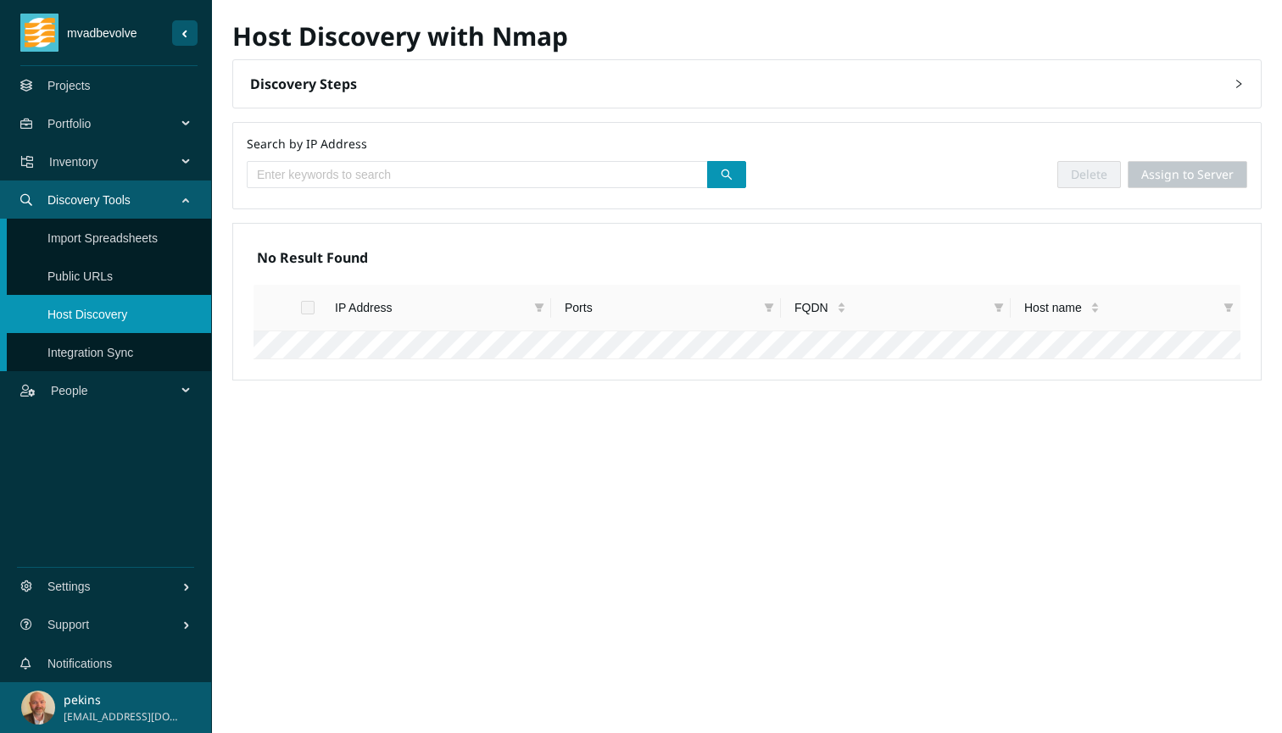
click at [71, 272] on link "Public URLs" at bounding box center [79, 277] width 65 height 14
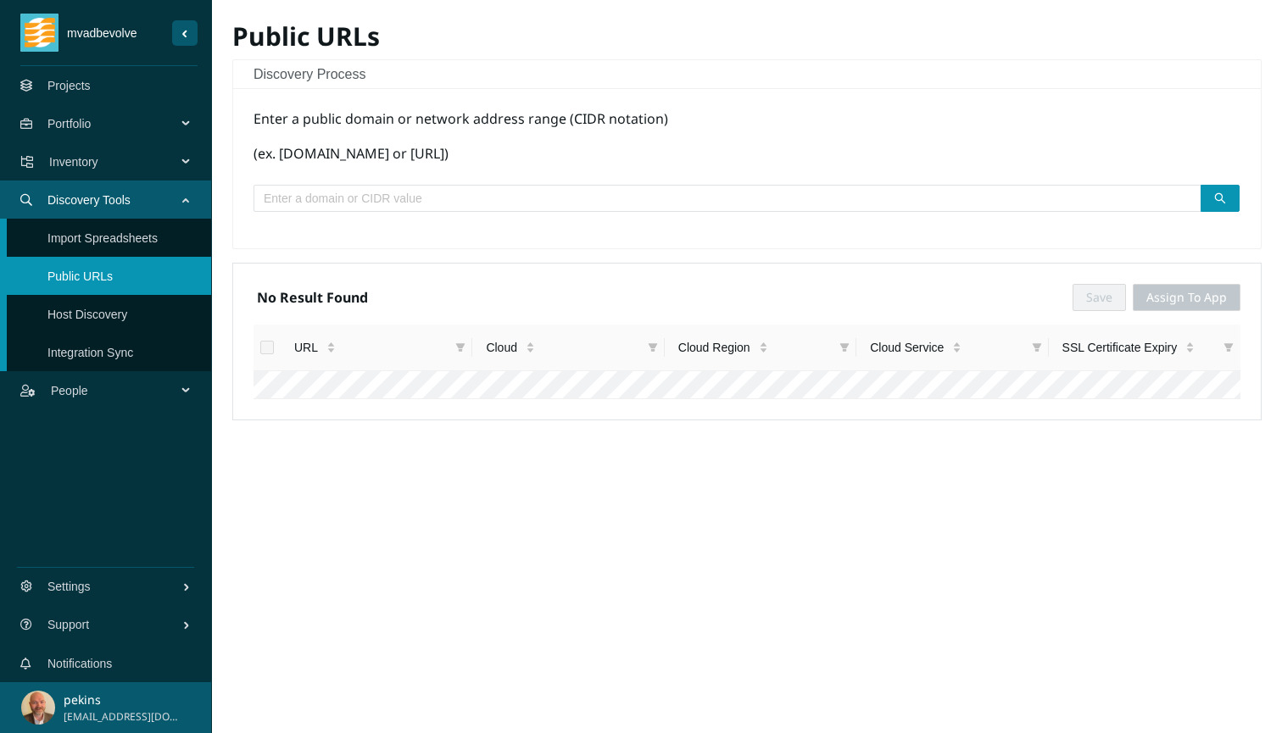
click at [115, 243] on link "Import Spreadsheets" at bounding box center [102, 238] width 110 height 14
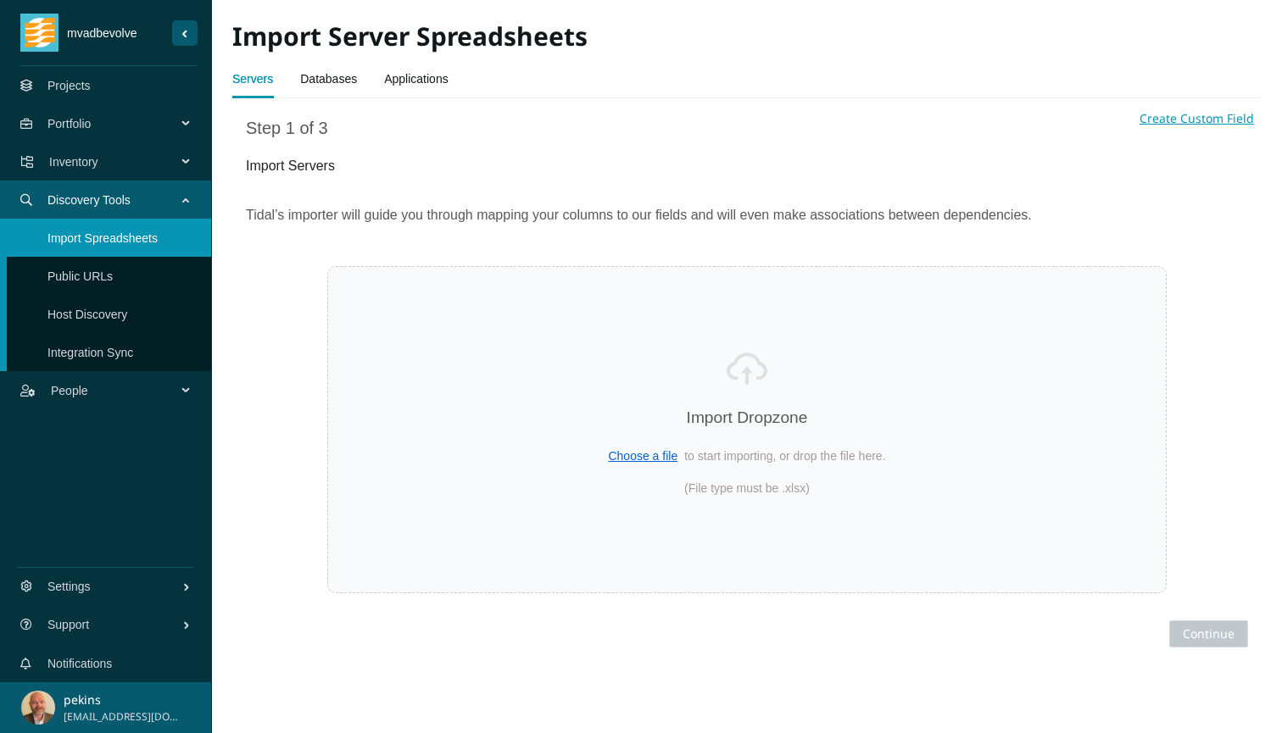
click at [637, 458] on span "Choose a file" at bounding box center [643, 456] width 70 height 14
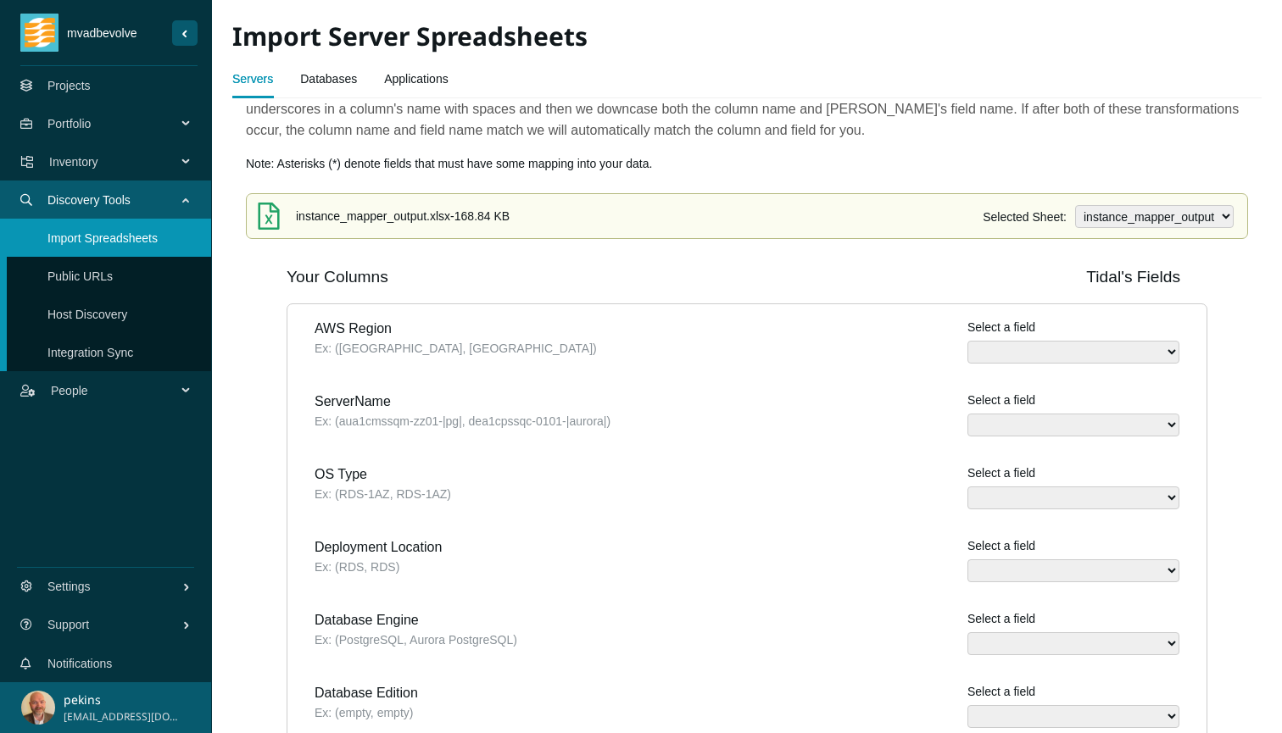
scroll to position [154, 0]
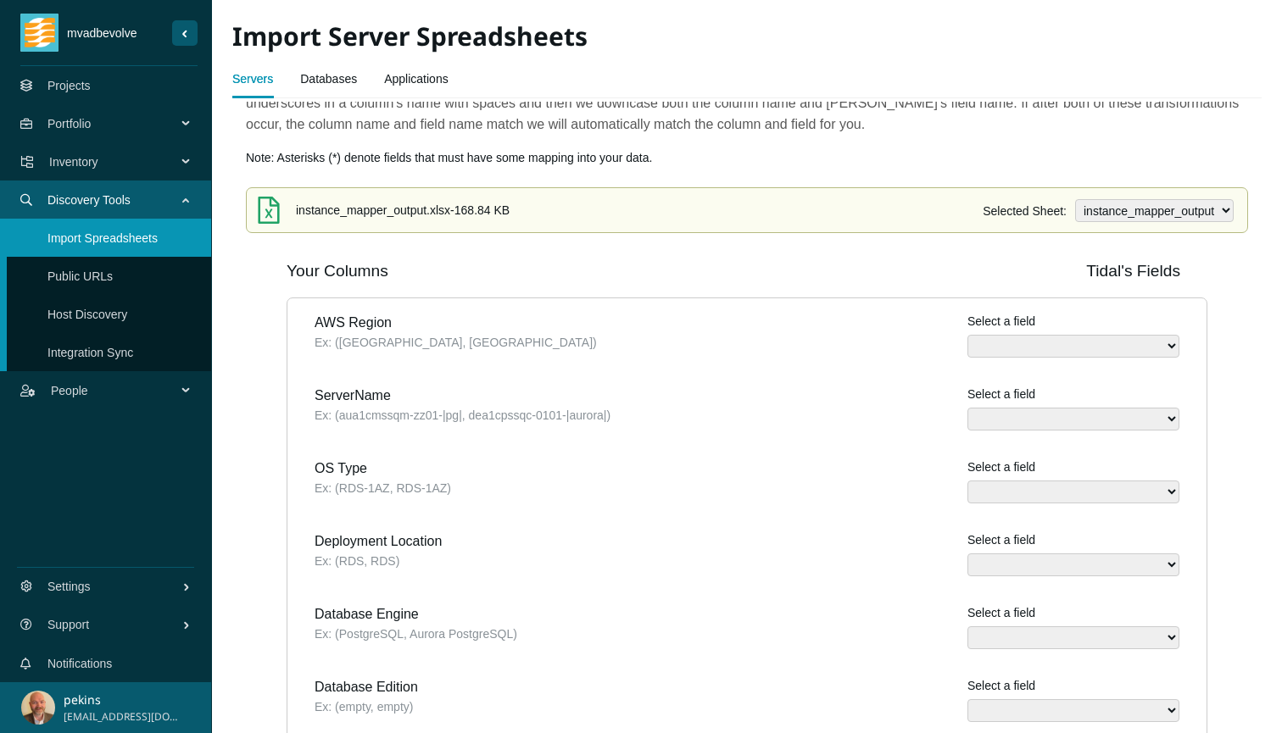
select select "Cloud Region"
select select "Host Name"
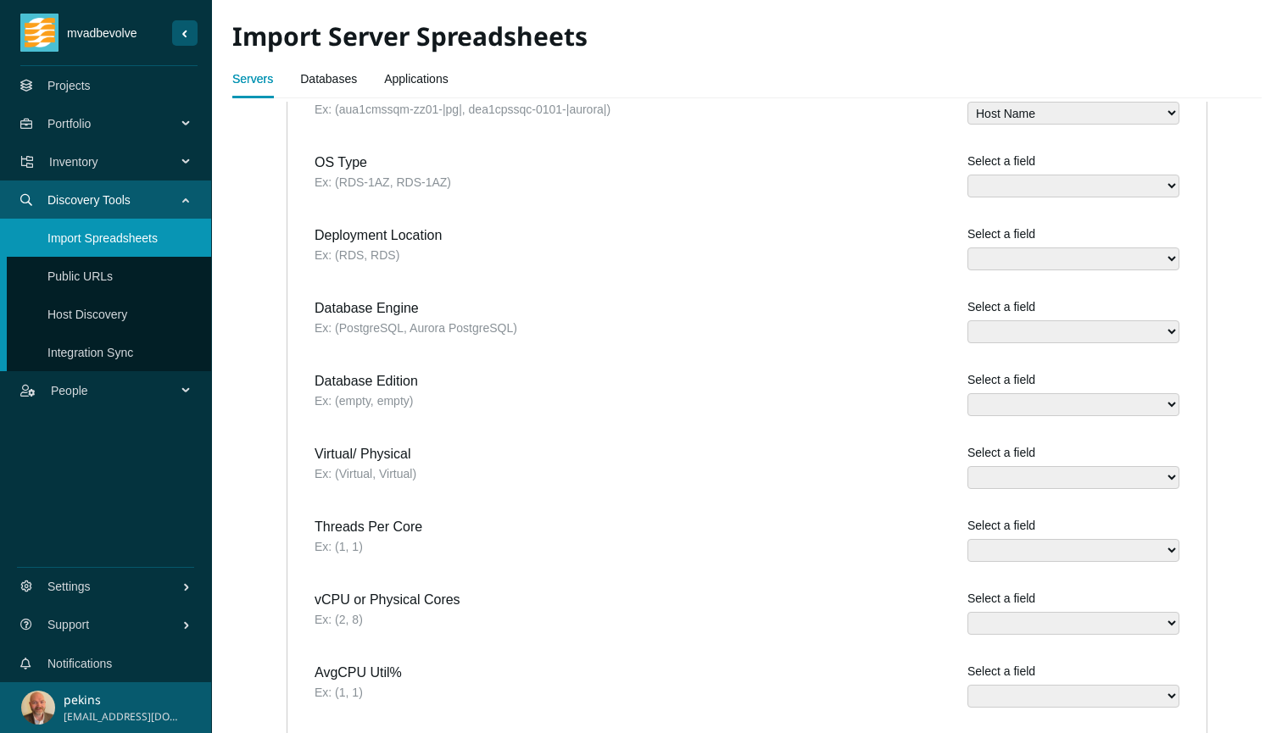
scroll to position [459, 0]
select select "Virtual"
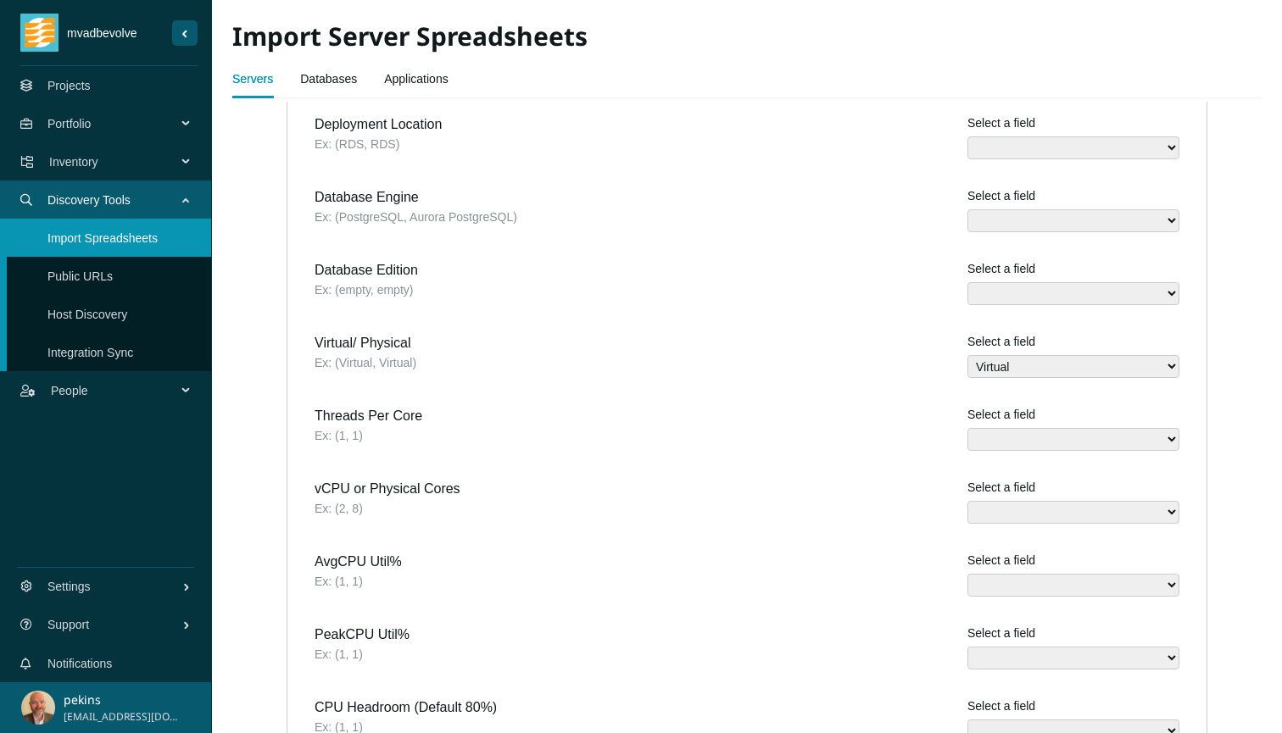
scroll to position [587, 0]
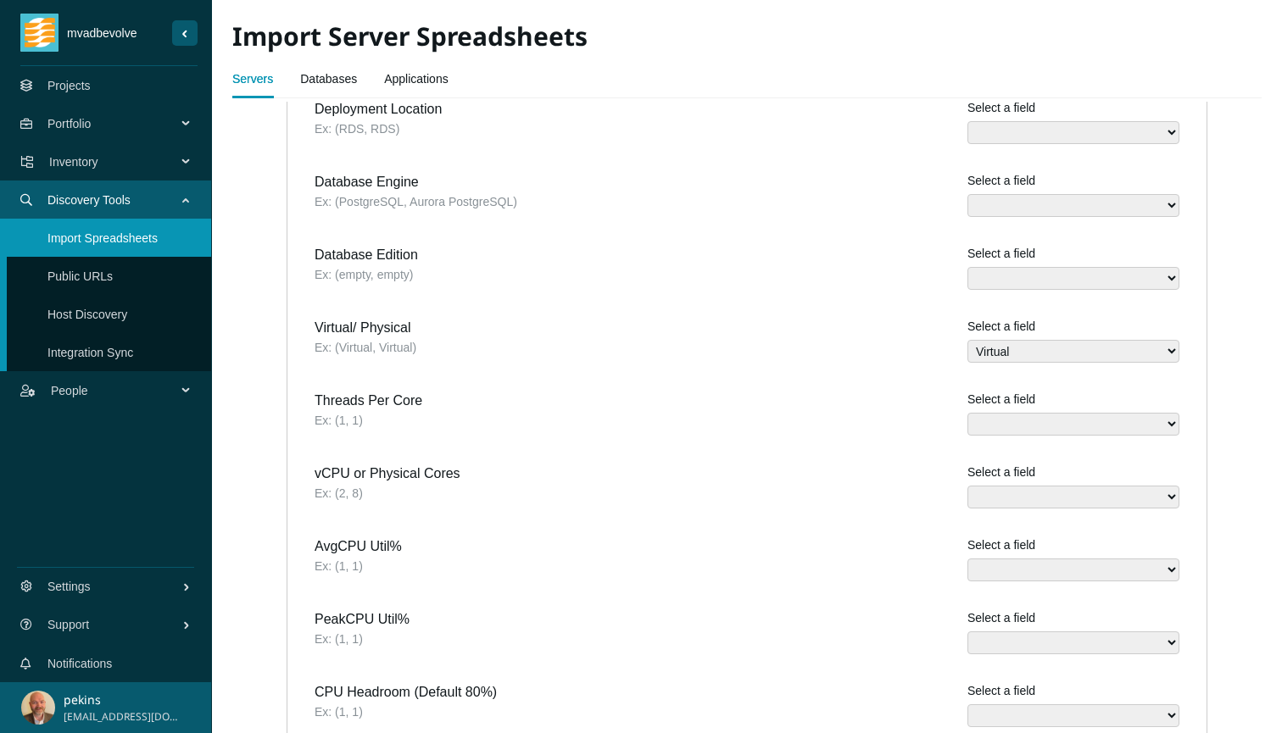
select select "Logical CPU Count"
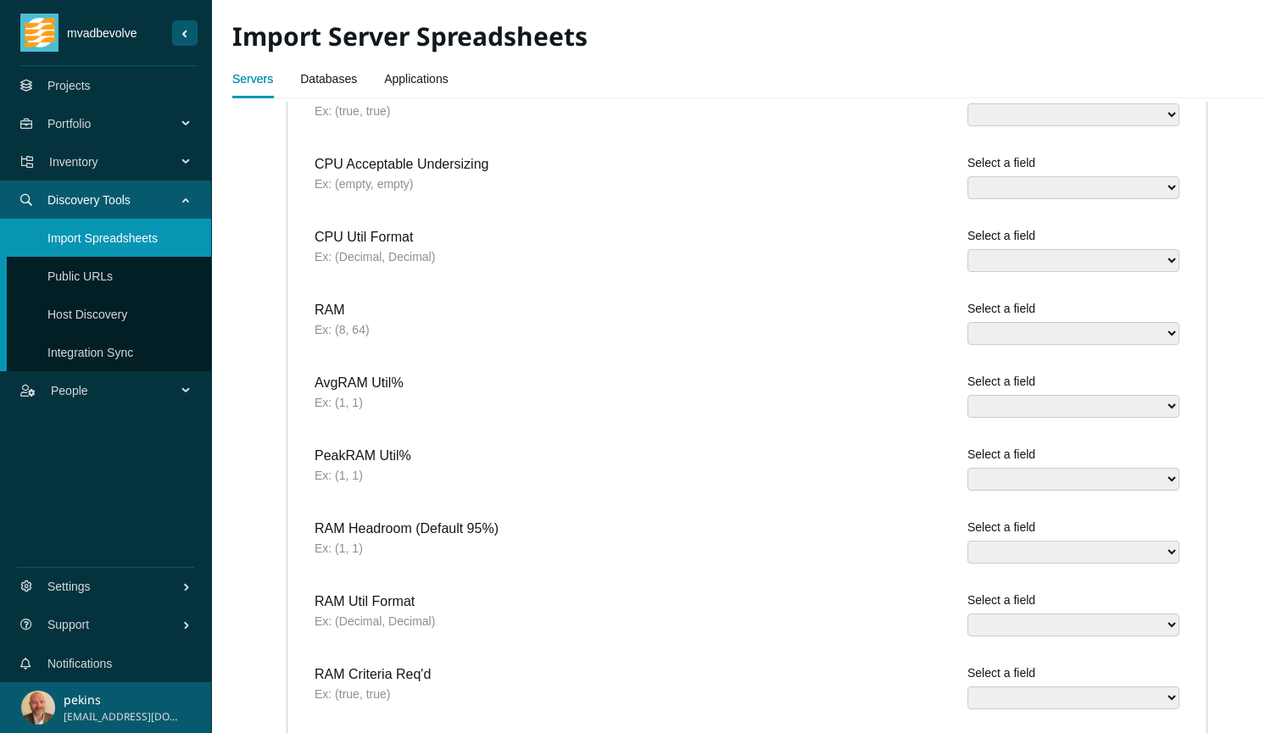
scroll to position [1269, 0]
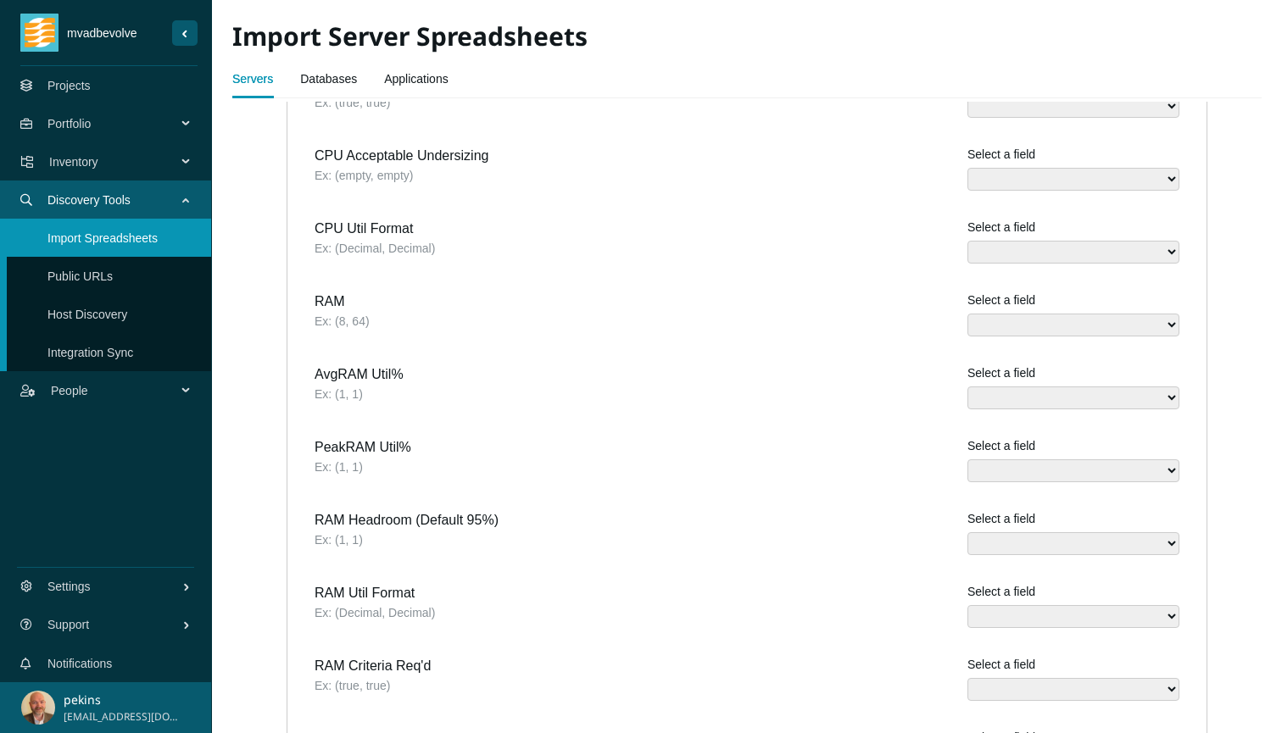
select select "RAM Allocated (GB)"
select select "RAM Used (GB)"
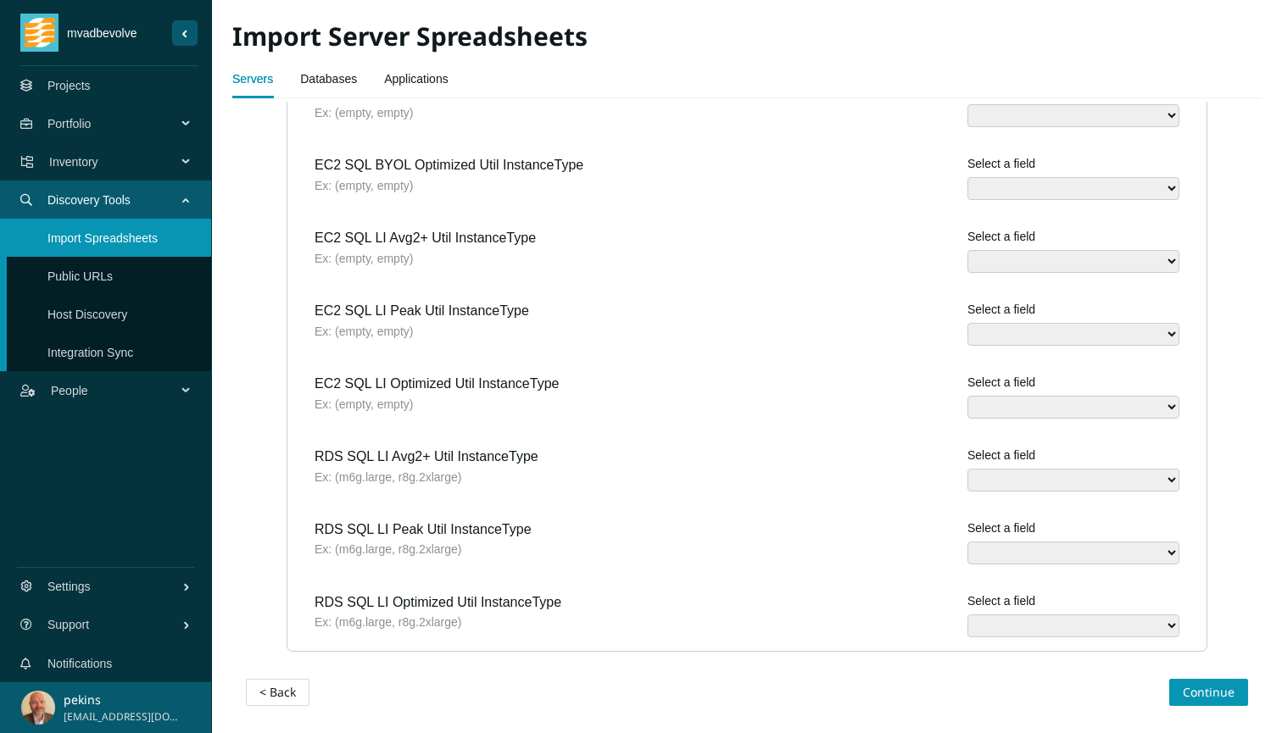
scroll to position [4392, 0]
click at [1219, 697] on span "Continue" at bounding box center [1208, 693] width 52 height 19
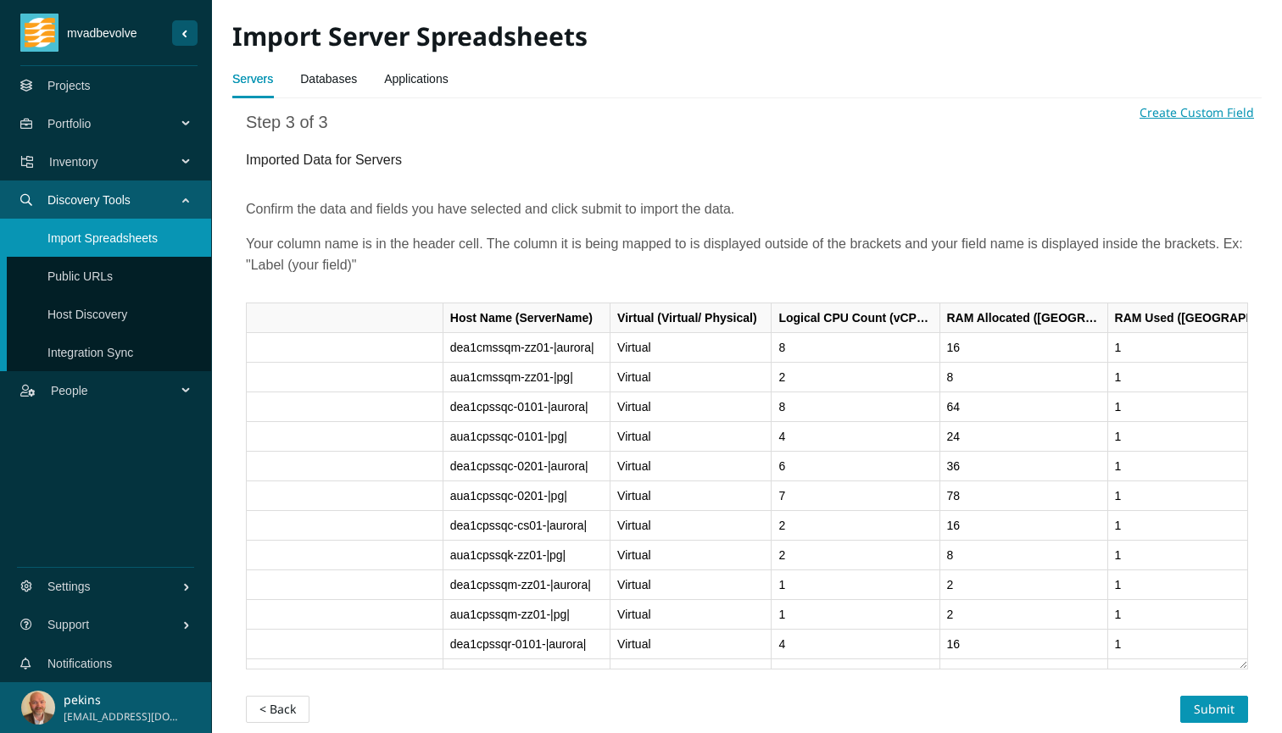
scroll to position [5, 0]
click at [1206, 709] on span "Submit" at bounding box center [1213, 710] width 41 height 19
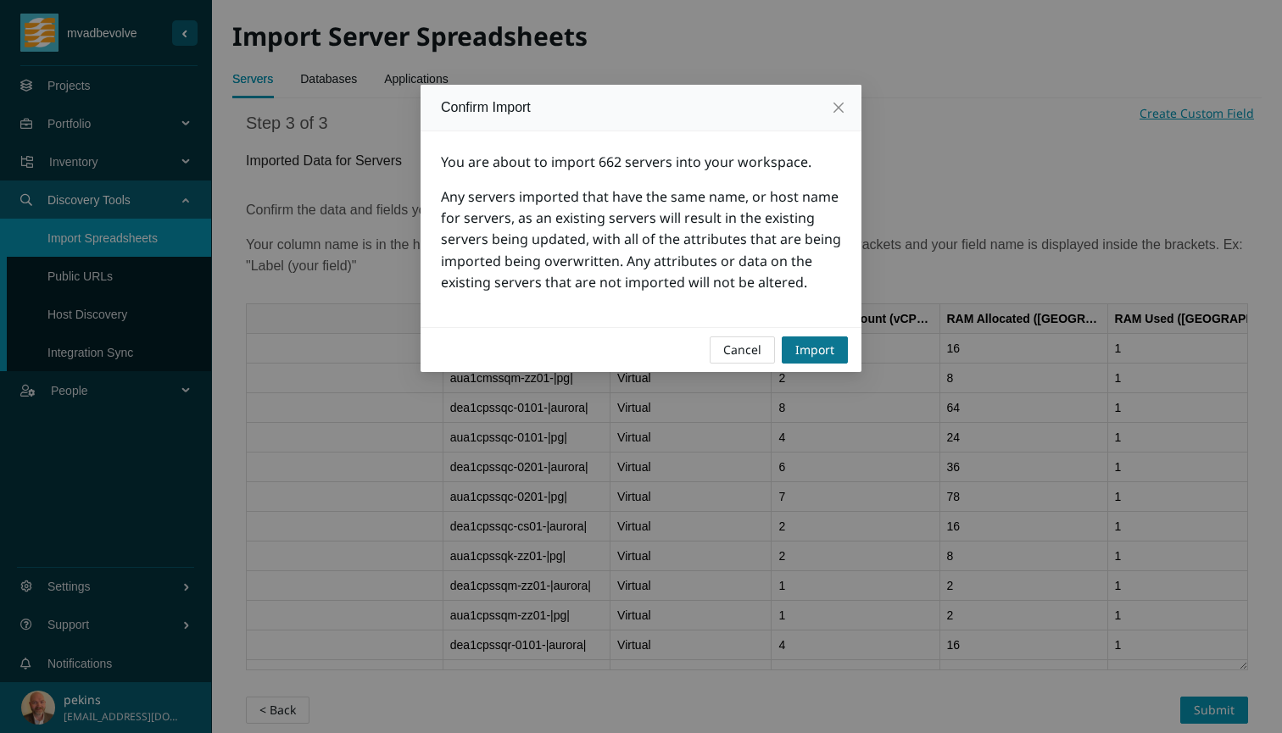
click at [812, 348] on span "Import" at bounding box center [814, 350] width 39 height 19
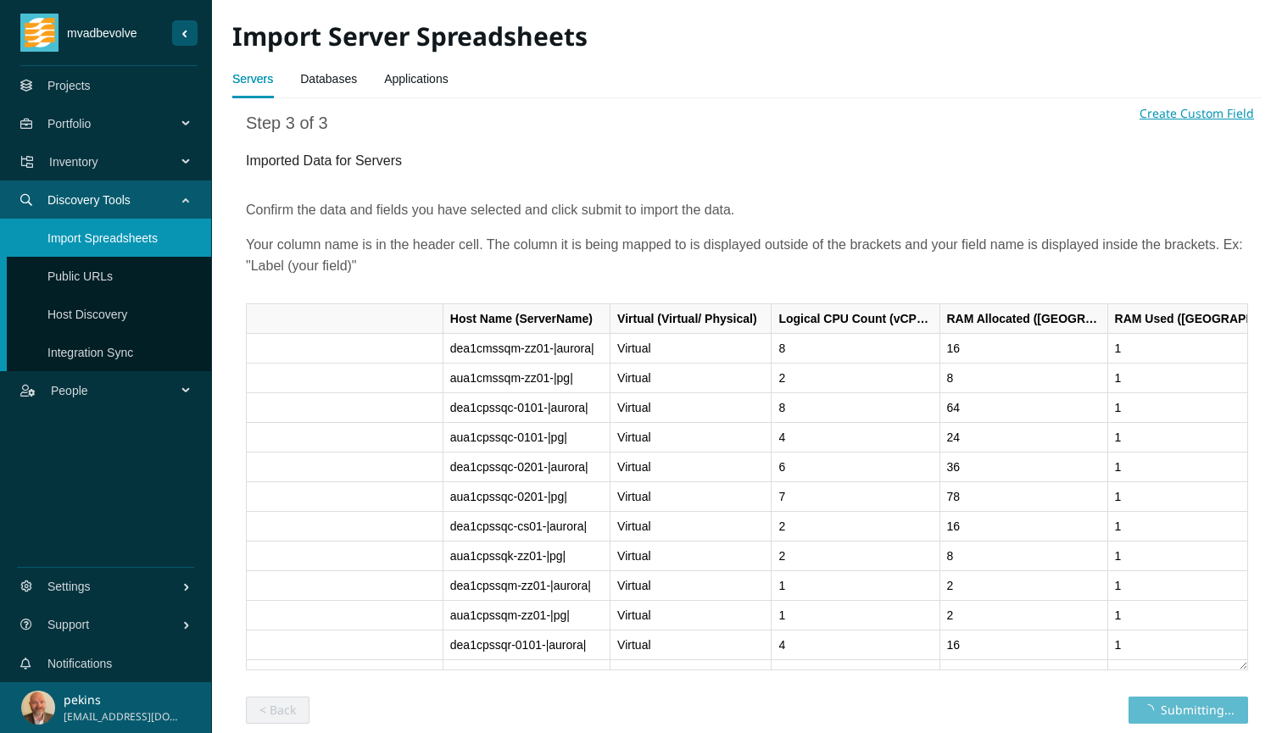
scroll to position [0, 0]
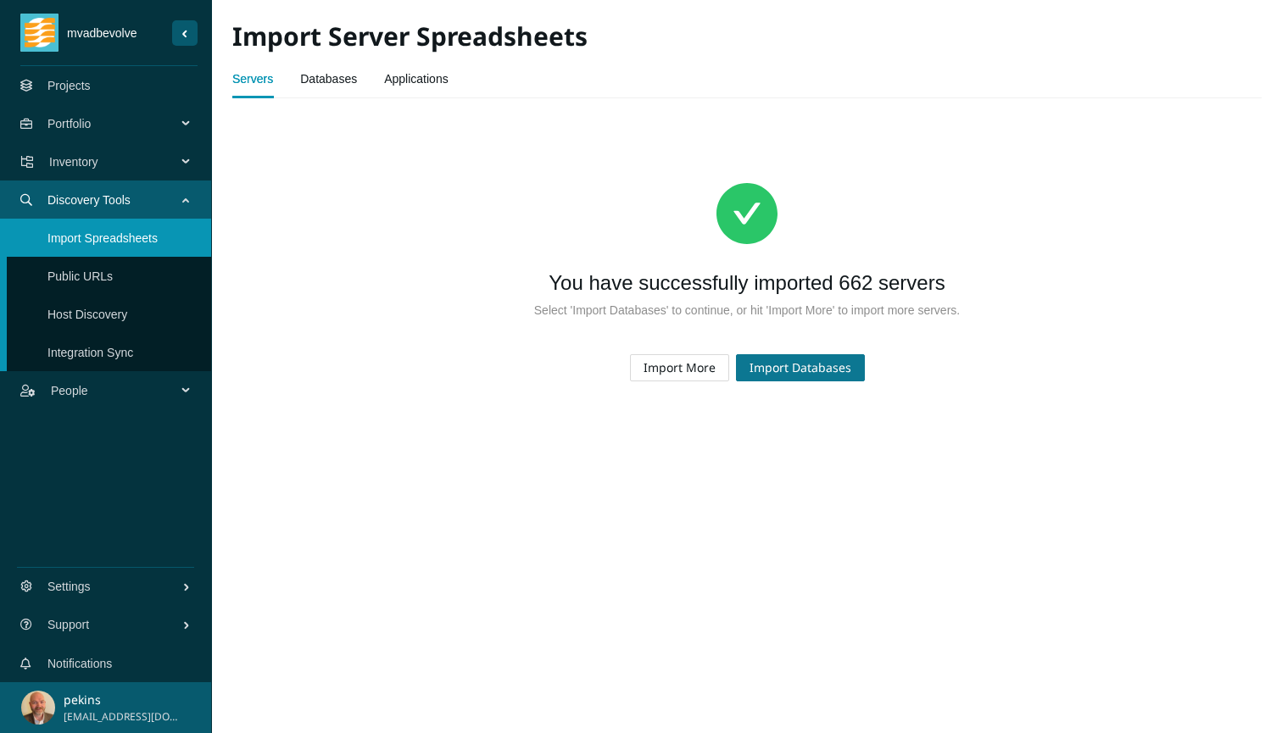
click at [812, 364] on span "Import Databases" at bounding box center [800, 368] width 102 height 19
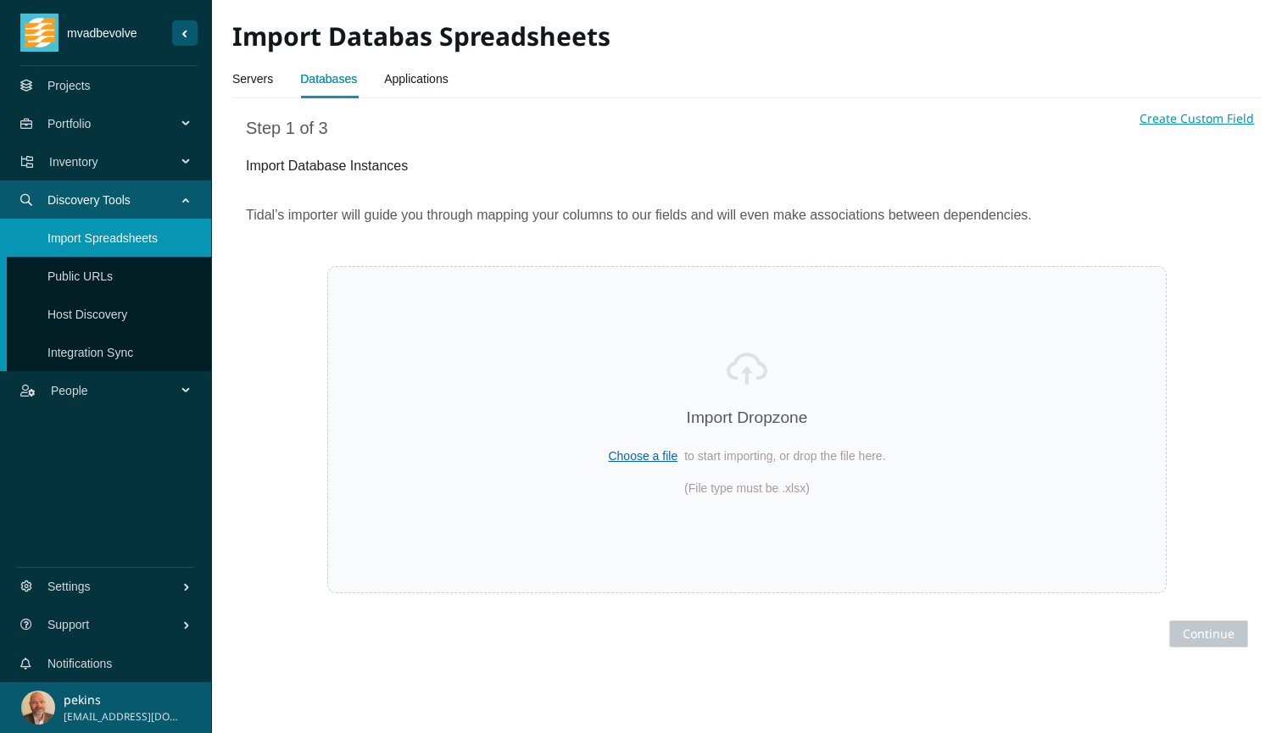
click at [635, 457] on span "Choose a file" at bounding box center [643, 456] width 70 height 14
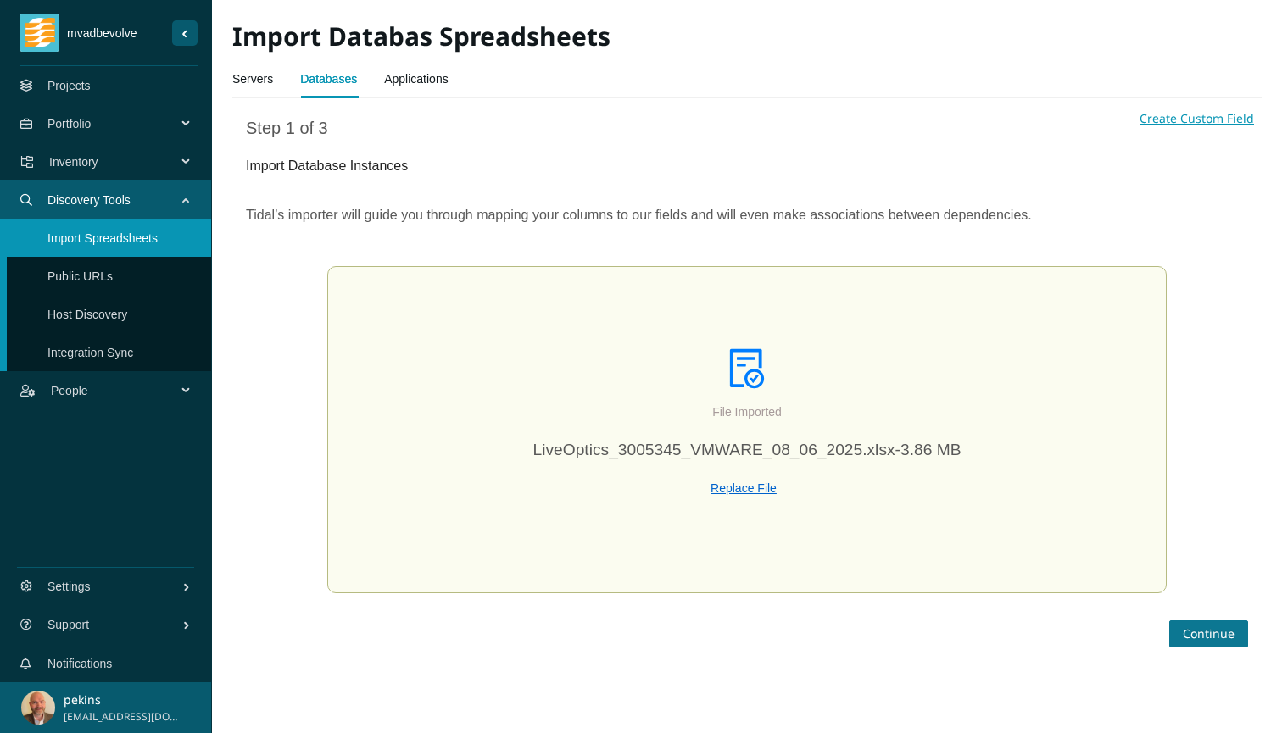
click at [1222, 634] on span "Continue" at bounding box center [1208, 634] width 52 height 19
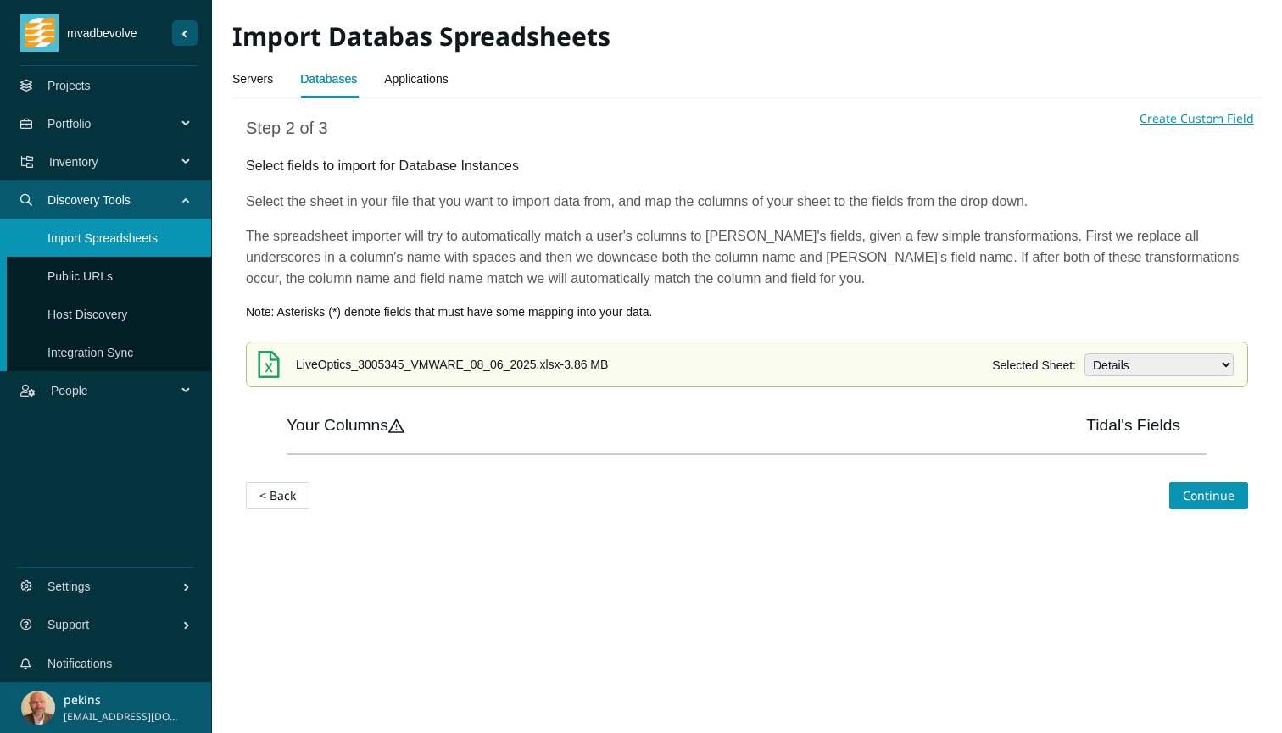
click at [288, 491] on span "< Back" at bounding box center [277, 496] width 36 height 19
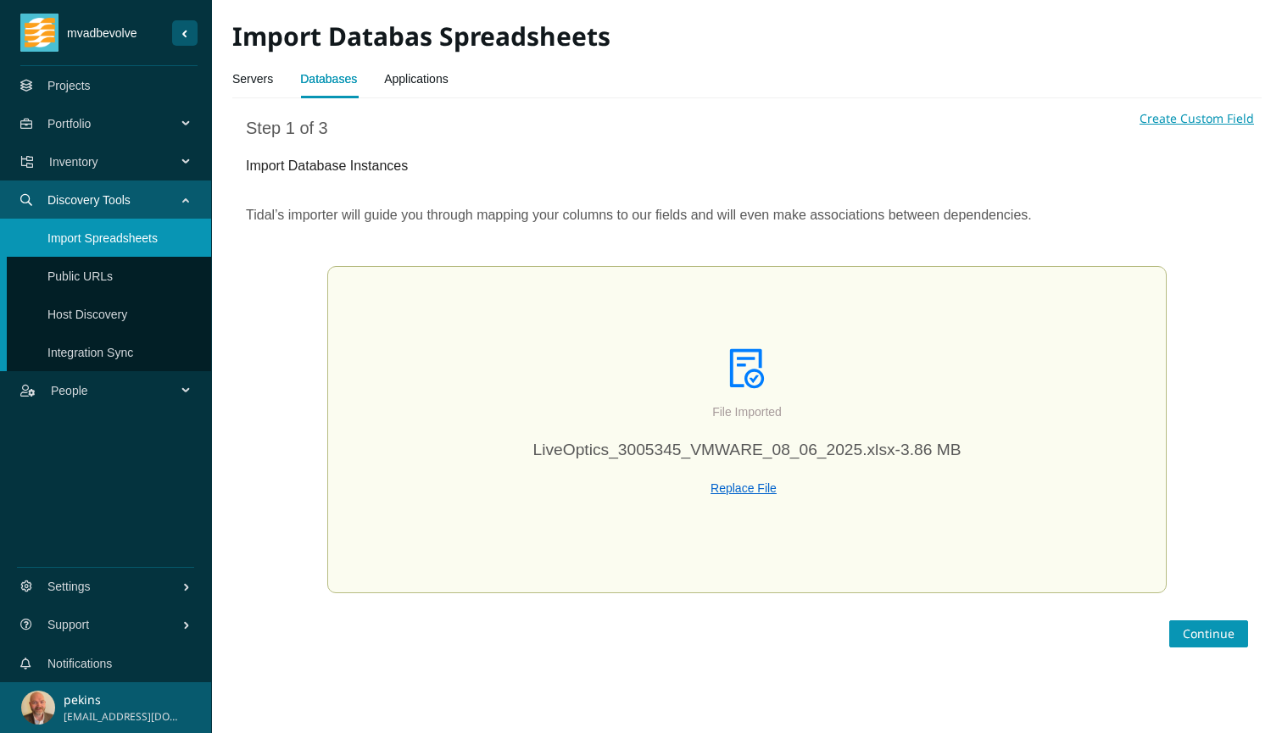
click at [737, 487] on span "Replace File" at bounding box center [743, 488] width 66 height 14
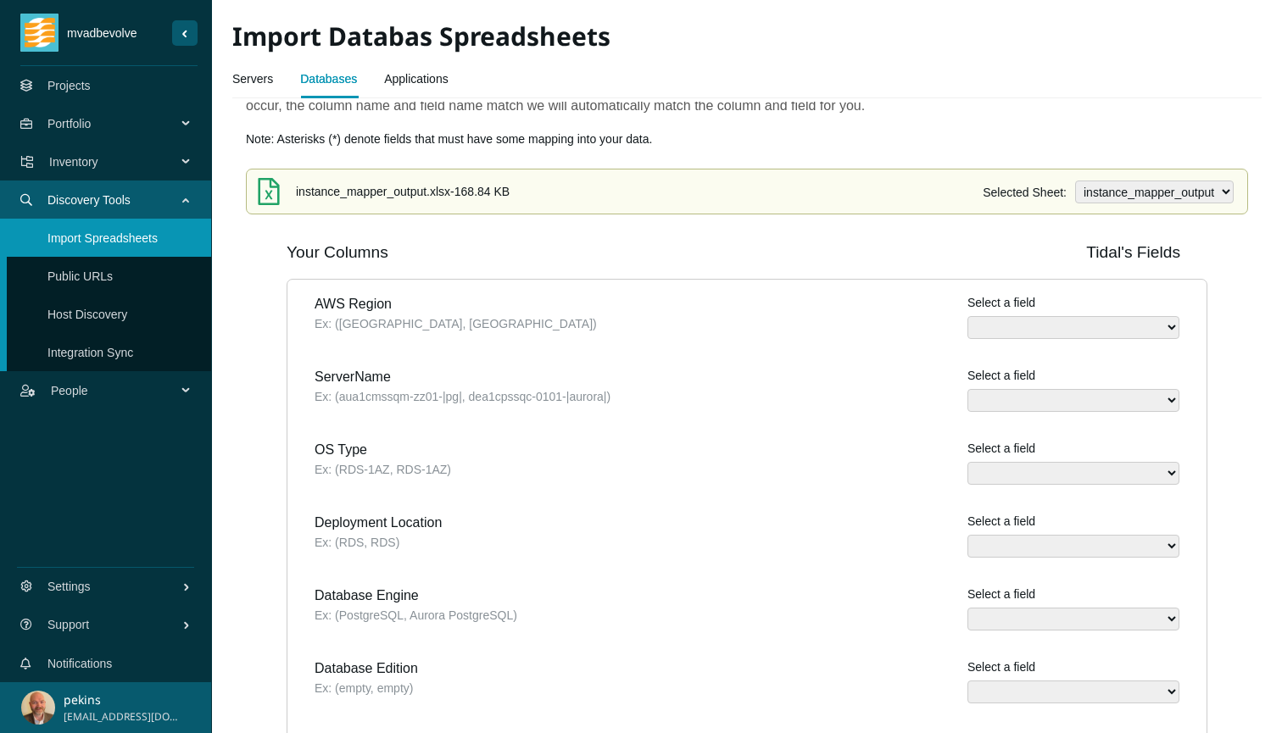
scroll to position [183, 0]
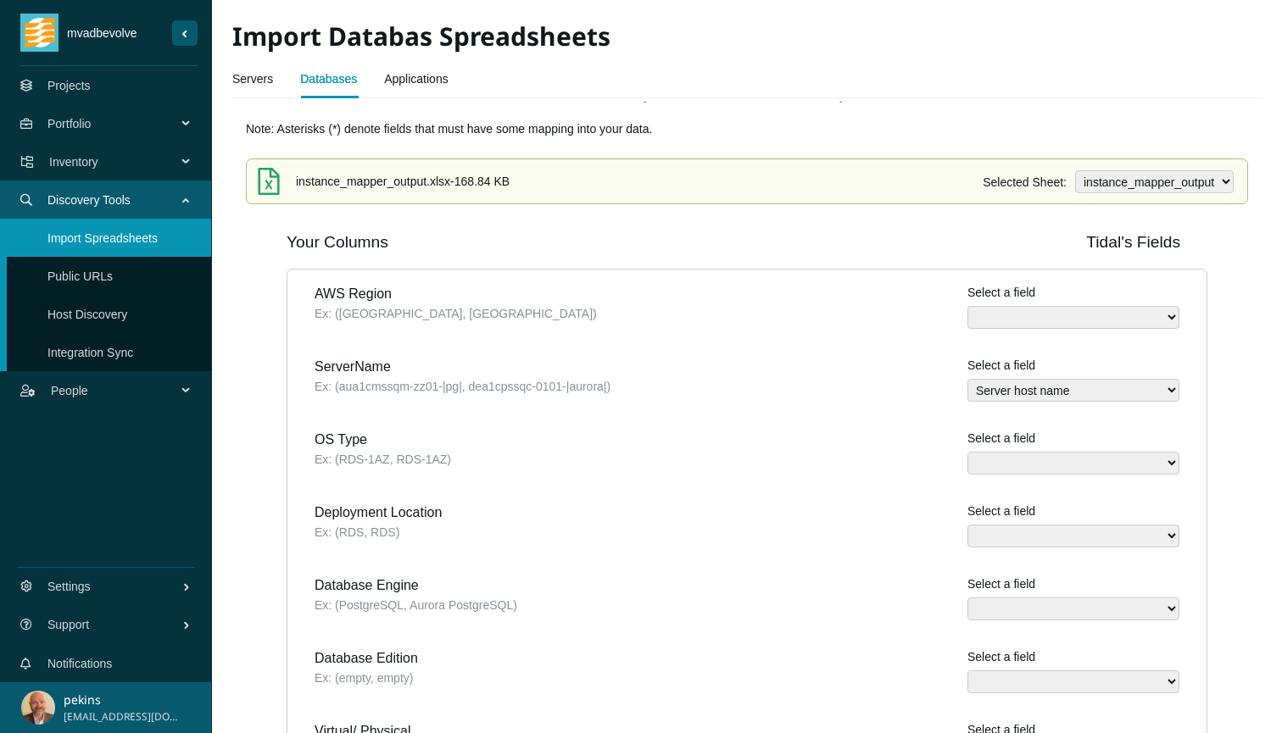
select select "Name"
click at [863, 474] on div "OS Type Ex: (RDS-1AZ, RDS-1AZ) Select a field Assigned Task names Database Engi…" at bounding box center [746, 451] width 919 height 73
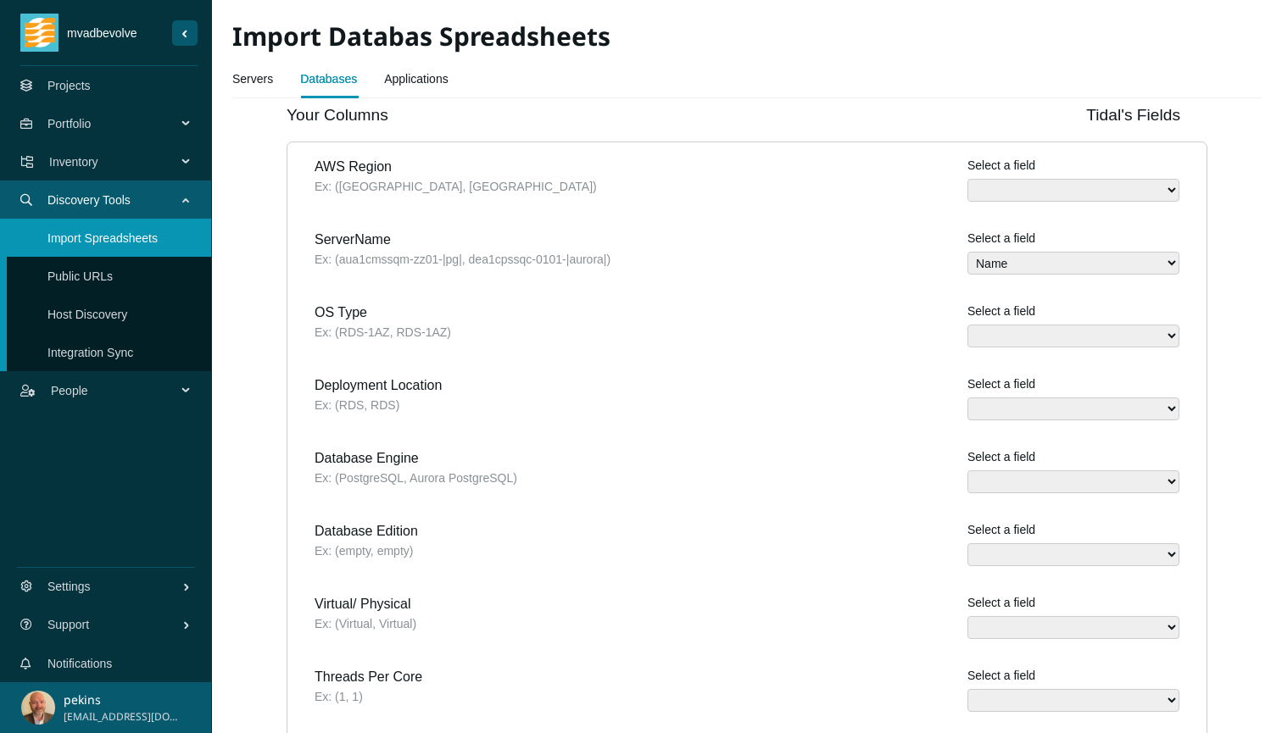
scroll to position [309, 0]
select select "Database Engine name"
select select "Database Version"
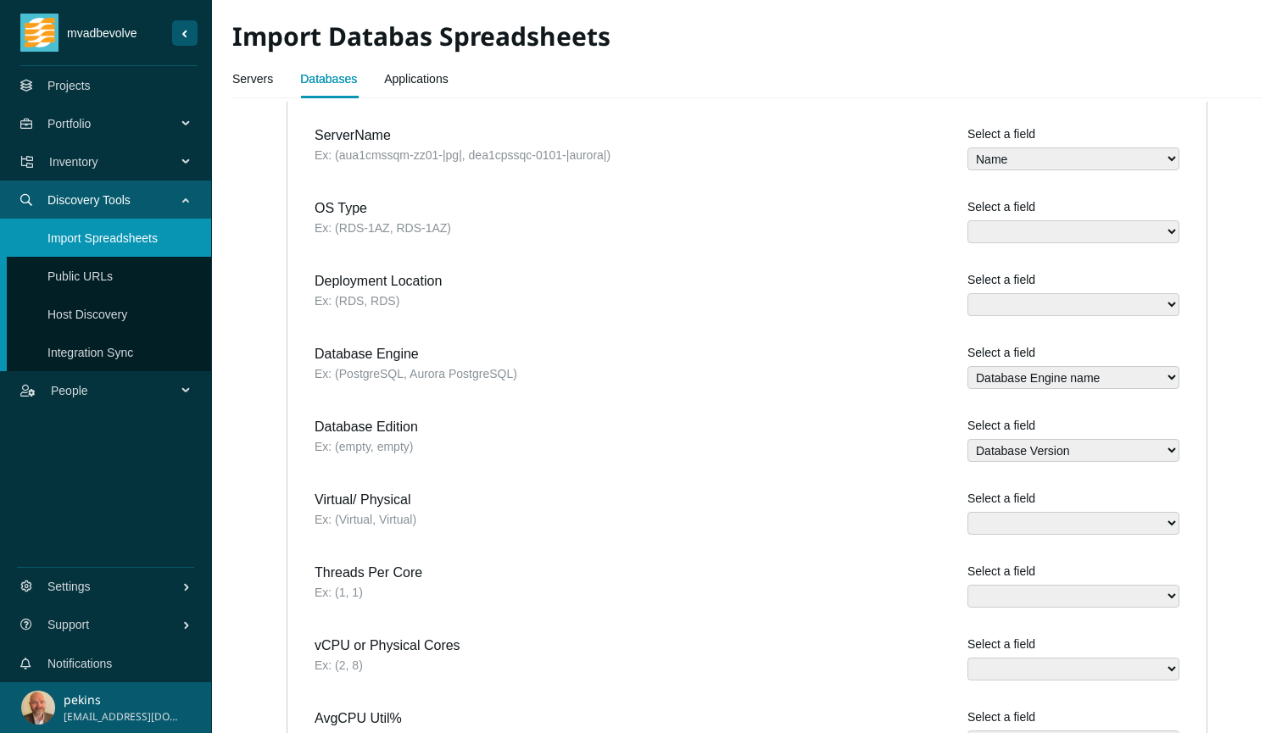
scroll to position [439, 0]
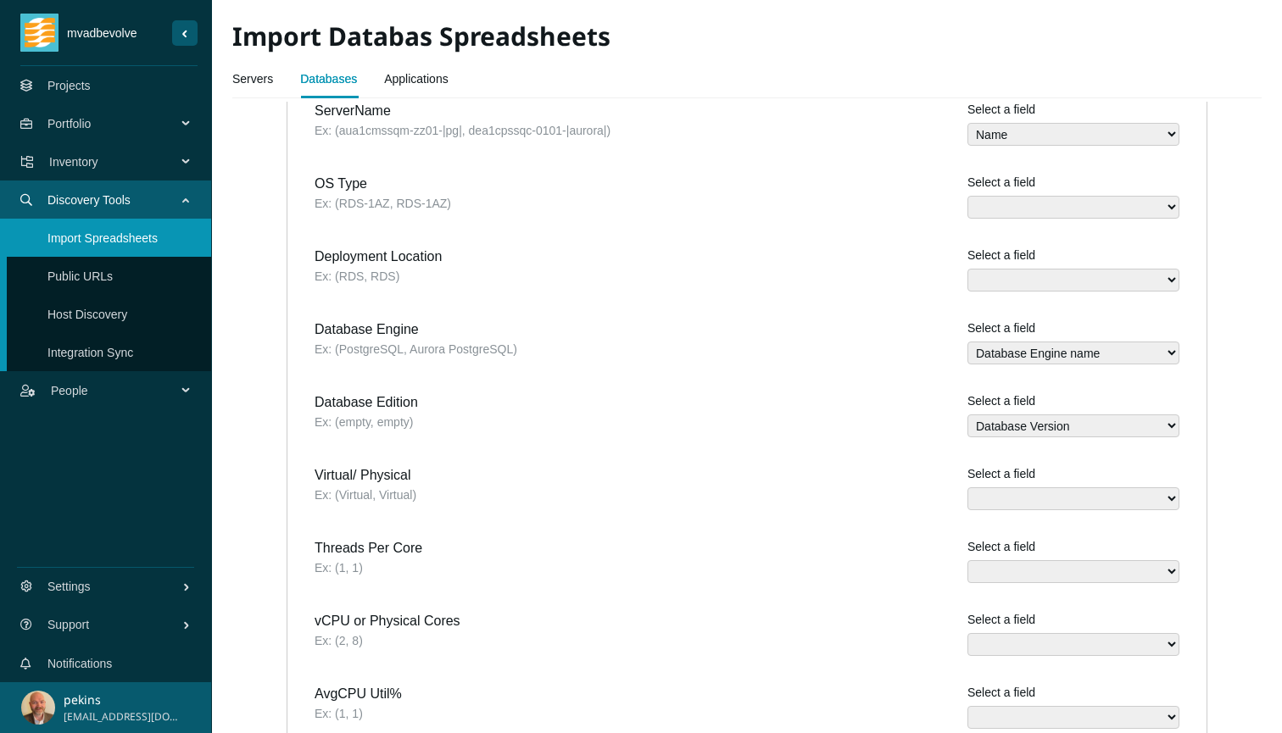
click at [855, 501] on div "Select a field Assigned Task names Database Path Database Size (MB) Description…" at bounding box center [1006, 488] width 346 height 46
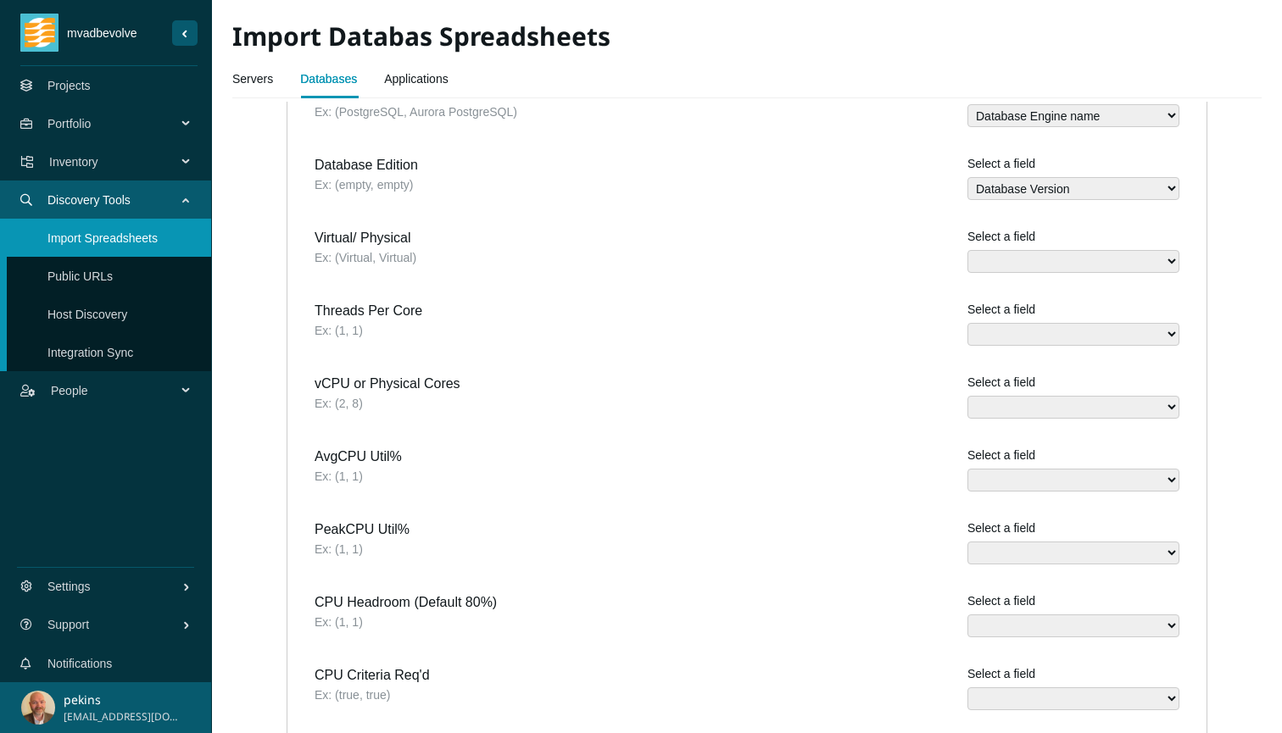
scroll to position [680, 0]
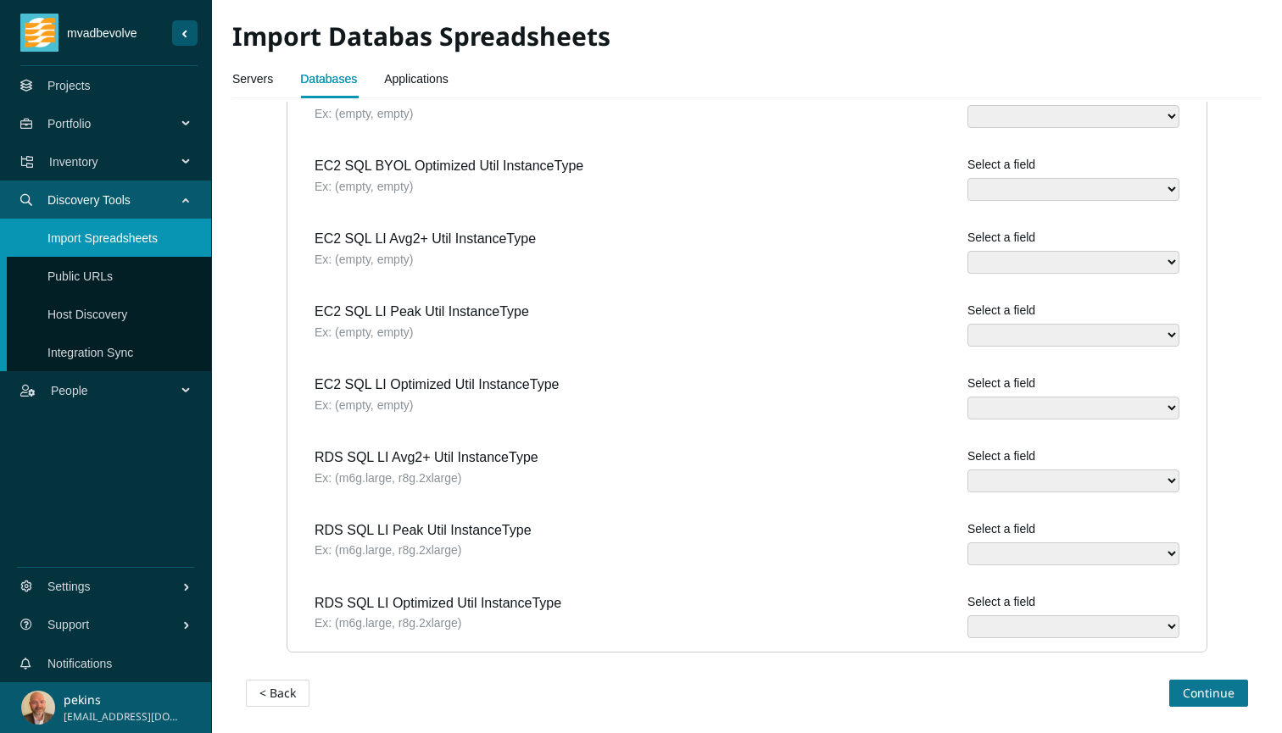
click at [1223, 696] on span "Continue" at bounding box center [1208, 693] width 52 height 19
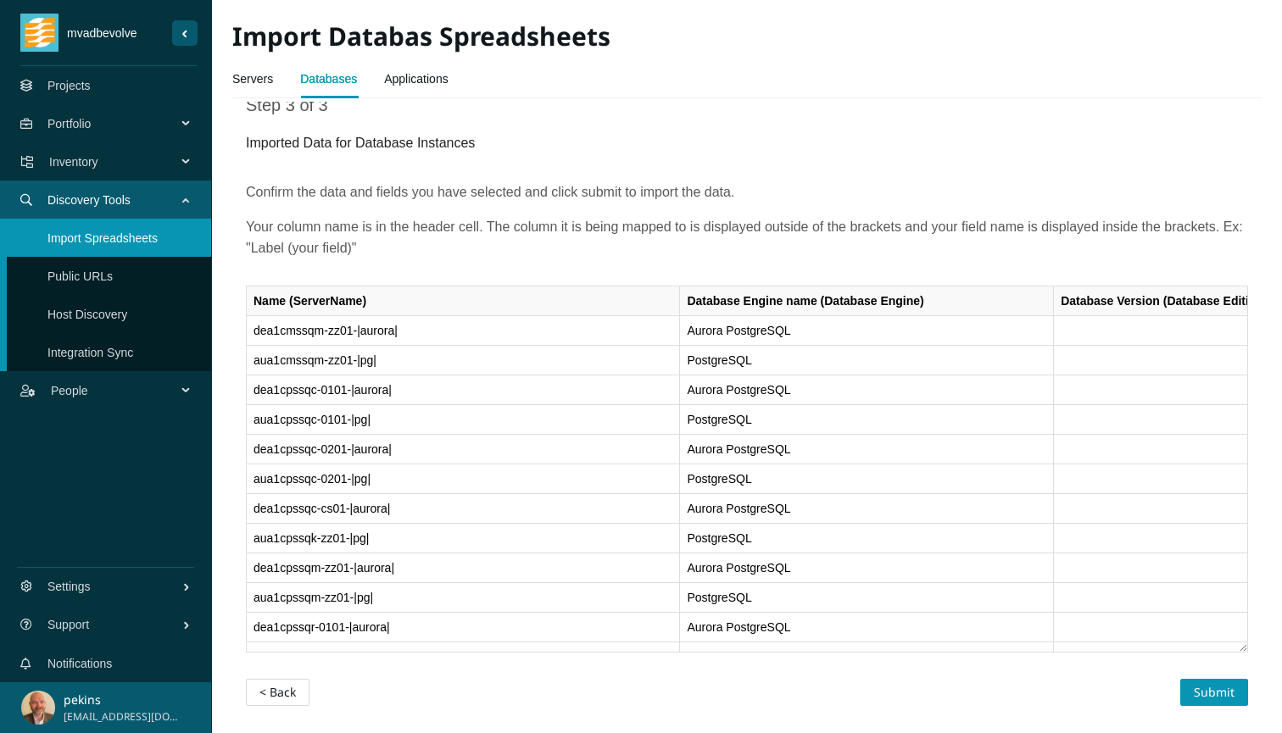
scroll to position [22, 0]
click at [1223, 697] on span "Submit" at bounding box center [1213, 693] width 41 height 19
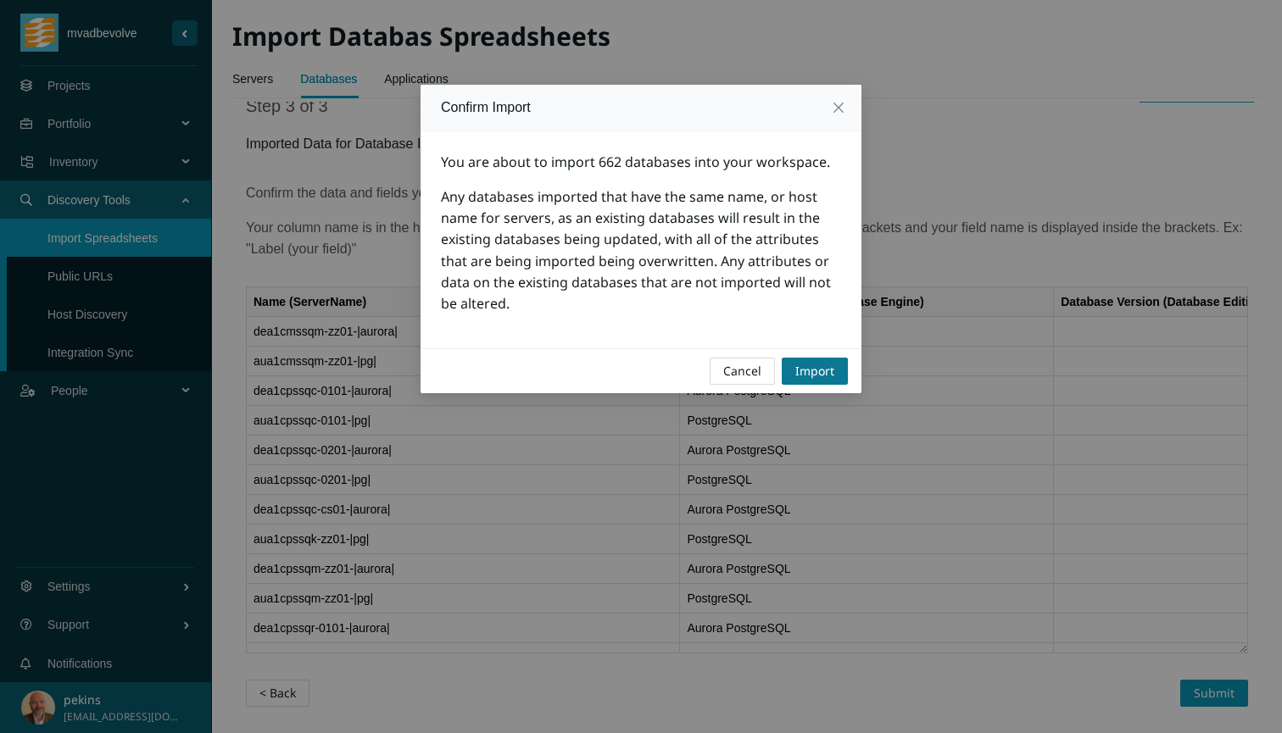
click at [815, 363] on span "Import" at bounding box center [814, 371] width 39 height 19
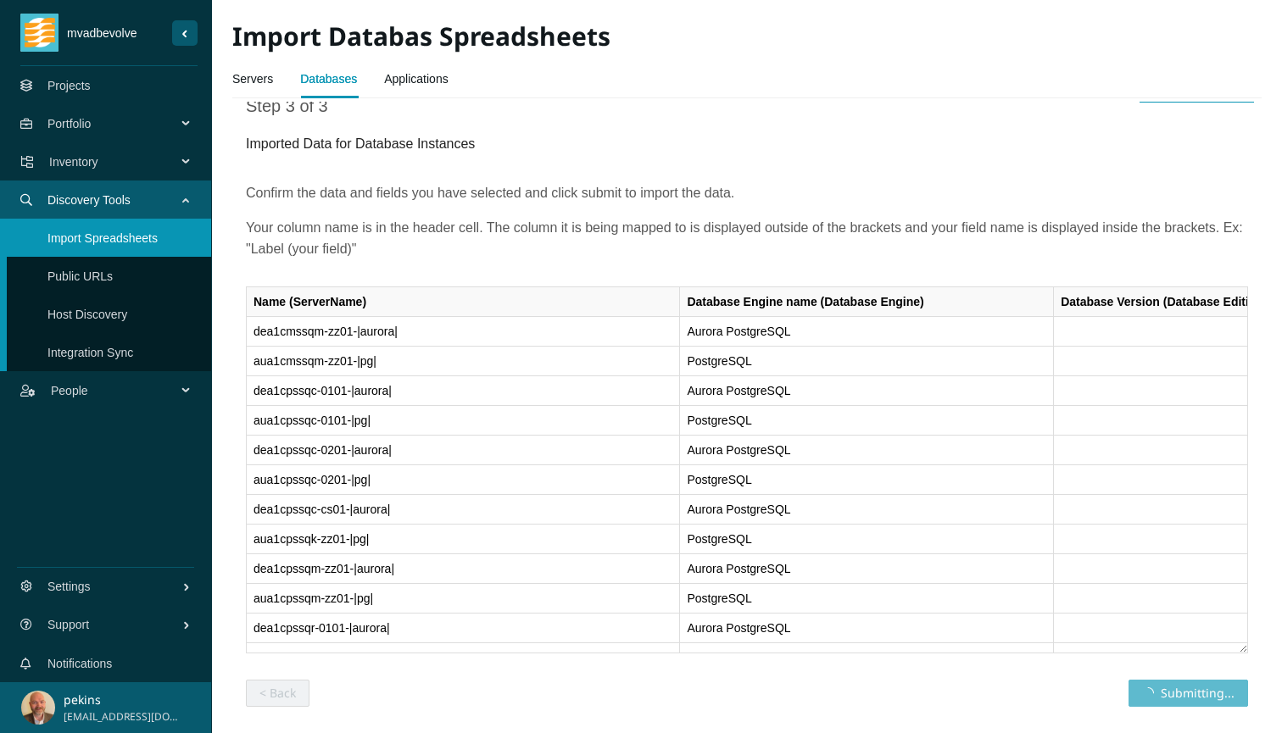
scroll to position [0, 0]
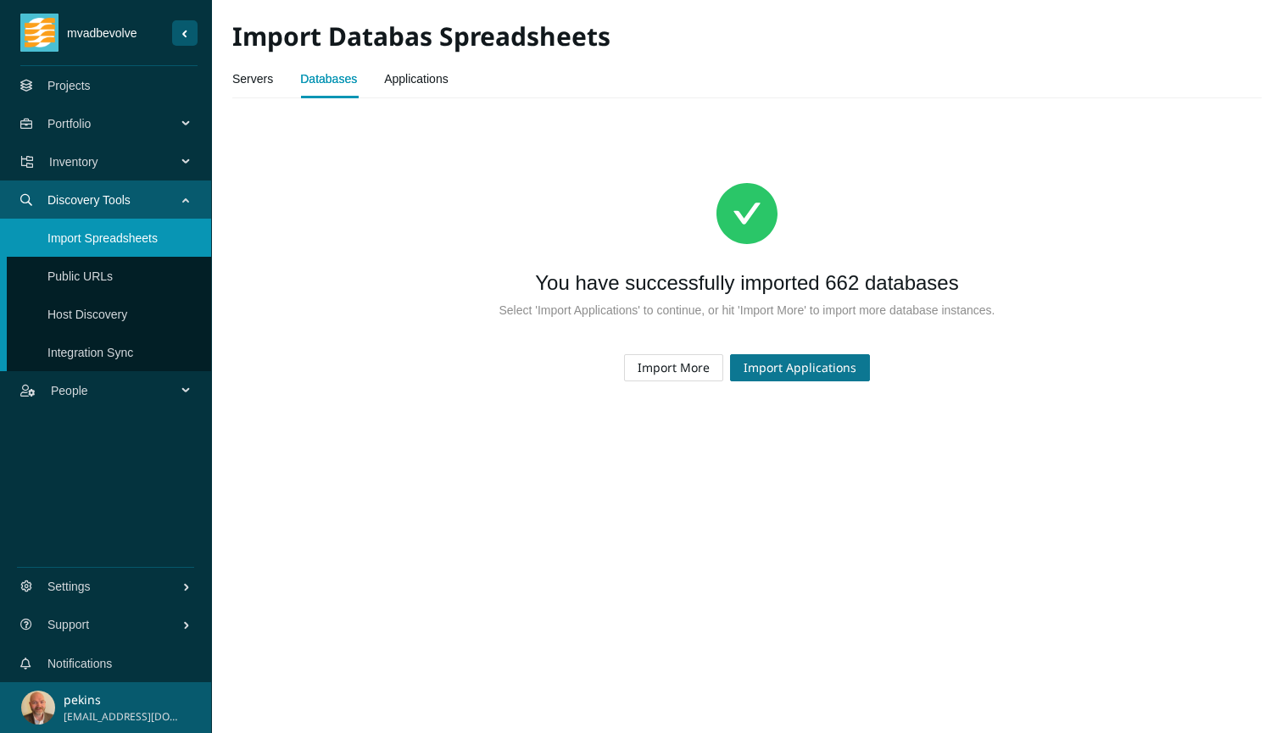
click at [801, 375] on span "Import Applications" at bounding box center [799, 368] width 113 height 19
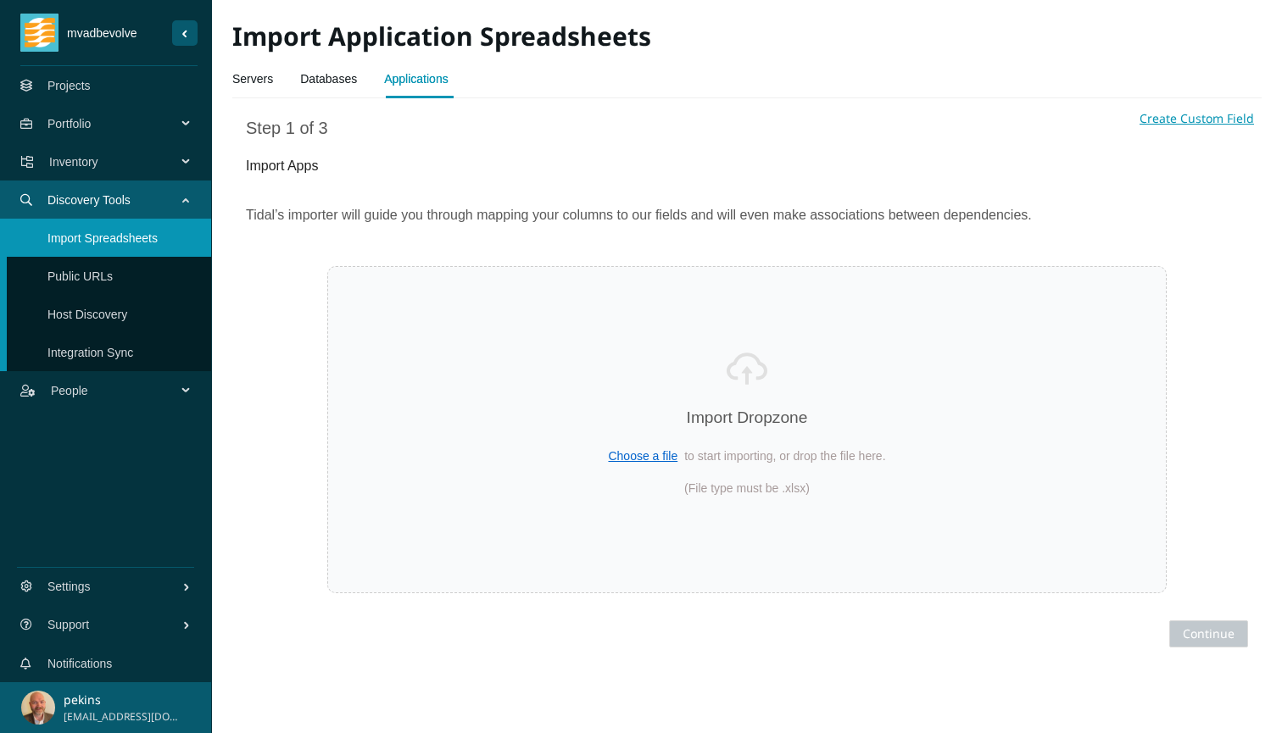
click at [346, 81] on link "Databases" at bounding box center [328, 79] width 57 height 34
click at [94, 308] on link "Host Discovery" at bounding box center [87, 315] width 80 height 14
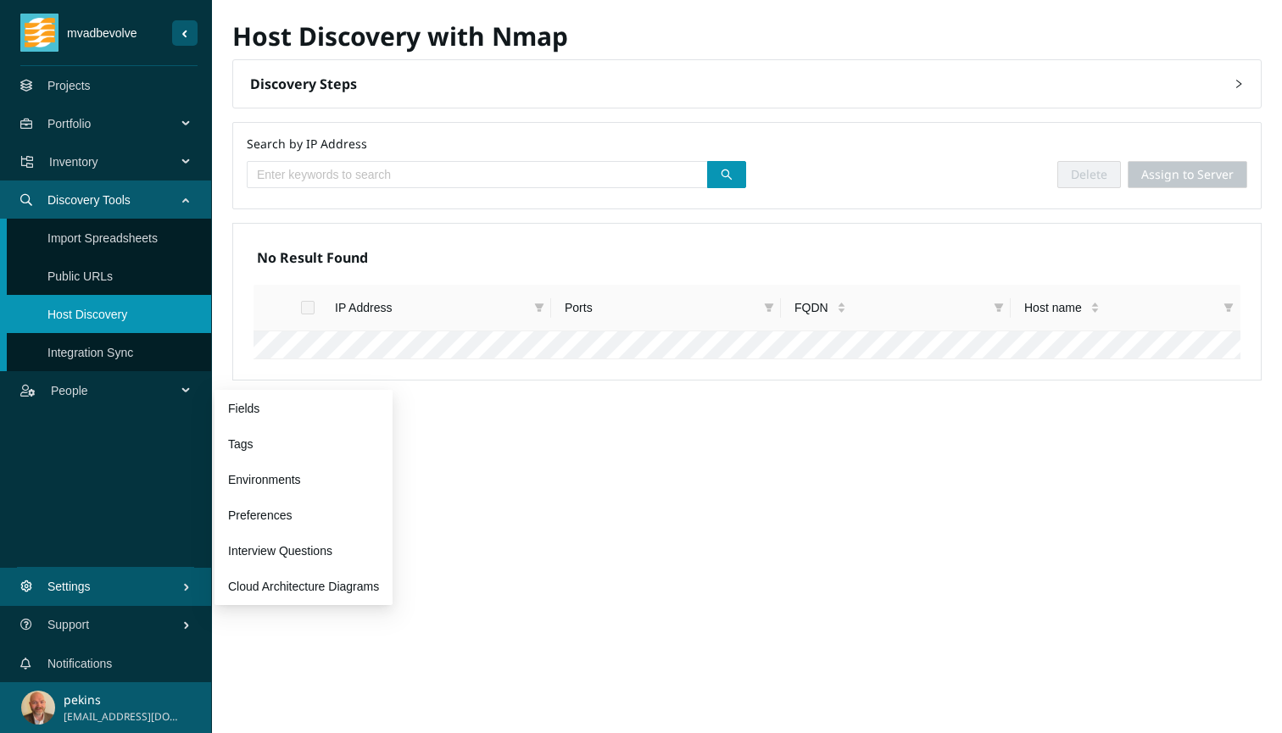
click at [116, 589] on span "Settings" at bounding box center [114, 586] width 135 height 51
click at [259, 406] on link "Fields" at bounding box center [243, 409] width 31 height 14
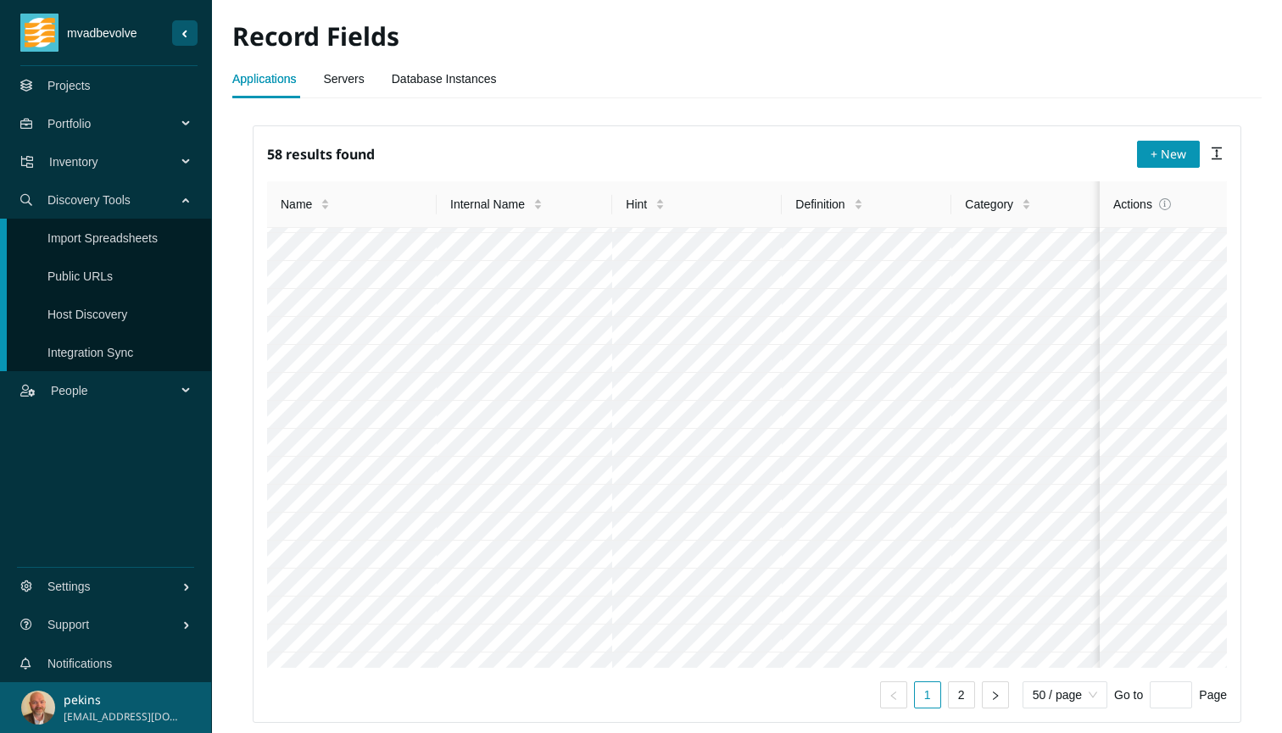
scroll to position [89, 0]
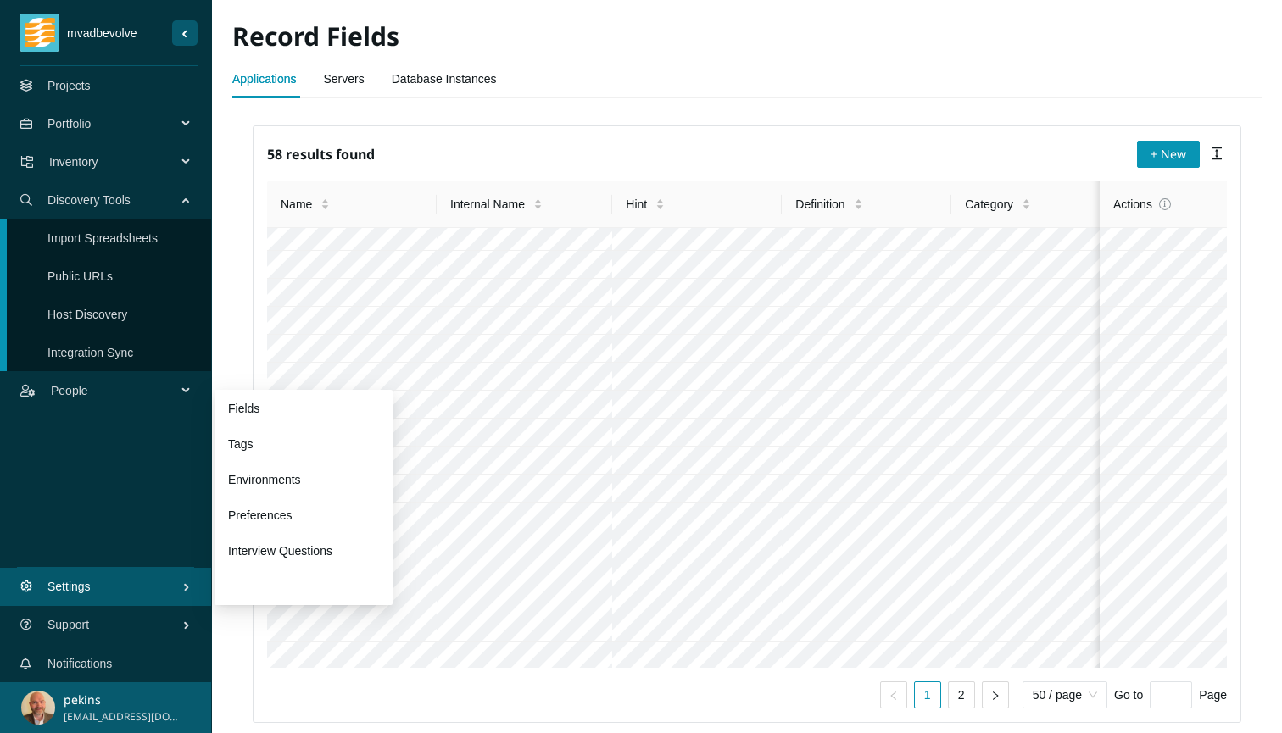
click at [265, 584] on link "Cloud Architecture Diagrams" at bounding box center [303, 587] width 151 height 14
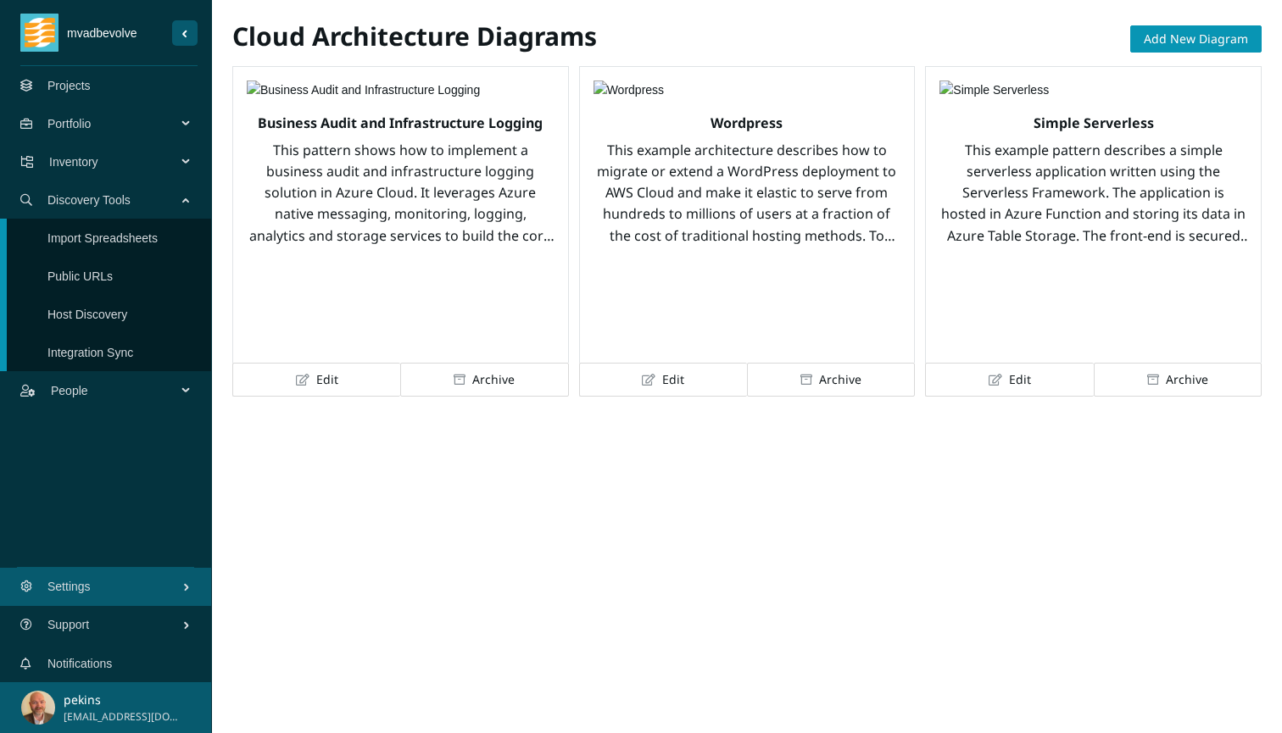
click at [144, 392] on span "People" at bounding box center [117, 390] width 132 height 51
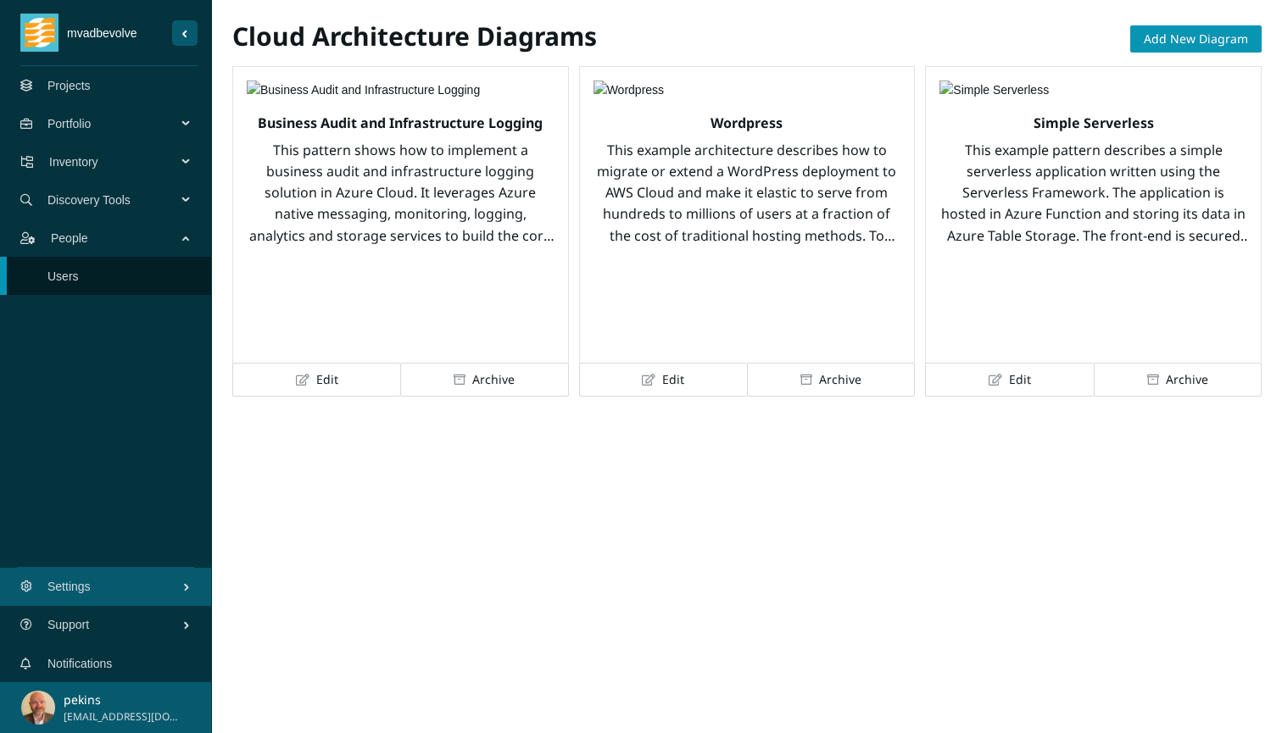
click at [76, 270] on link "Users" at bounding box center [62, 277] width 31 height 14
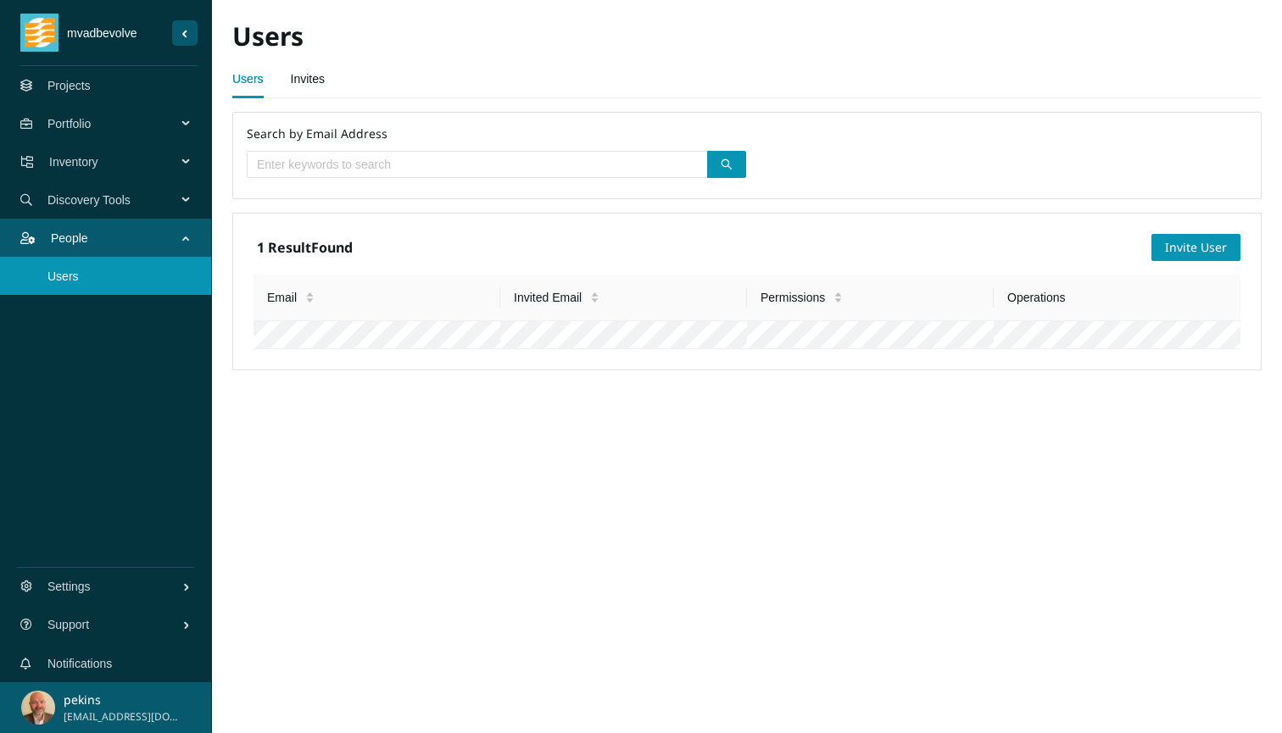
click at [76, 126] on span "Portfolio" at bounding box center [115, 123] width 136 height 51
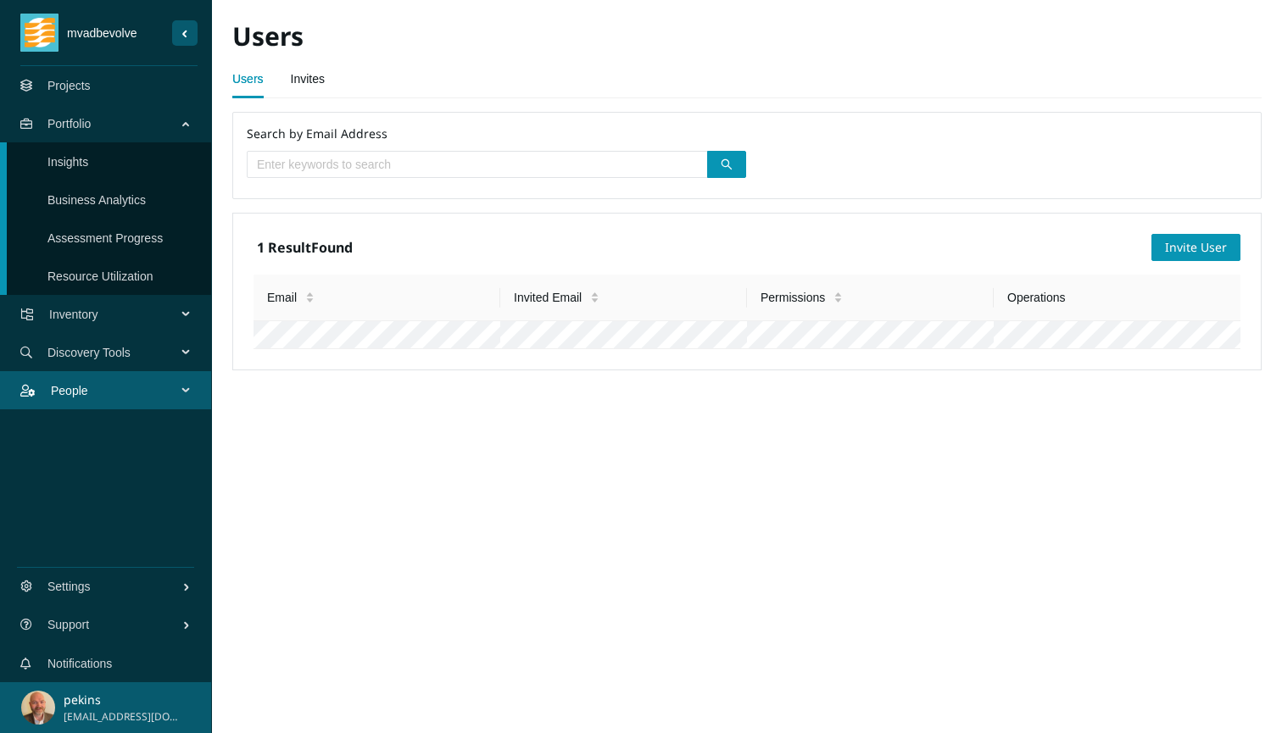
click at [71, 158] on link "Insights" at bounding box center [67, 162] width 41 height 14
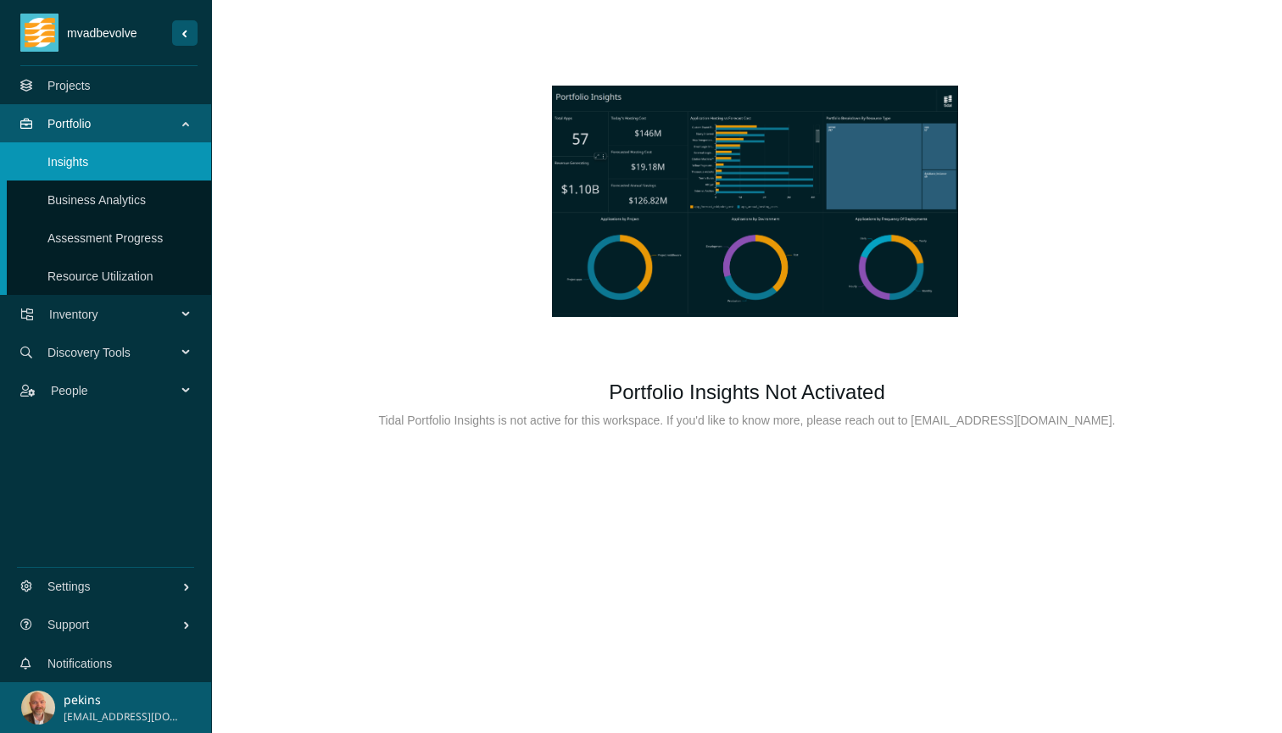
click at [73, 196] on link "Business Analytics" at bounding box center [96, 200] width 98 height 14
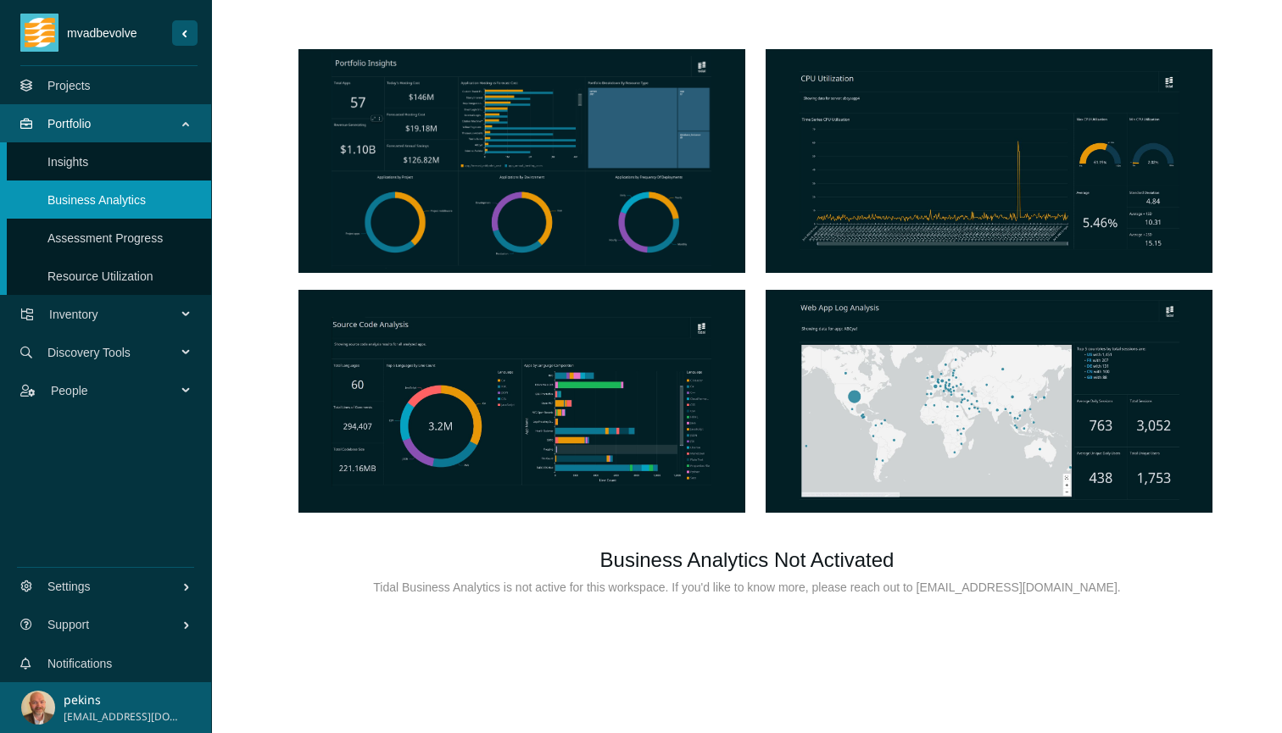
click at [86, 240] on link "Assessment Progress" at bounding box center [104, 238] width 115 height 14
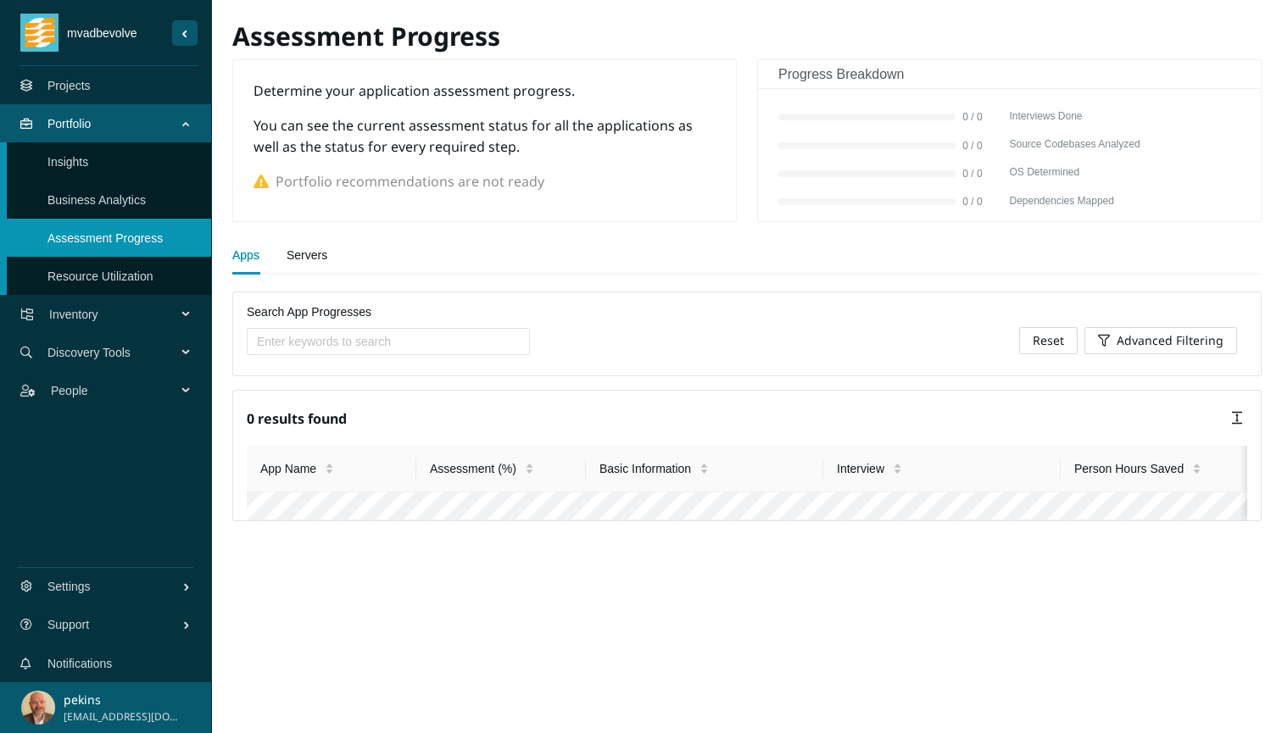
click at [88, 274] on link "Resource Utilization" at bounding box center [100, 277] width 106 height 14
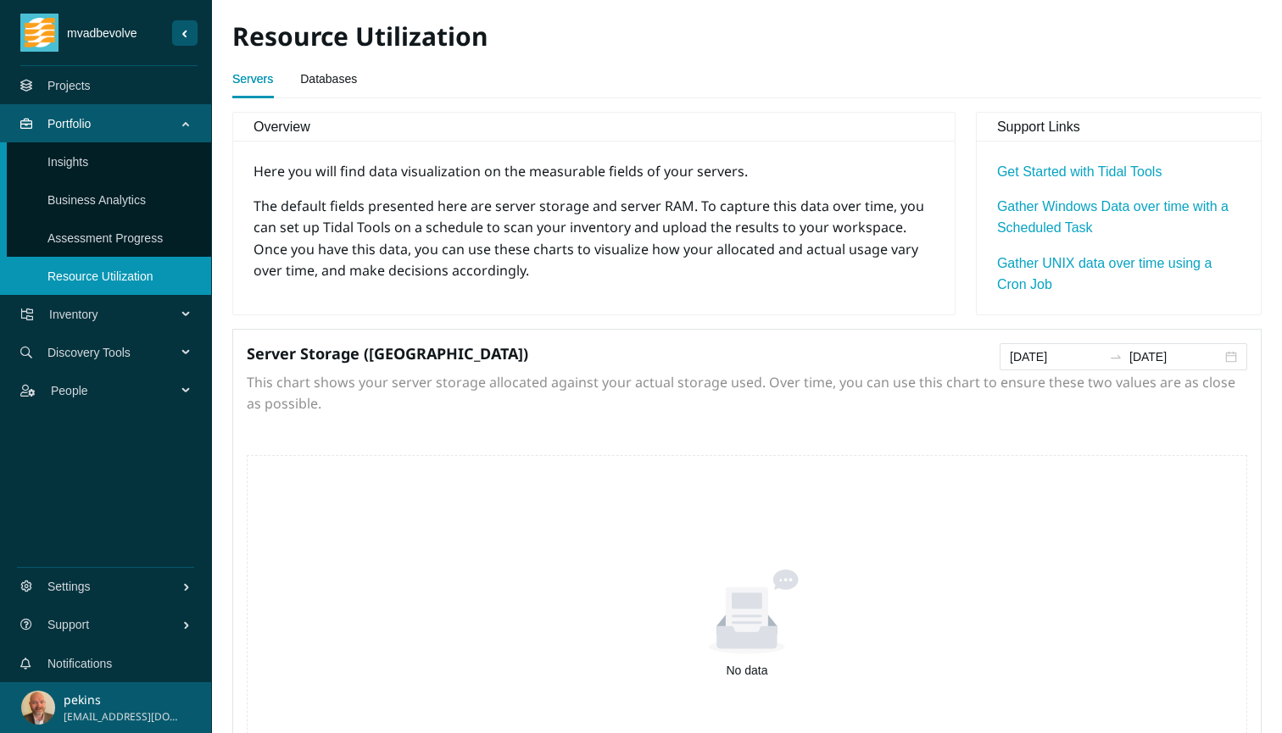
click at [113, 318] on span "Inventory" at bounding box center [116, 314] width 134 height 51
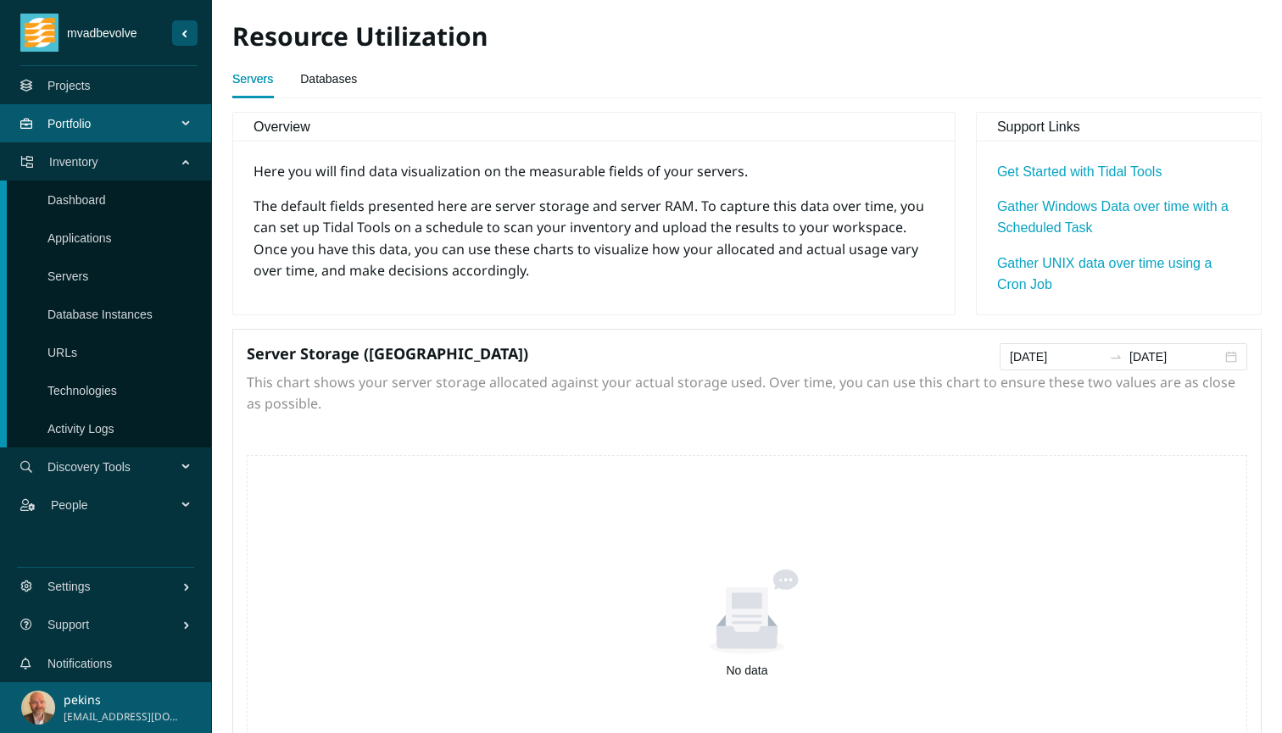
click at [101, 203] on link "Dashboard" at bounding box center [76, 200] width 58 height 14
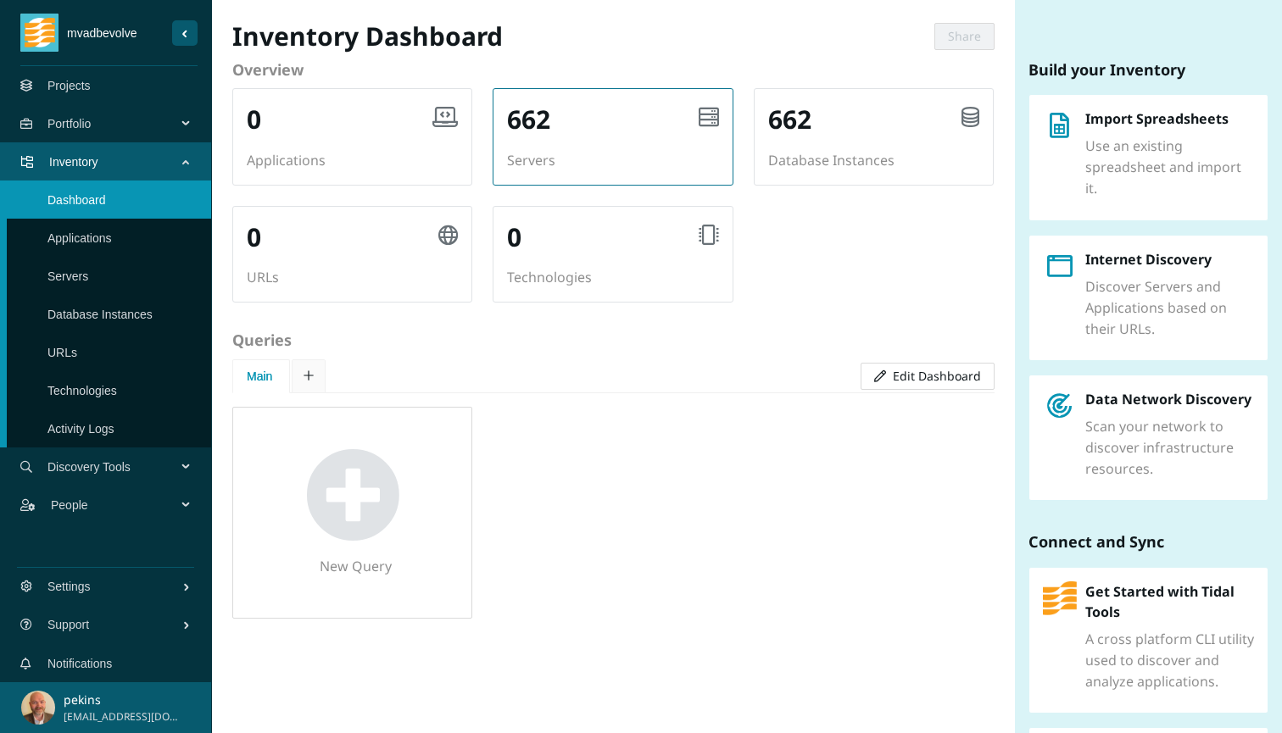
click at [618, 153] on div "662 Servers" at bounding box center [612, 137] width 238 height 96
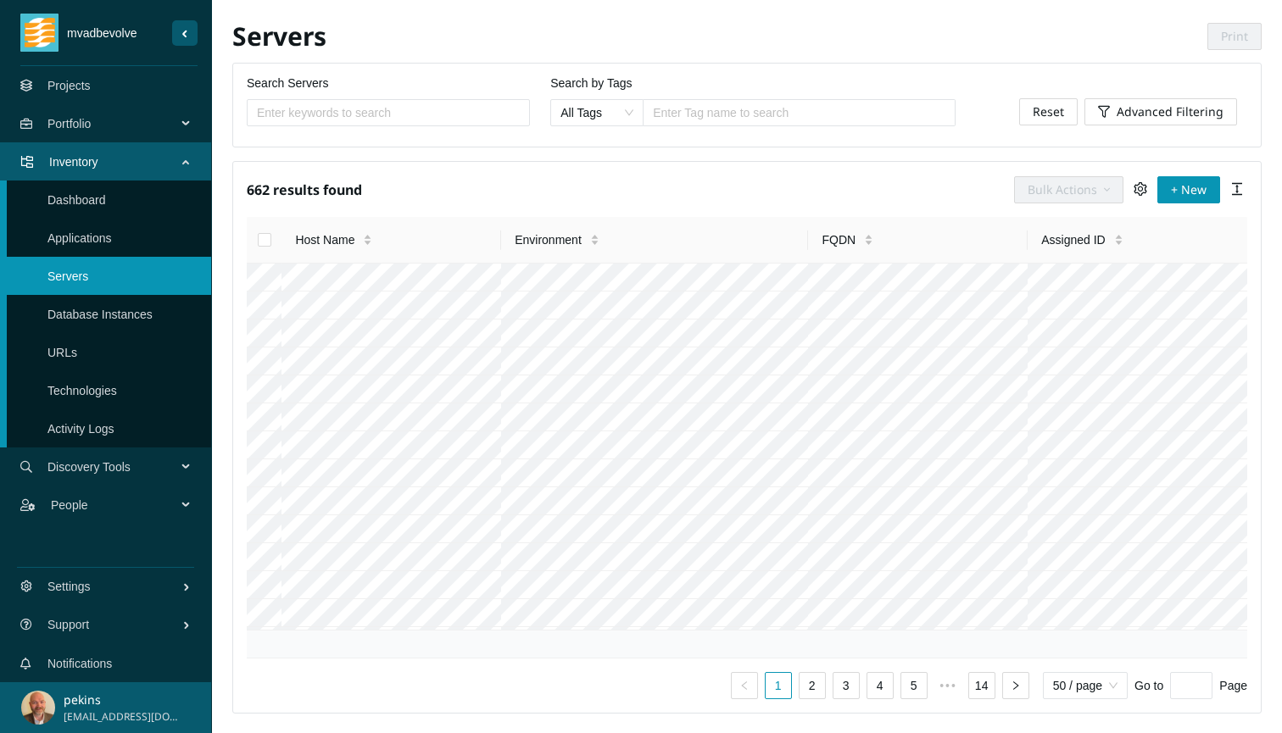
click at [131, 308] on link "Database Instances" at bounding box center [99, 315] width 105 height 14
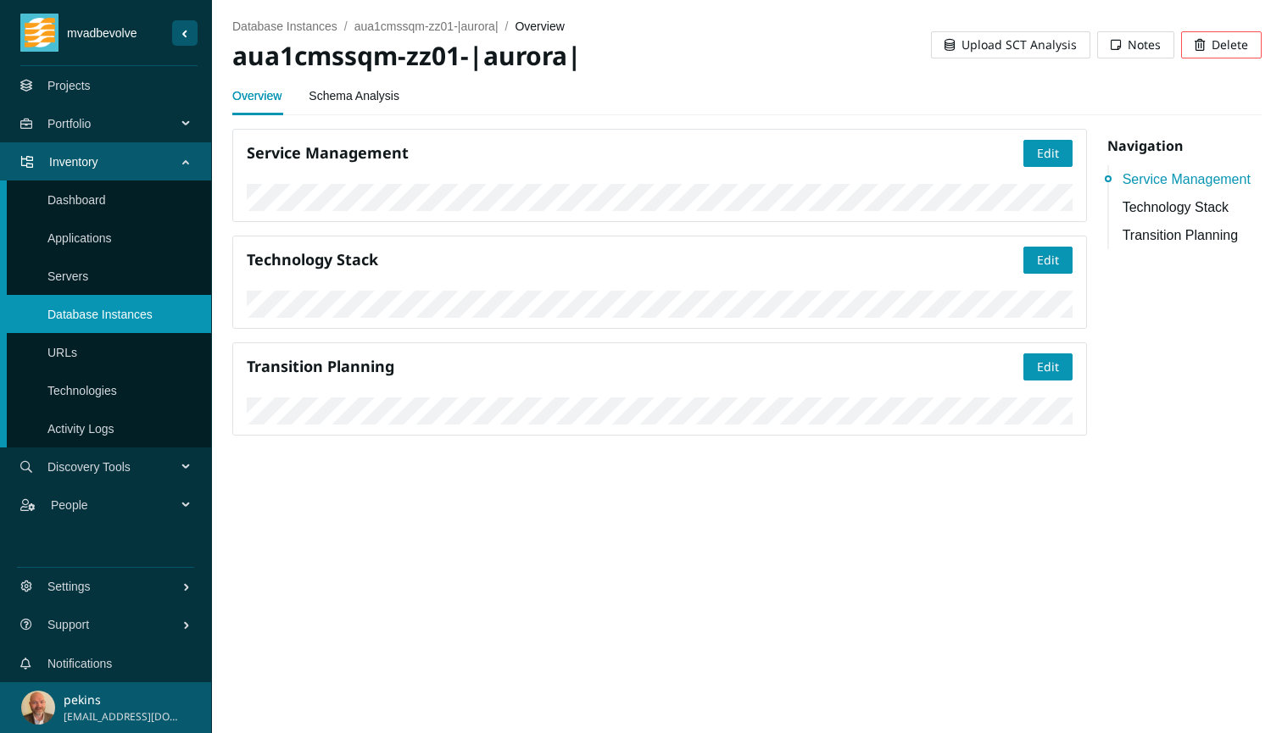
scroll to position [109, 0]
click at [347, 93] on link "Schema Analysis" at bounding box center [354, 96] width 91 height 34
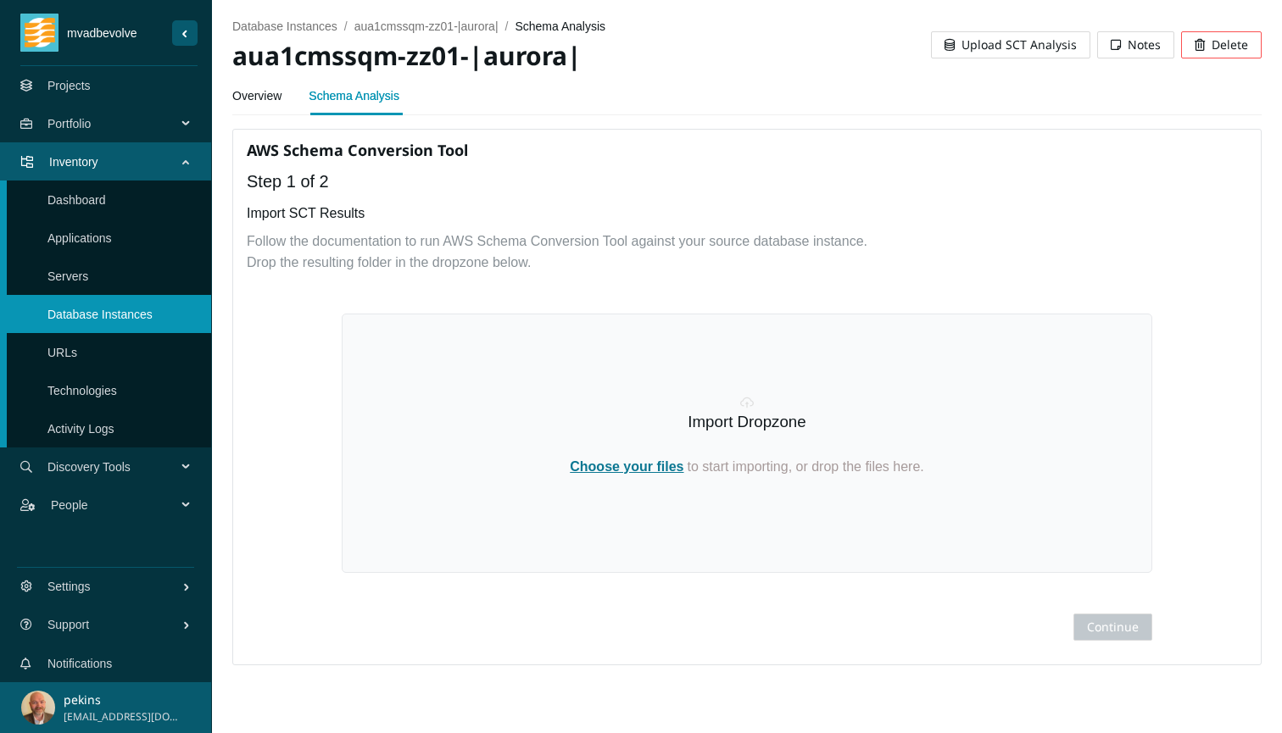
click at [1151, 47] on span "Notes" at bounding box center [1143, 45] width 33 height 19
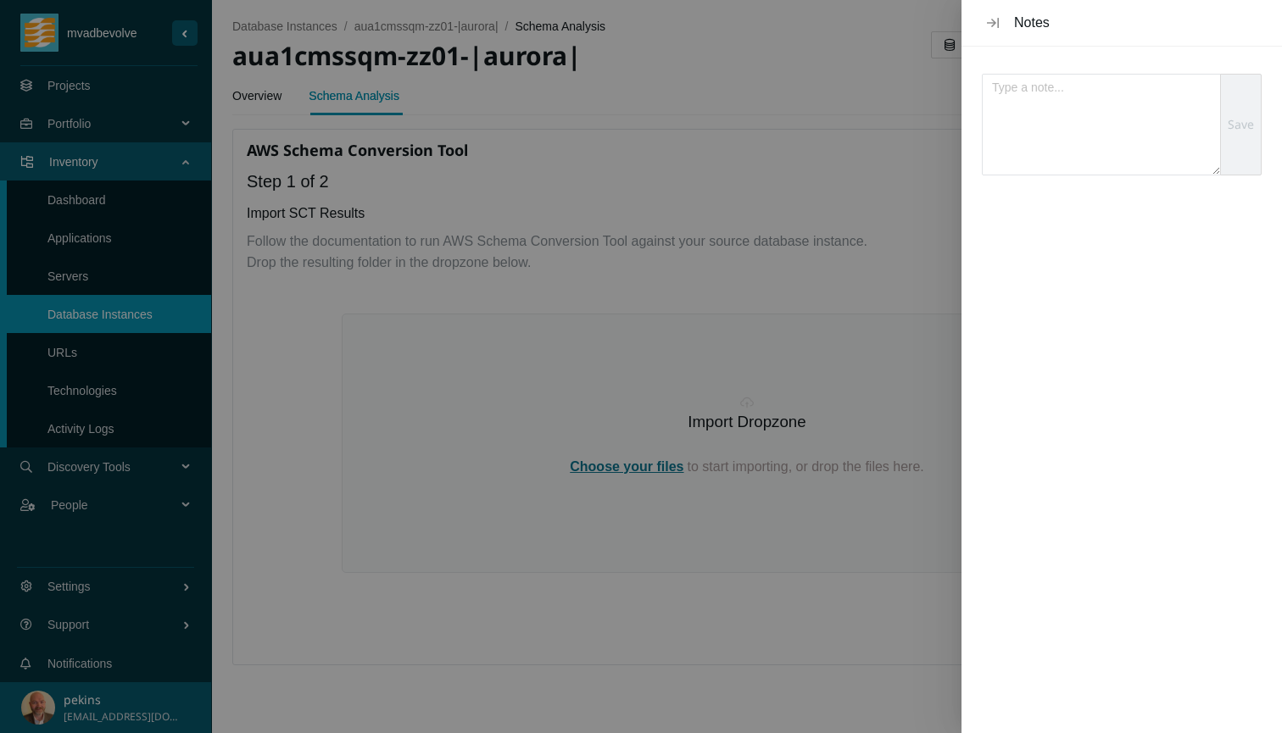
click at [993, 19] on icon "Close" at bounding box center [993, 23] width 12 height 14
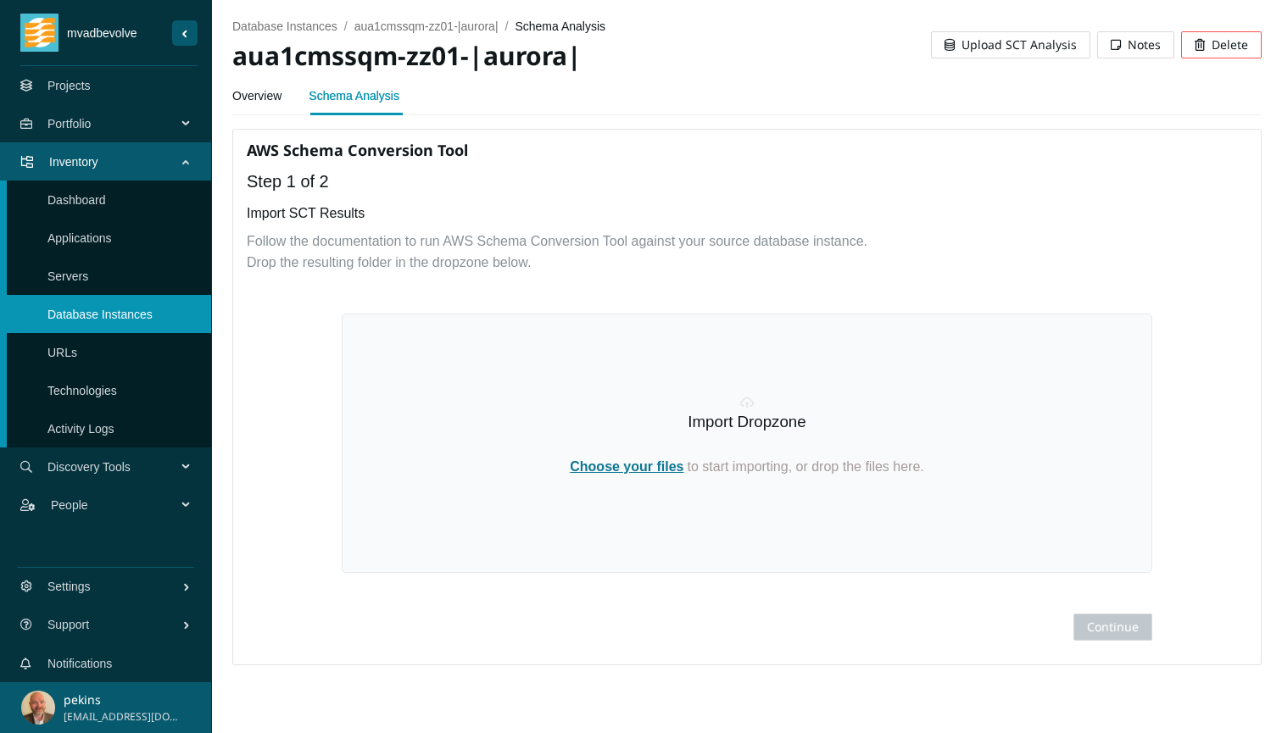
click at [262, 97] on link "Overview" at bounding box center [256, 96] width 49 height 34
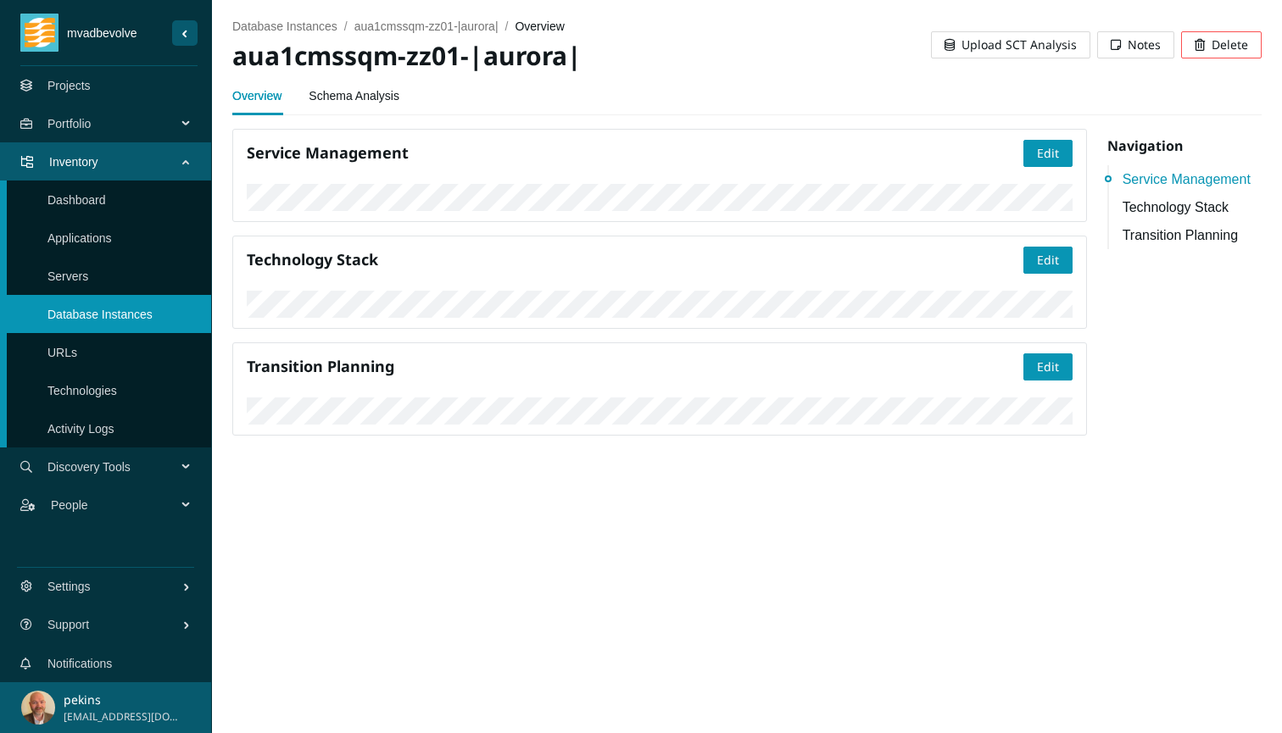
scroll to position [67, 0]
click at [1039, 270] on span "Edit" at bounding box center [1048, 260] width 22 height 19
click at [899, 478] on div "Aurora PostgreSQL" at bounding box center [902, 474] width 128 height 19
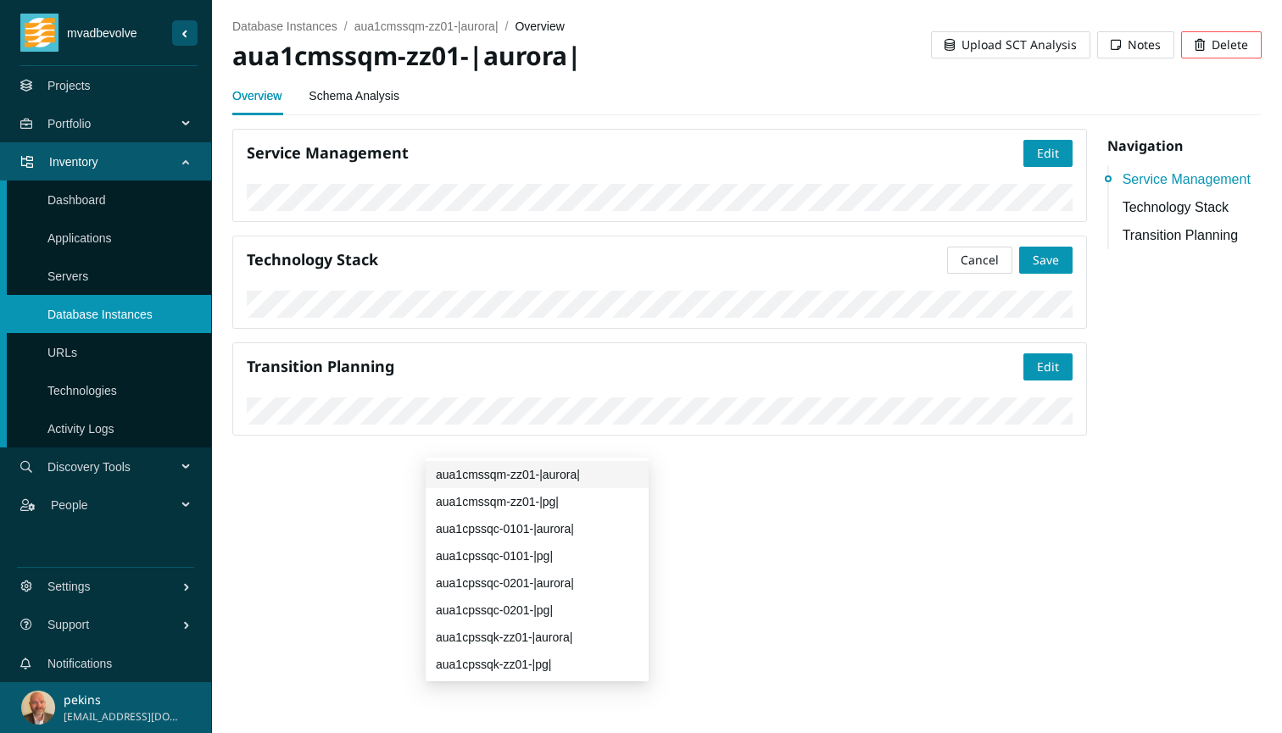
click at [550, 476] on div "aua1cmssqm-zz01-|aurora|" at bounding box center [537, 474] width 203 height 19
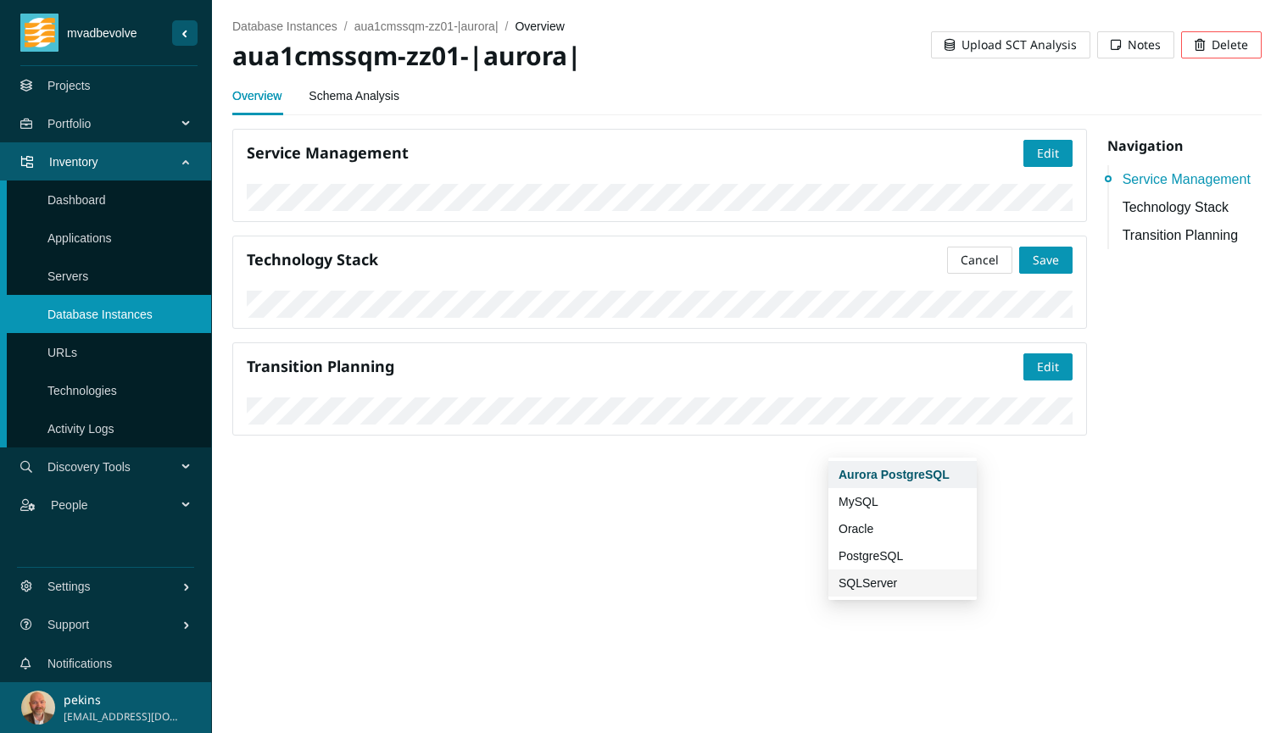
click at [864, 579] on div "SQLServer" at bounding box center [902, 583] width 128 height 19
click at [879, 555] on div "PostgreSQL" at bounding box center [902, 556] width 128 height 19
click at [887, 477] on div "Aurora PostgreSQL" at bounding box center [902, 474] width 128 height 19
click at [915, 474] on div "Aurora PostgreSQL" at bounding box center [902, 474] width 128 height 19
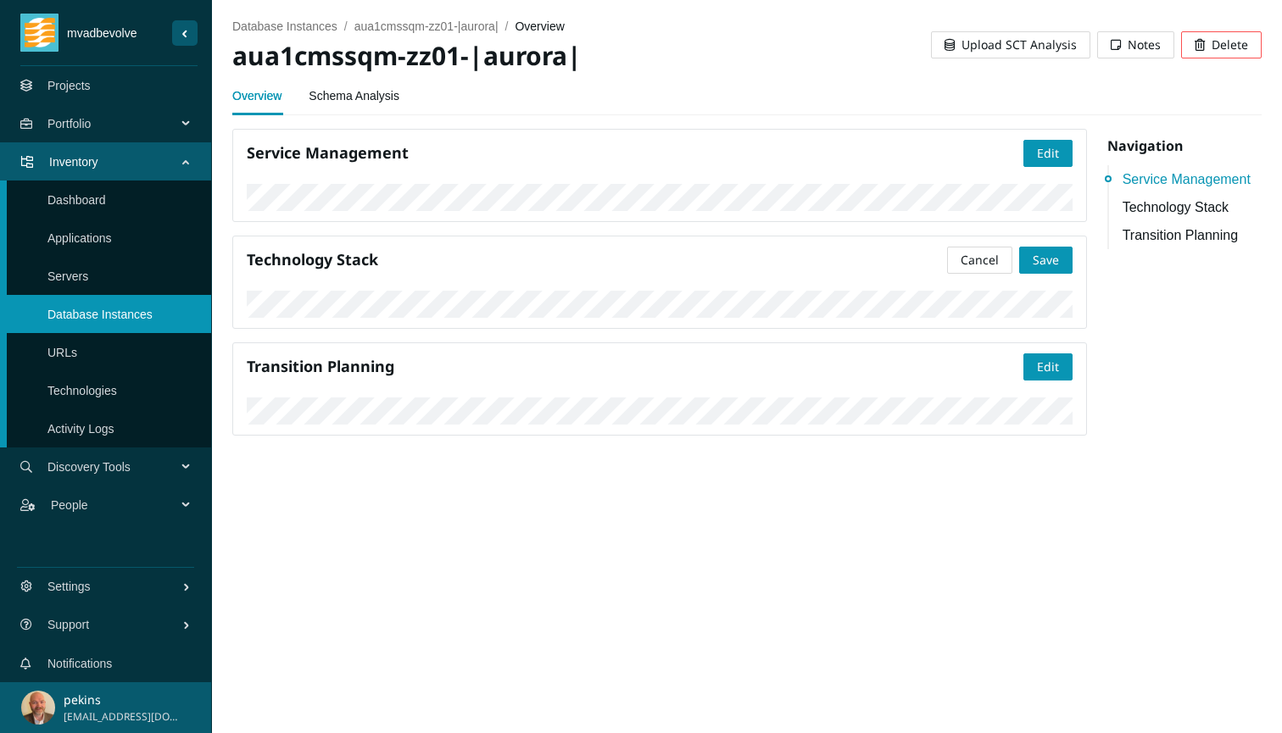
scroll to position [46, 0]
click at [1048, 270] on span "Save" at bounding box center [1045, 260] width 26 height 19
click at [1179, 204] on link "Technology Stack" at bounding box center [1191, 207] width 139 height 21
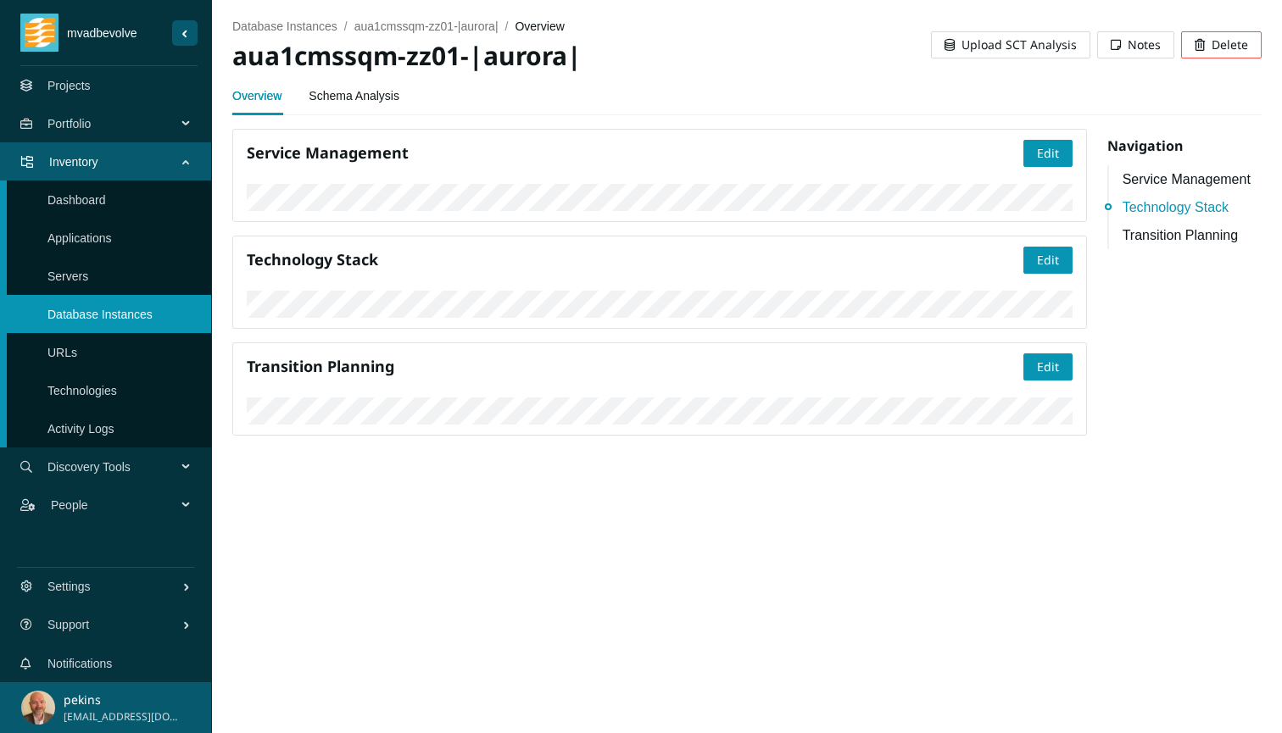
click at [1006, 44] on span "Upload SCT Analysis" at bounding box center [1018, 45] width 115 height 19
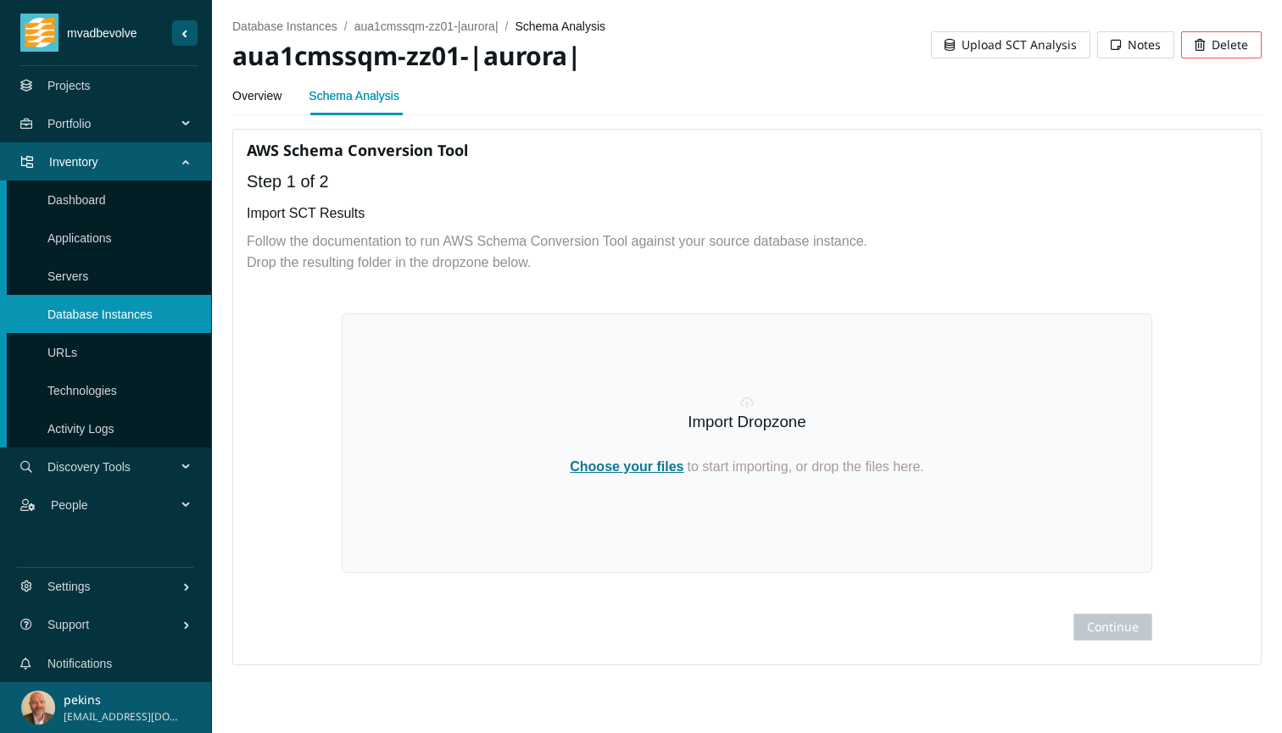
click at [615, 466] on span "Choose your files" at bounding box center [627, 466] width 114 height 14
click at [122, 470] on span "Discovery Tools" at bounding box center [115, 467] width 136 height 51
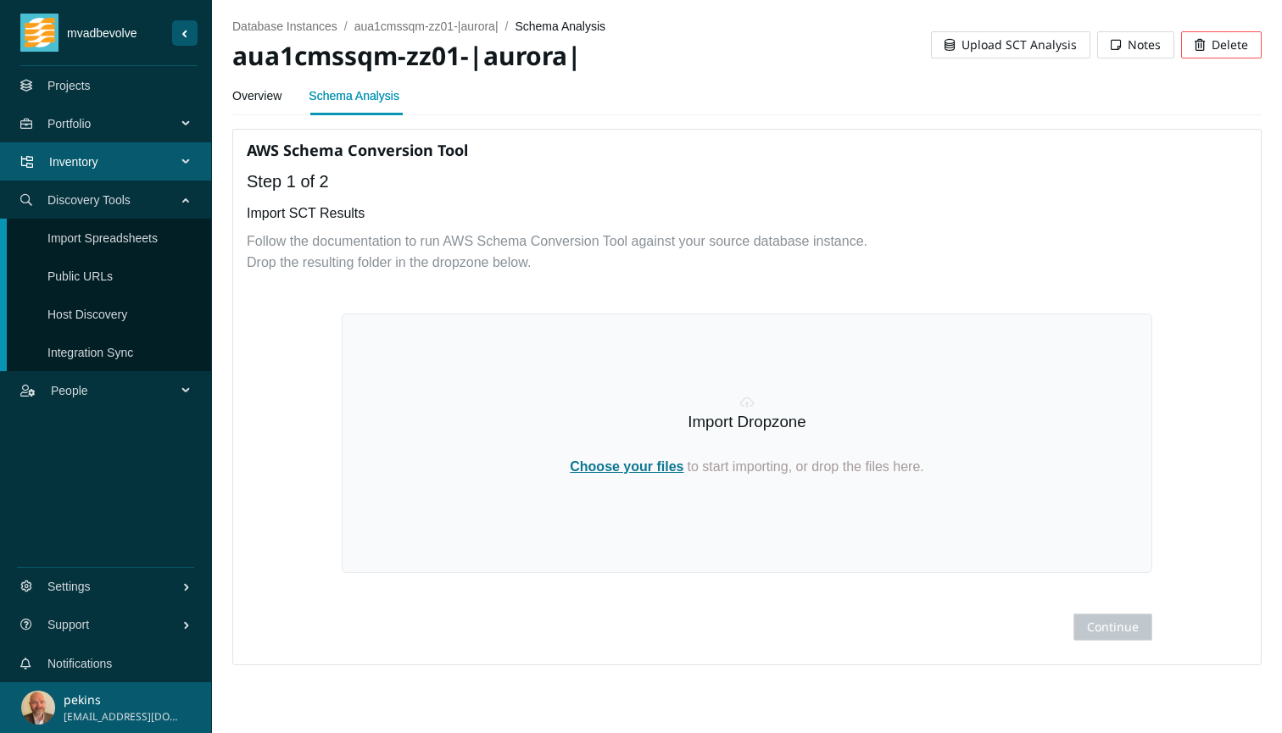
click at [86, 163] on span "Inventory" at bounding box center [116, 161] width 134 height 51
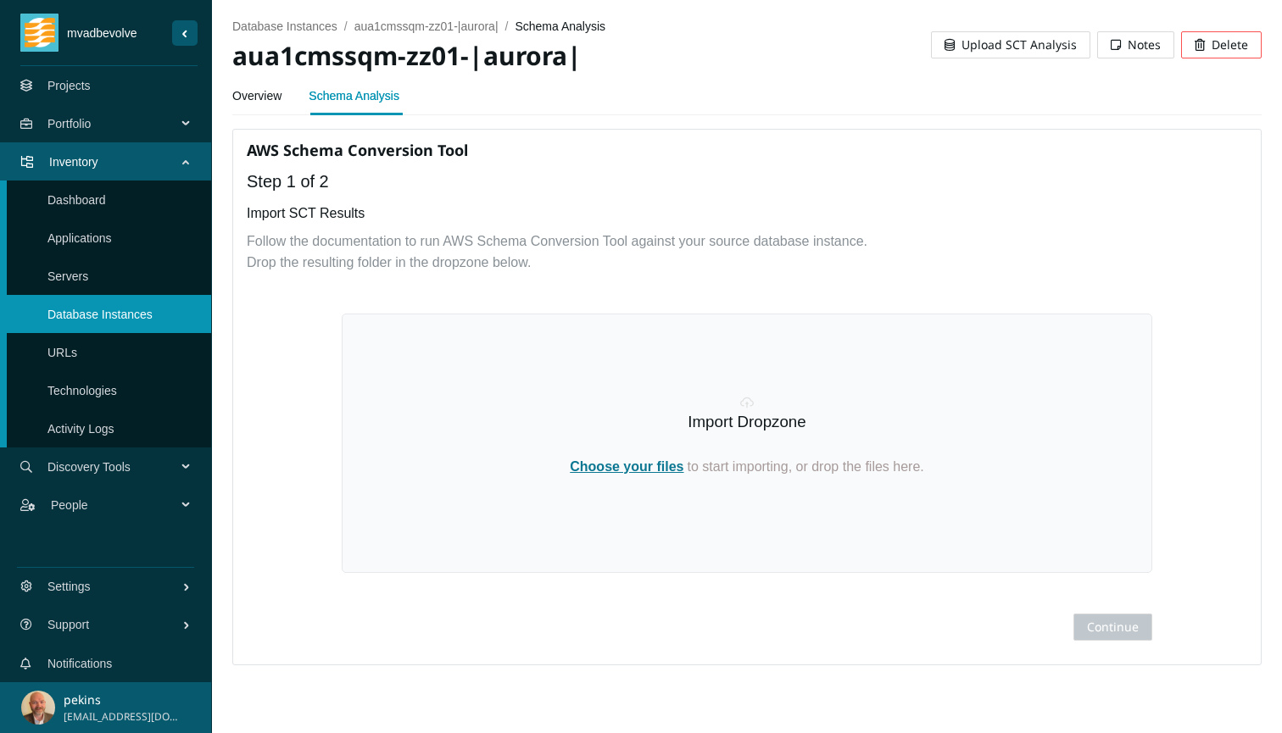
click at [79, 125] on span "Portfolio" at bounding box center [115, 123] width 136 height 51
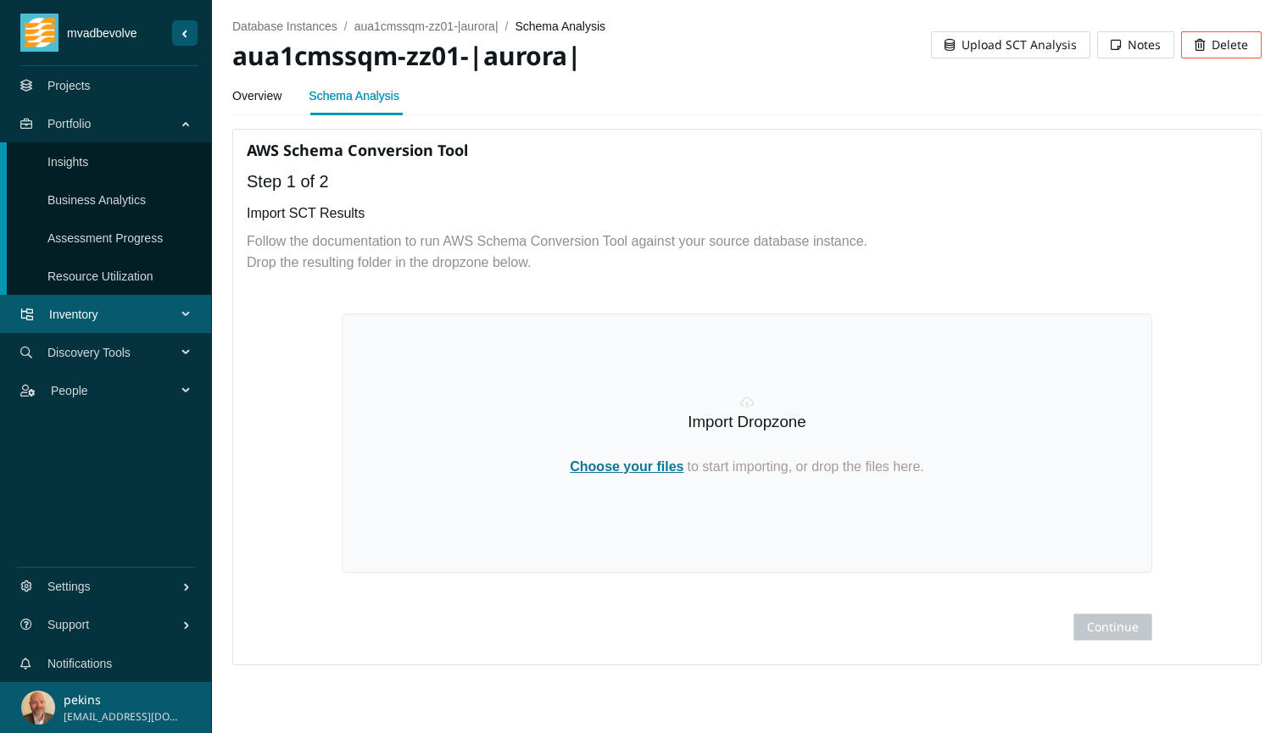
click at [88, 160] on link "Insights" at bounding box center [67, 162] width 41 height 14
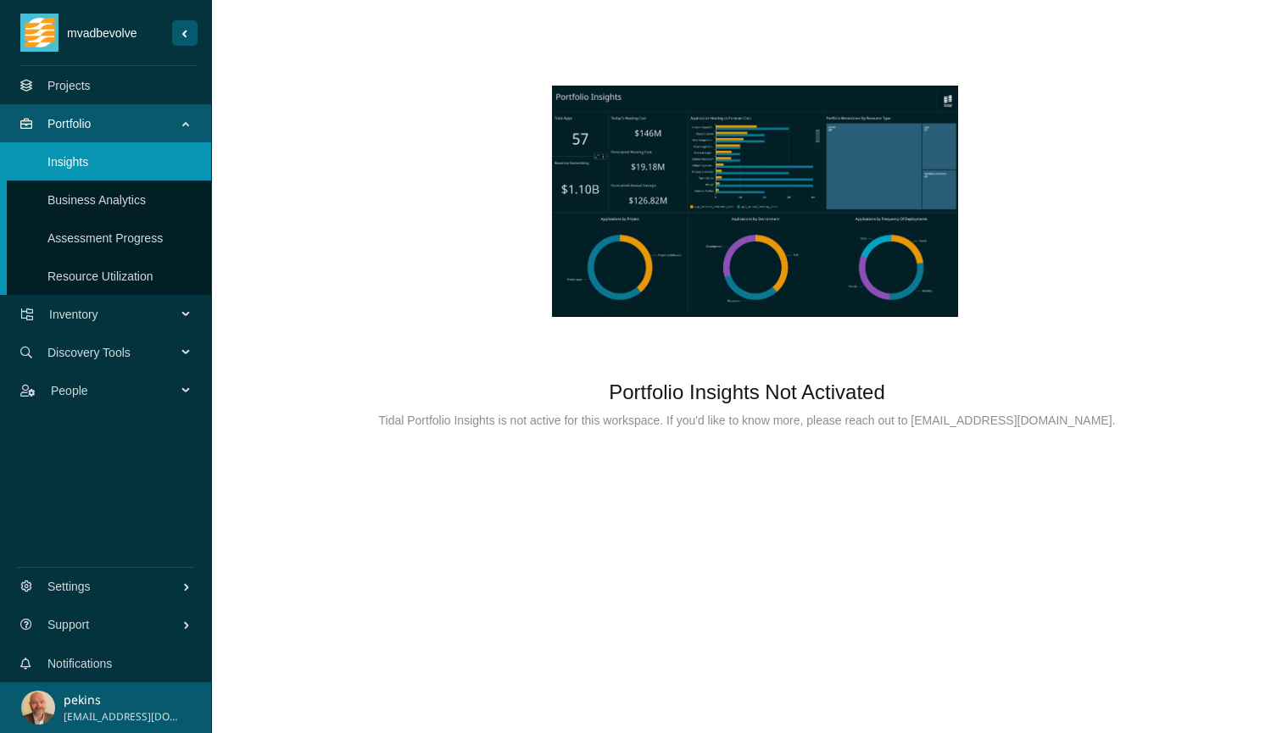
click at [97, 194] on link "Business Analytics" at bounding box center [96, 200] width 98 height 14
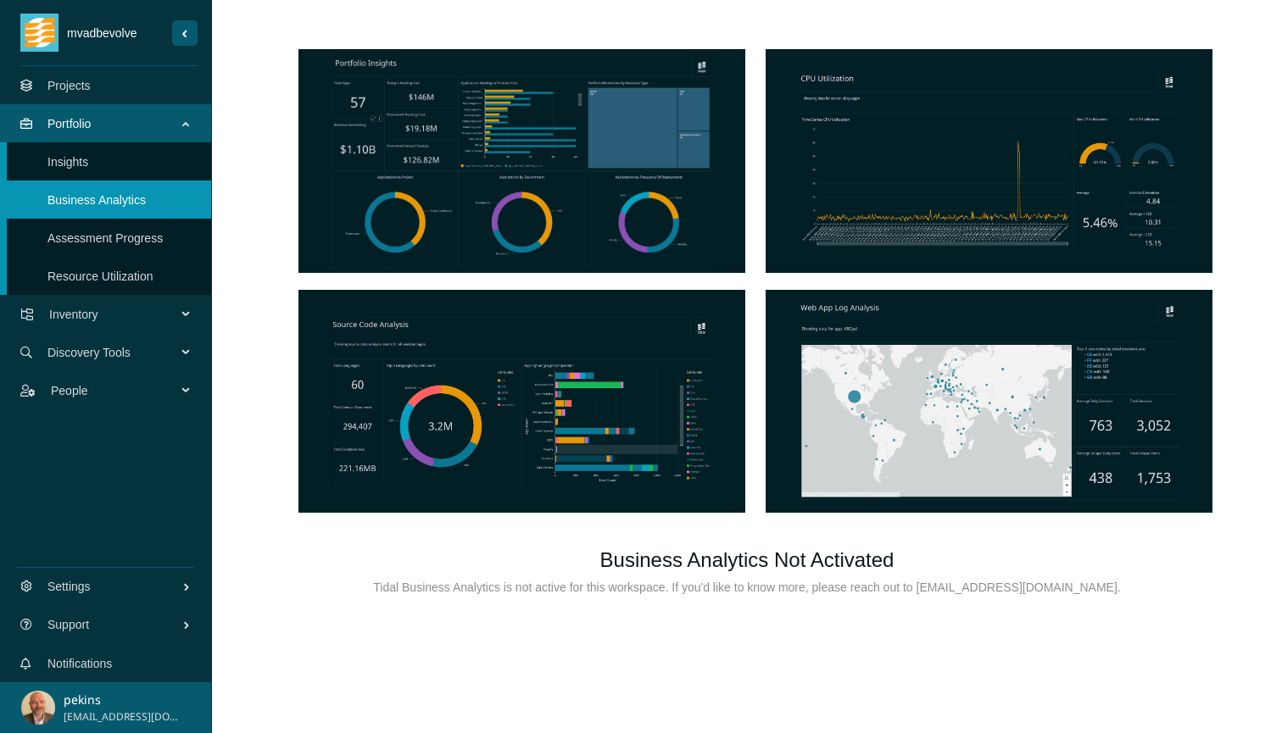
click at [122, 242] on link "Assessment Progress" at bounding box center [104, 238] width 115 height 14
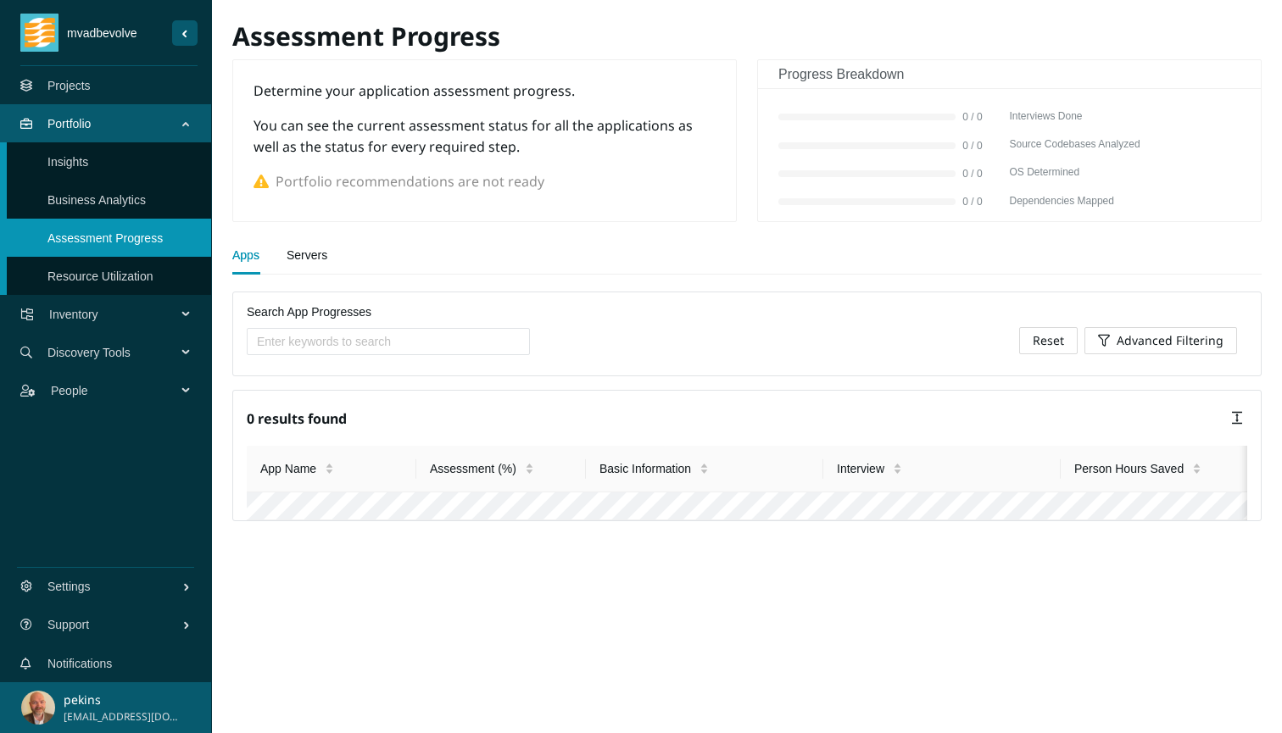
click at [116, 270] on link "Resource Utilization" at bounding box center [100, 277] width 106 height 14
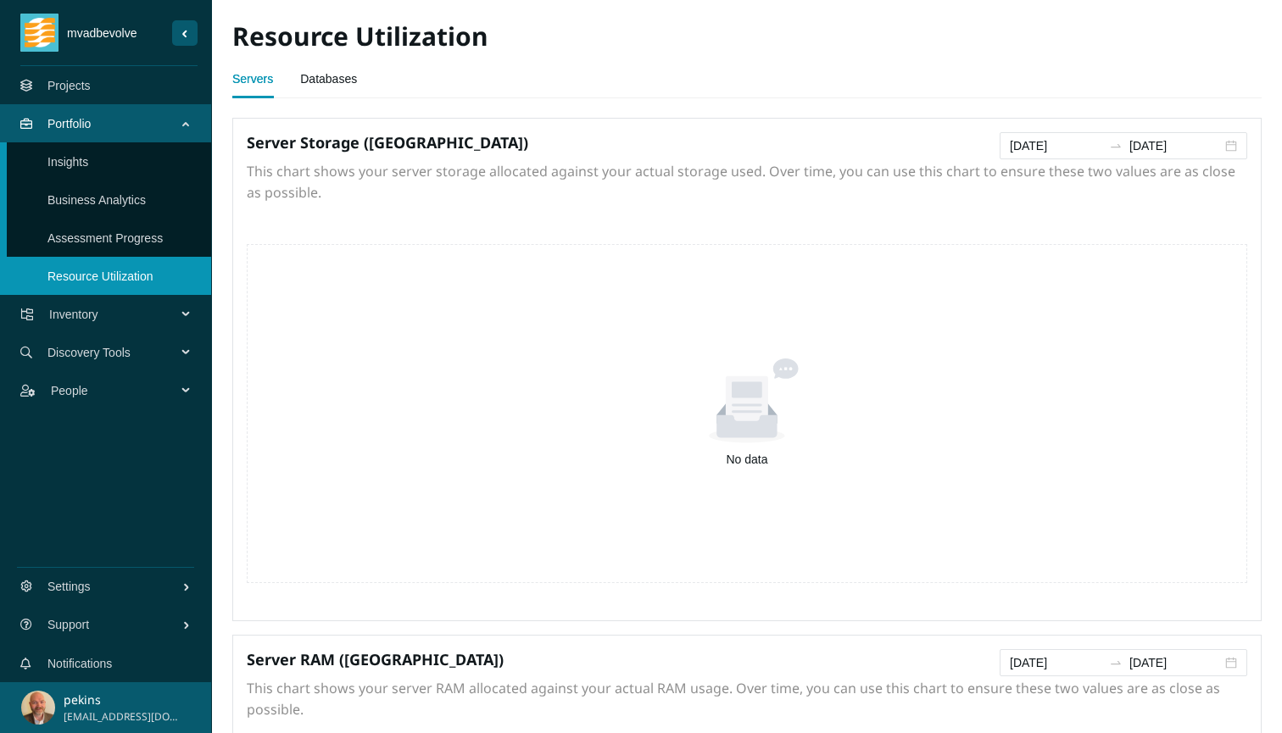
scroll to position [205, 0]
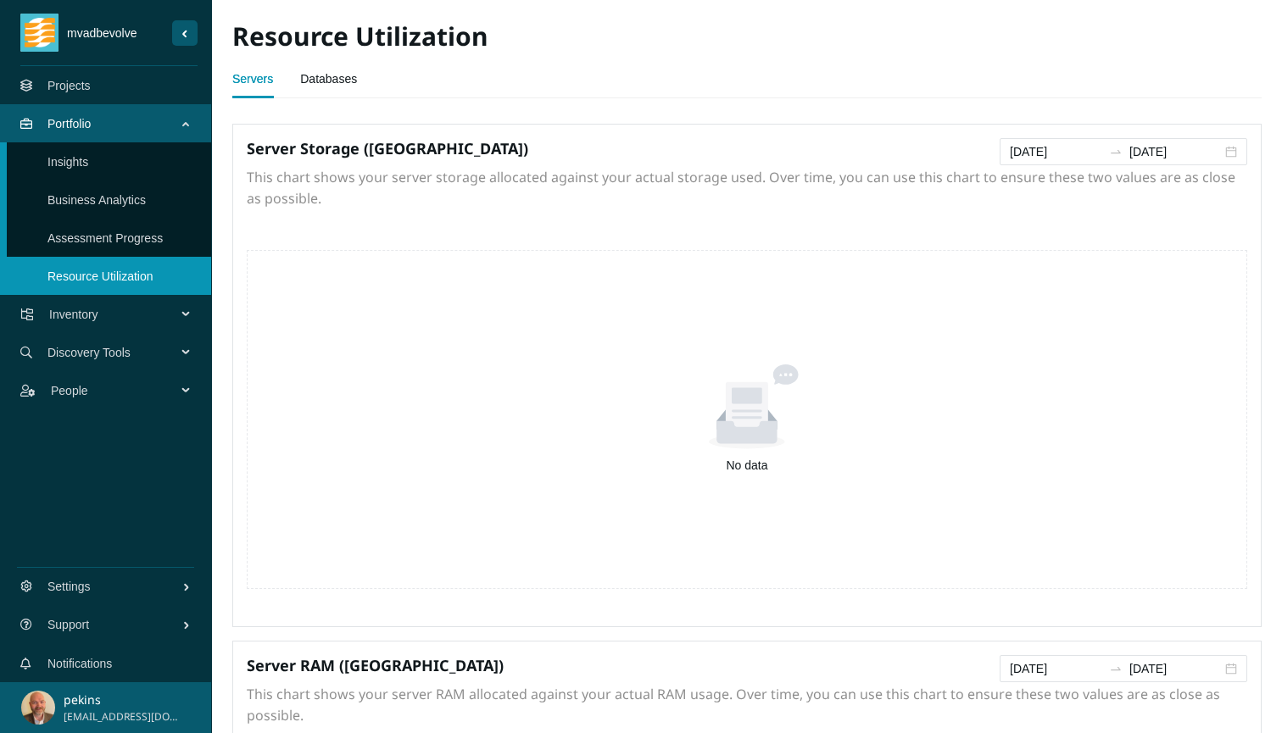
click at [341, 72] on link "Databases" at bounding box center [328, 79] width 57 height 34
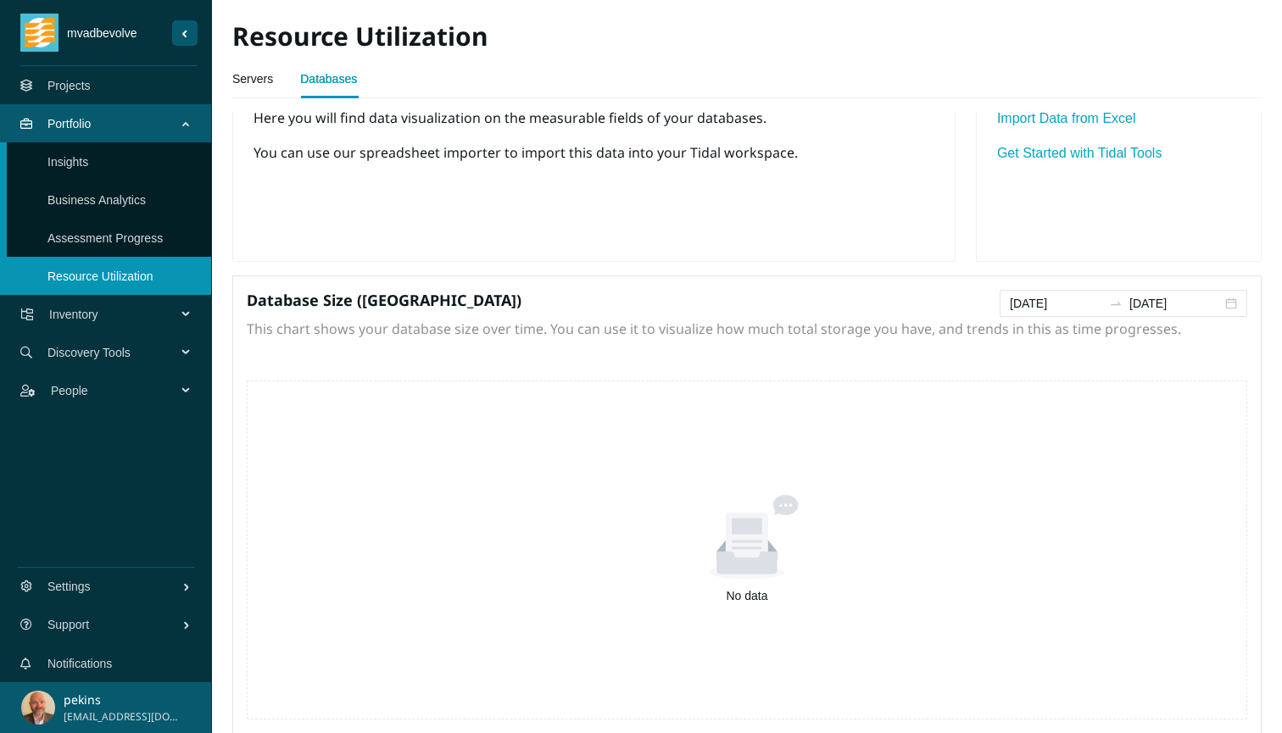
scroll to position [58, 0]
